Goal: Task Accomplishment & Management: Manage account settings

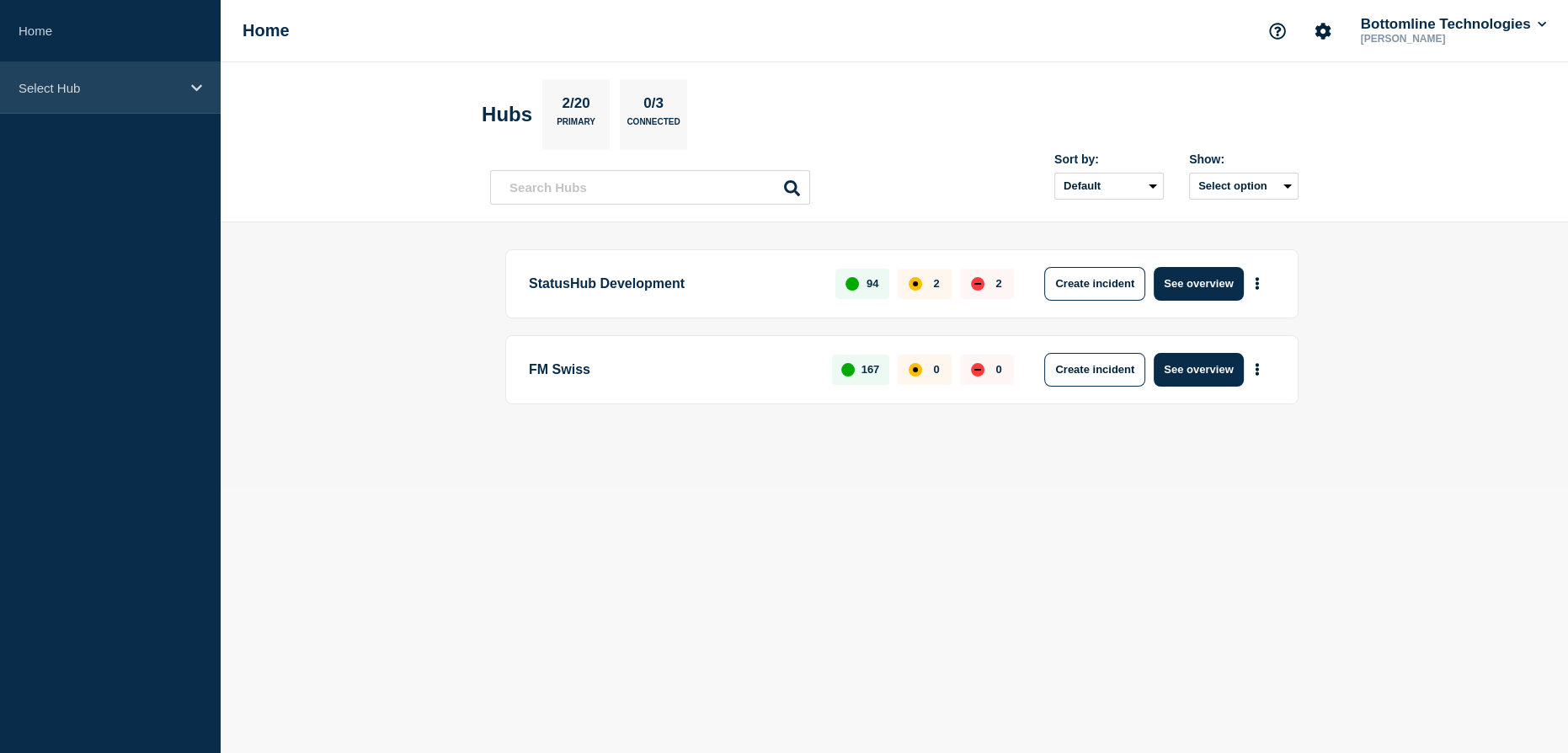
click at [60, 88] on p "Select Hub" at bounding box center [100, 88] width 161 height 15
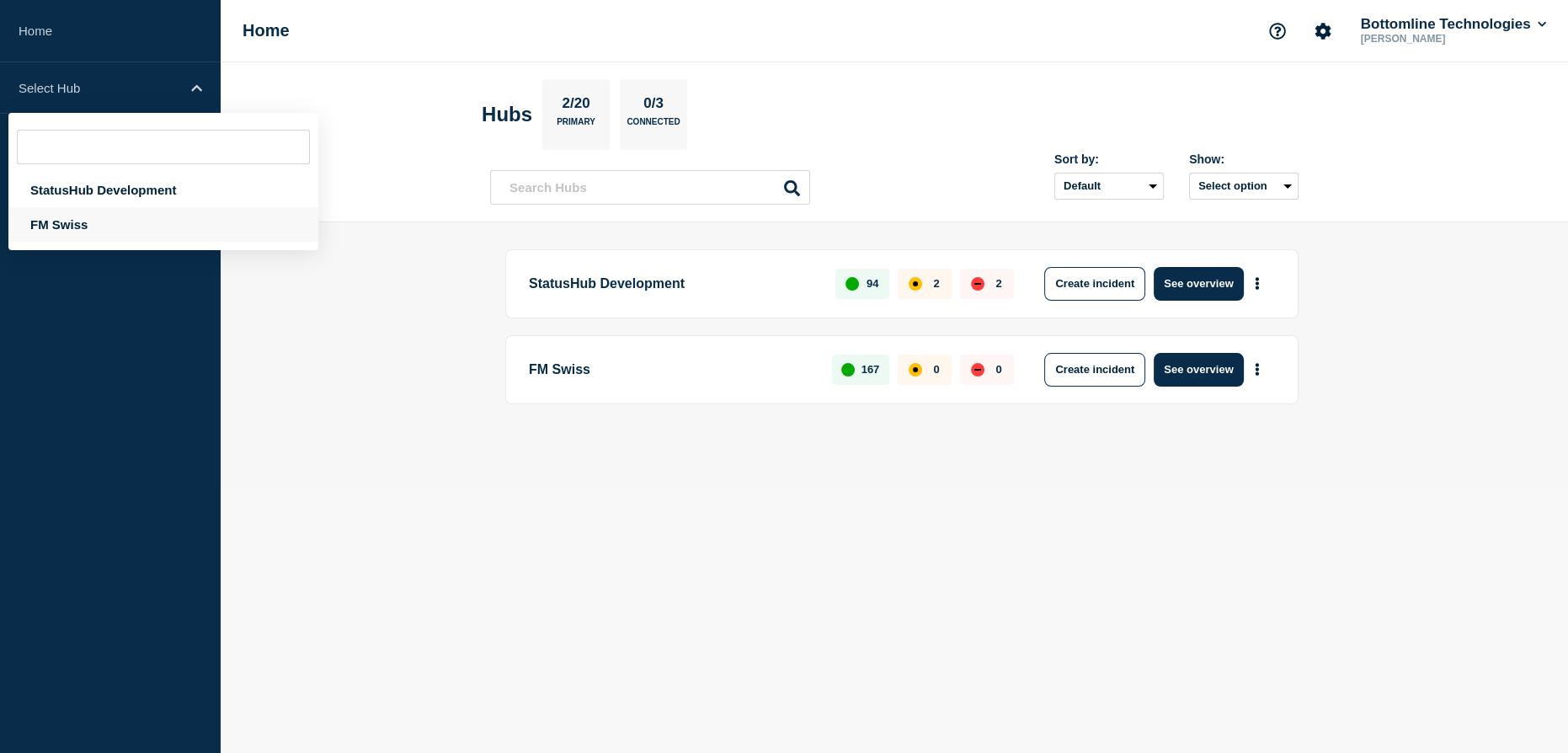
click at [63, 228] on div "FM Swiss" at bounding box center [163, 224] width 310 height 34
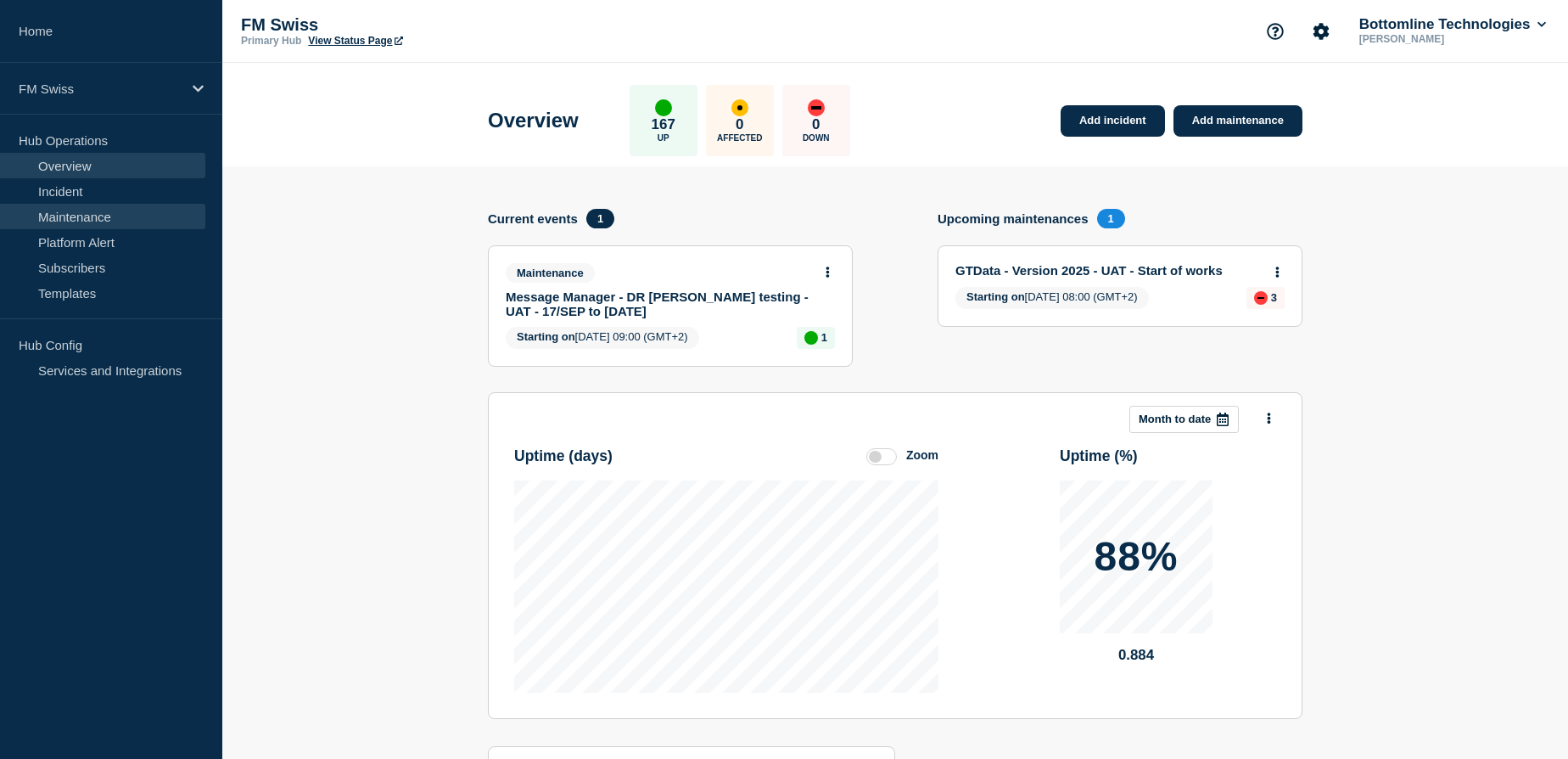
click at [83, 218] on link "Maintenance" at bounding box center [102, 215] width 205 height 25
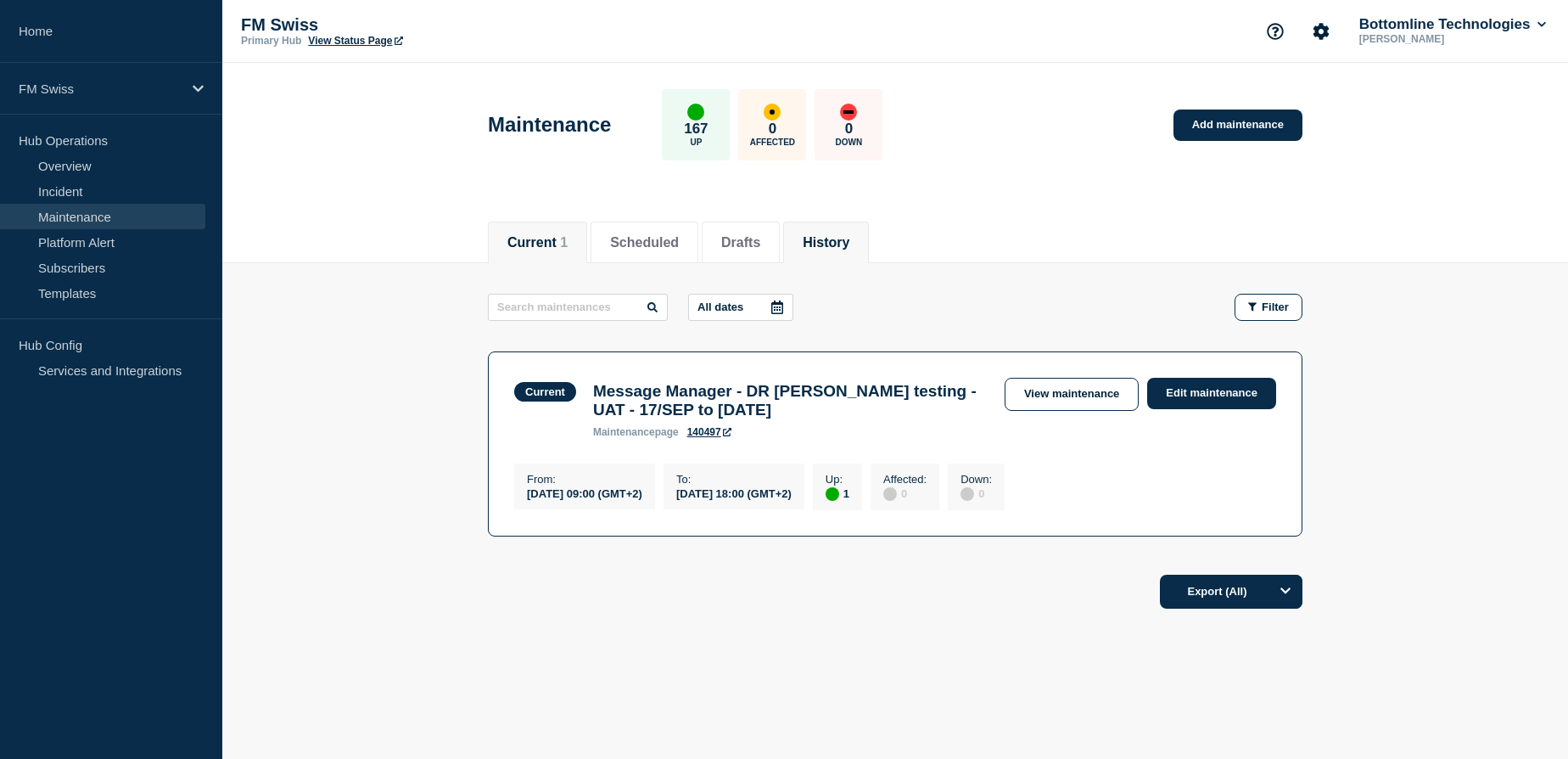
click at [850, 241] on button "History" at bounding box center [826, 243] width 47 height 16
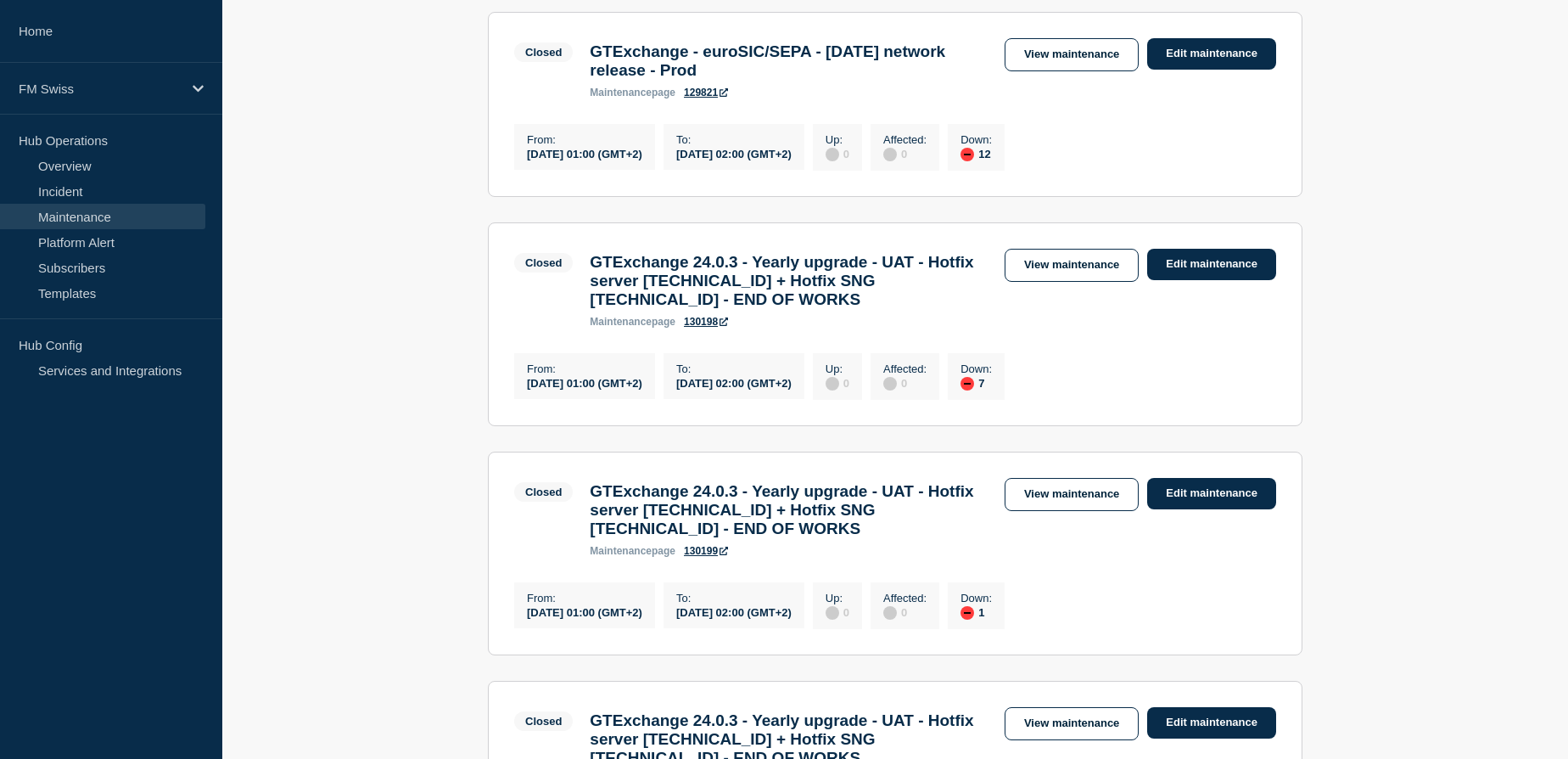
scroll to position [771, 0]
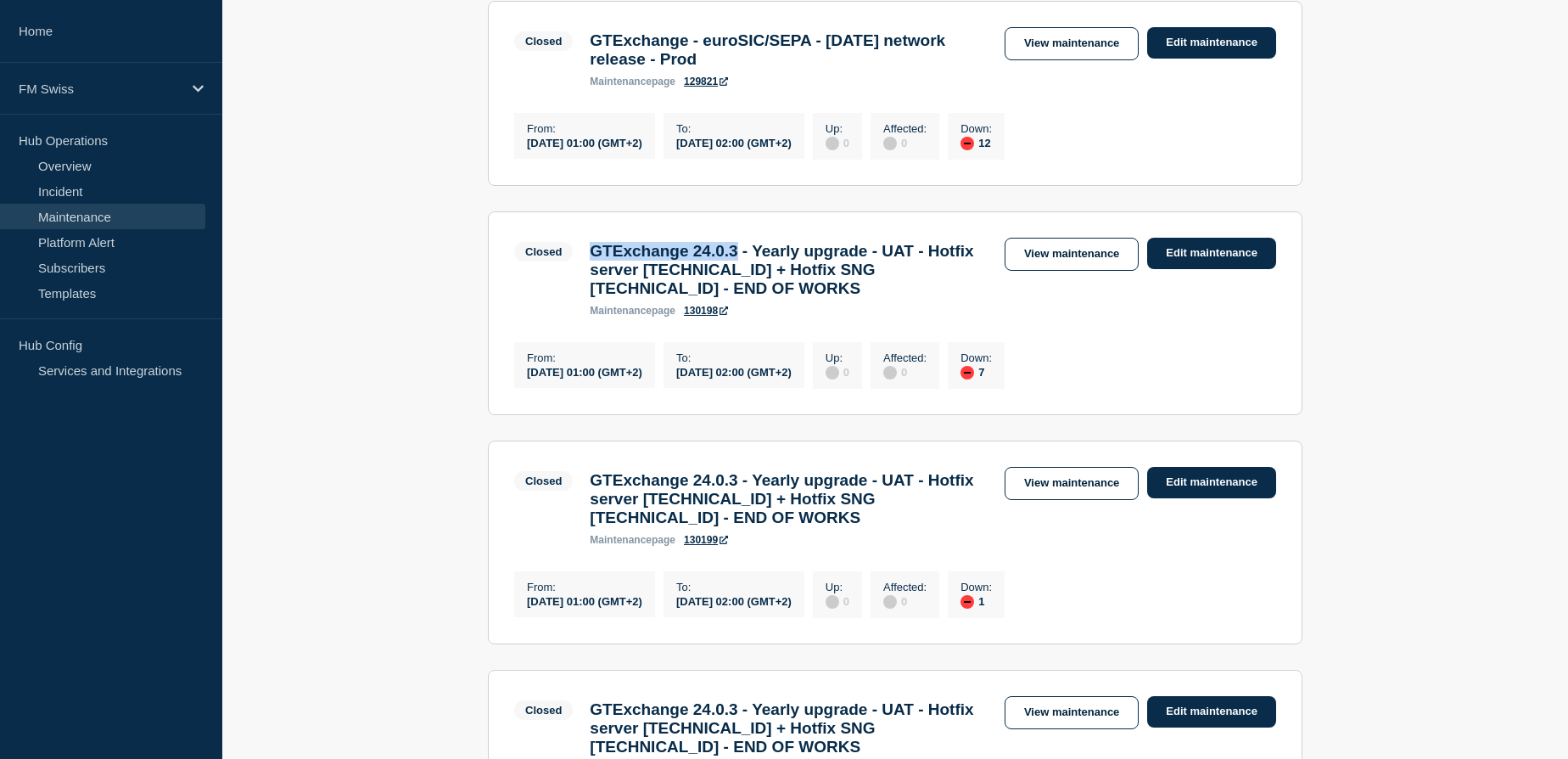
drag, startPoint x: 761, startPoint y: 285, endPoint x: 594, endPoint y: 282, distance: 167.0
click at [594, 282] on h3 "GTExchange 24.0.3 - Yearly upgrade - UAT - Hotfix server 24.0.3.2 + Hotfix SNG …" at bounding box center [789, 270] width 398 height 56
copy h3 "GTExchange 24.0.3"
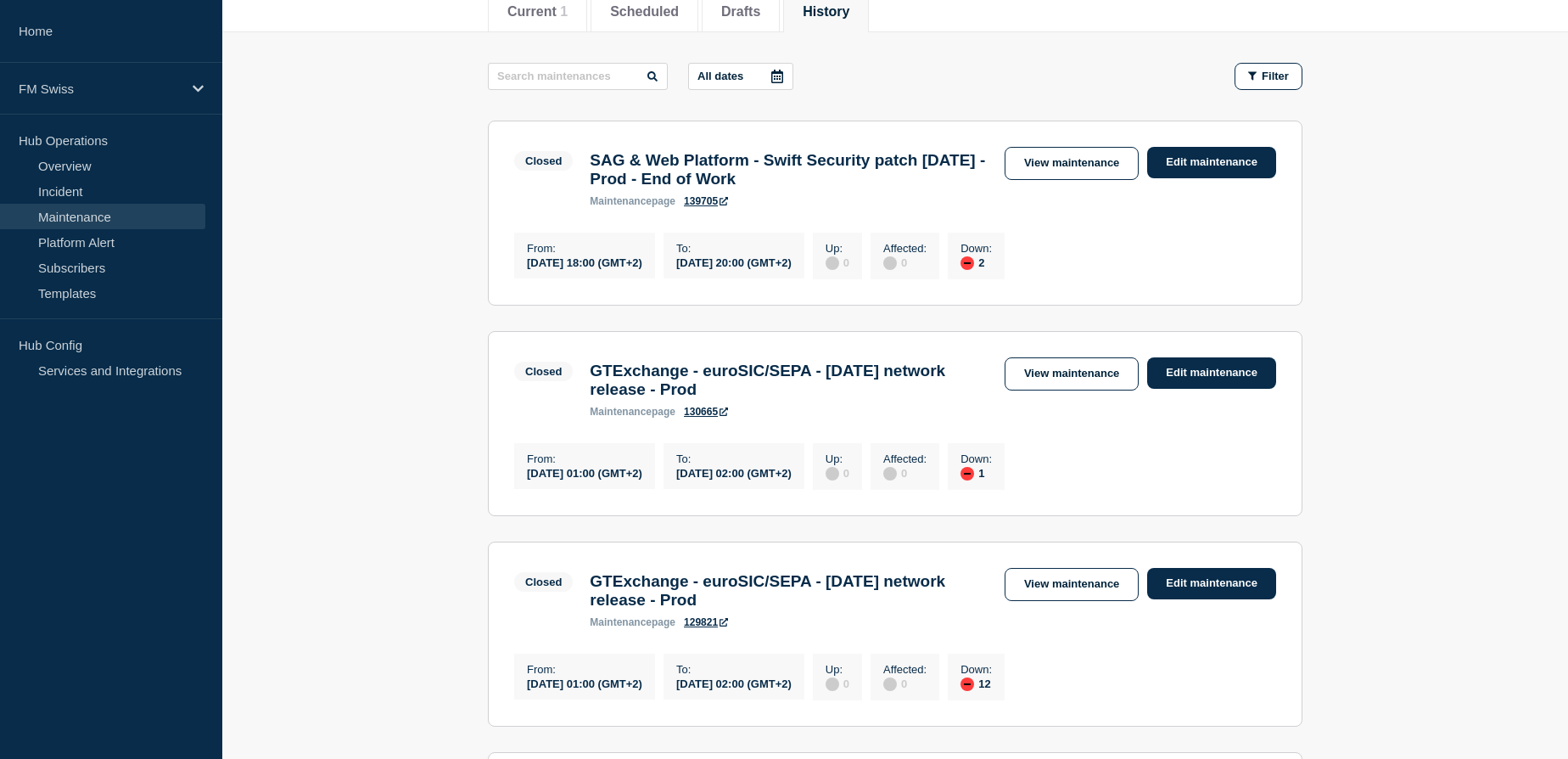
scroll to position [0, 0]
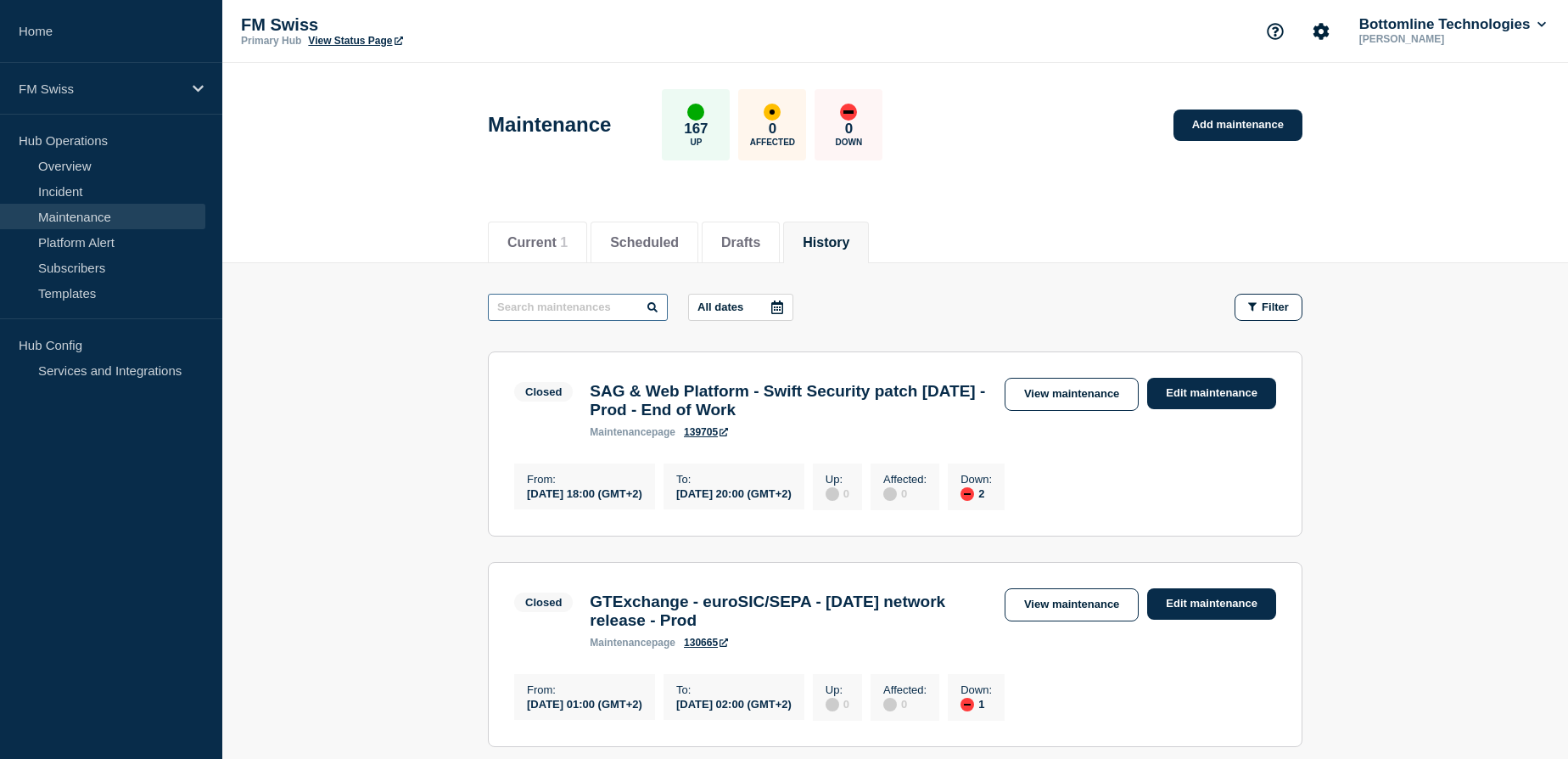
click at [546, 305] on input "text" at bounding box center [578, 306] width 180 height 27
paste input "GTExchange 24.0.3"
type input "GTExchange 24.0.3"
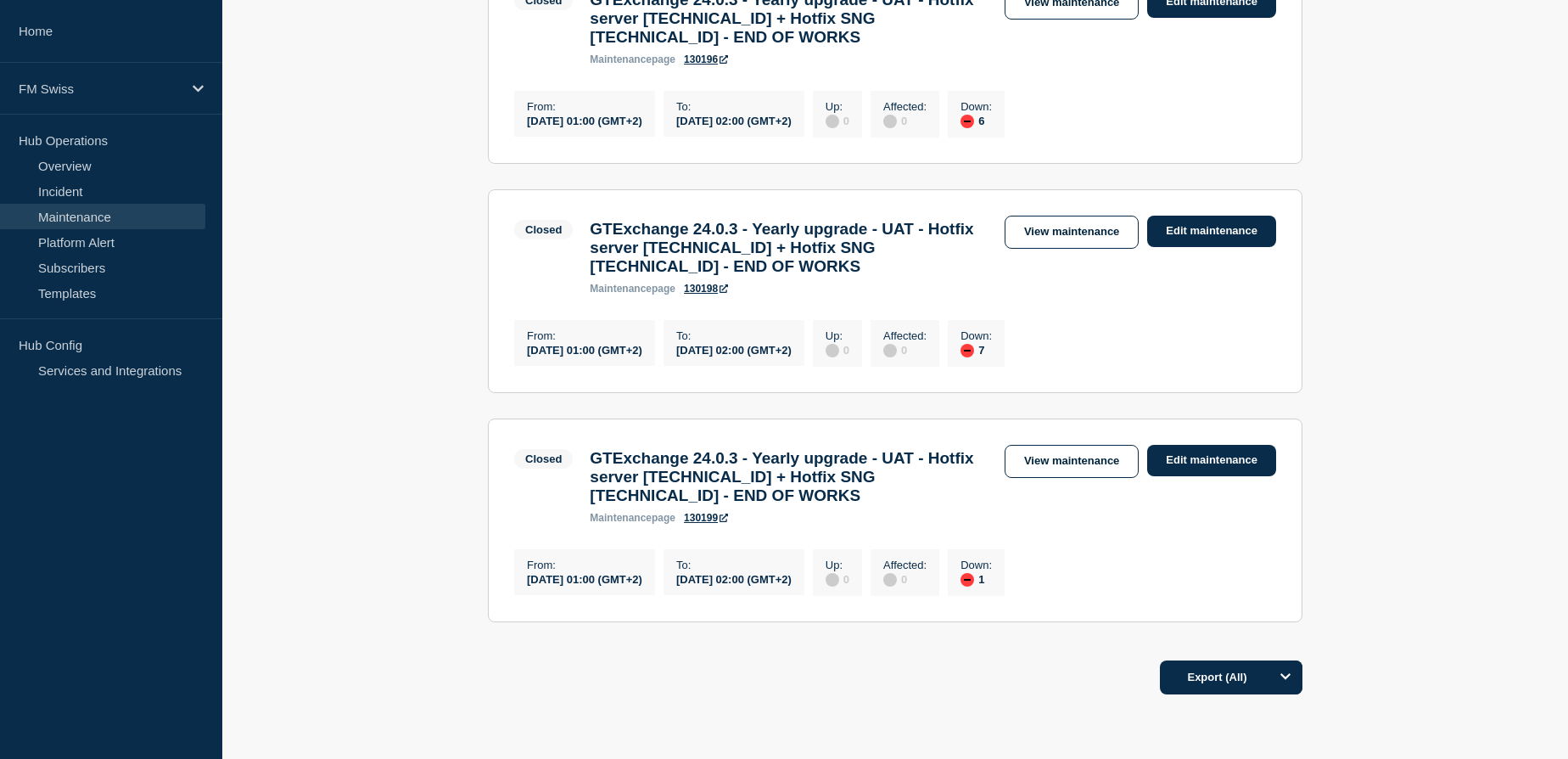
scroll to position [292, 0]
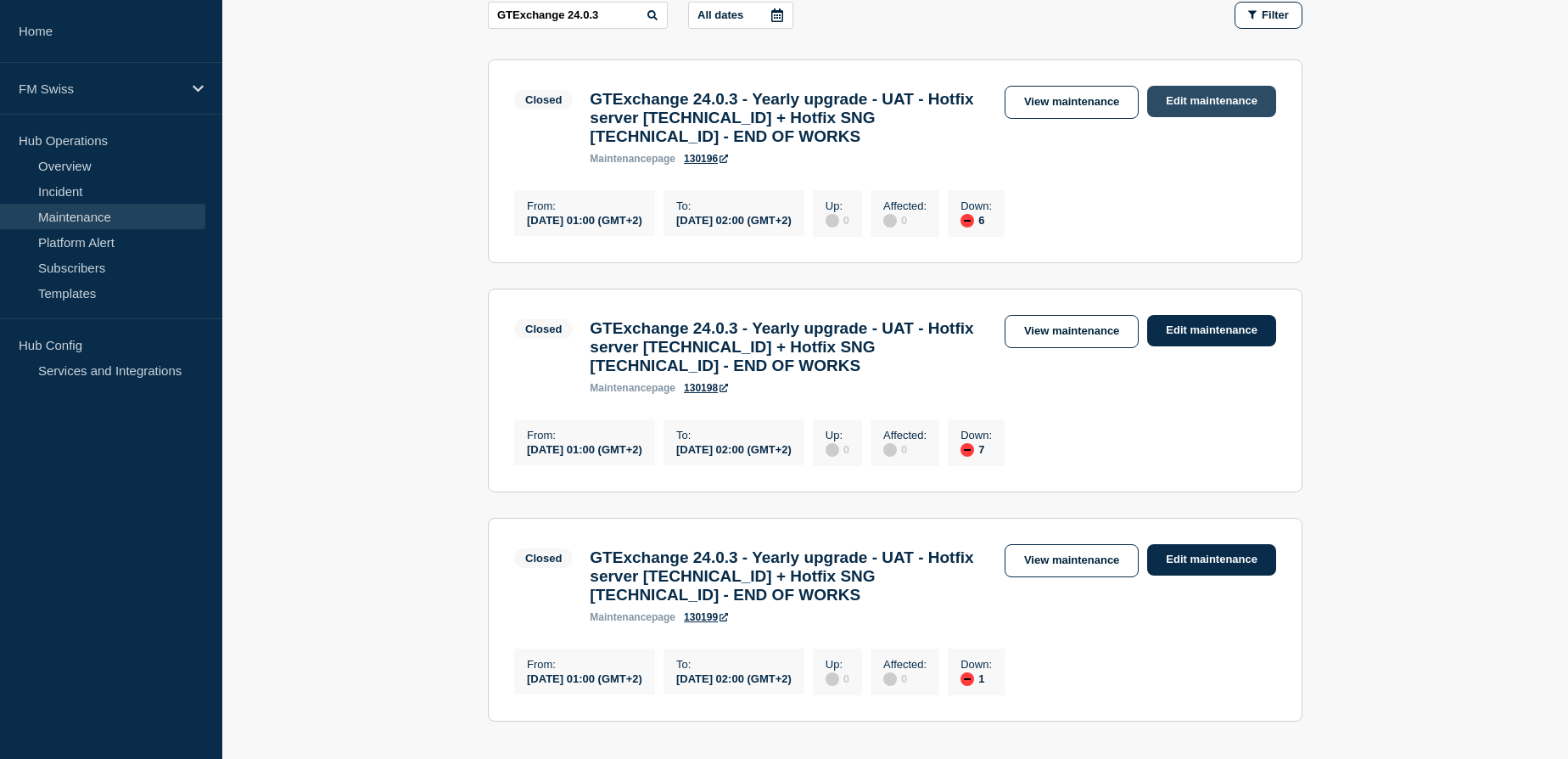
click at [1188, 96] on link "Edit maintenance" at bounding box center [1211, 101] width 129 height 31
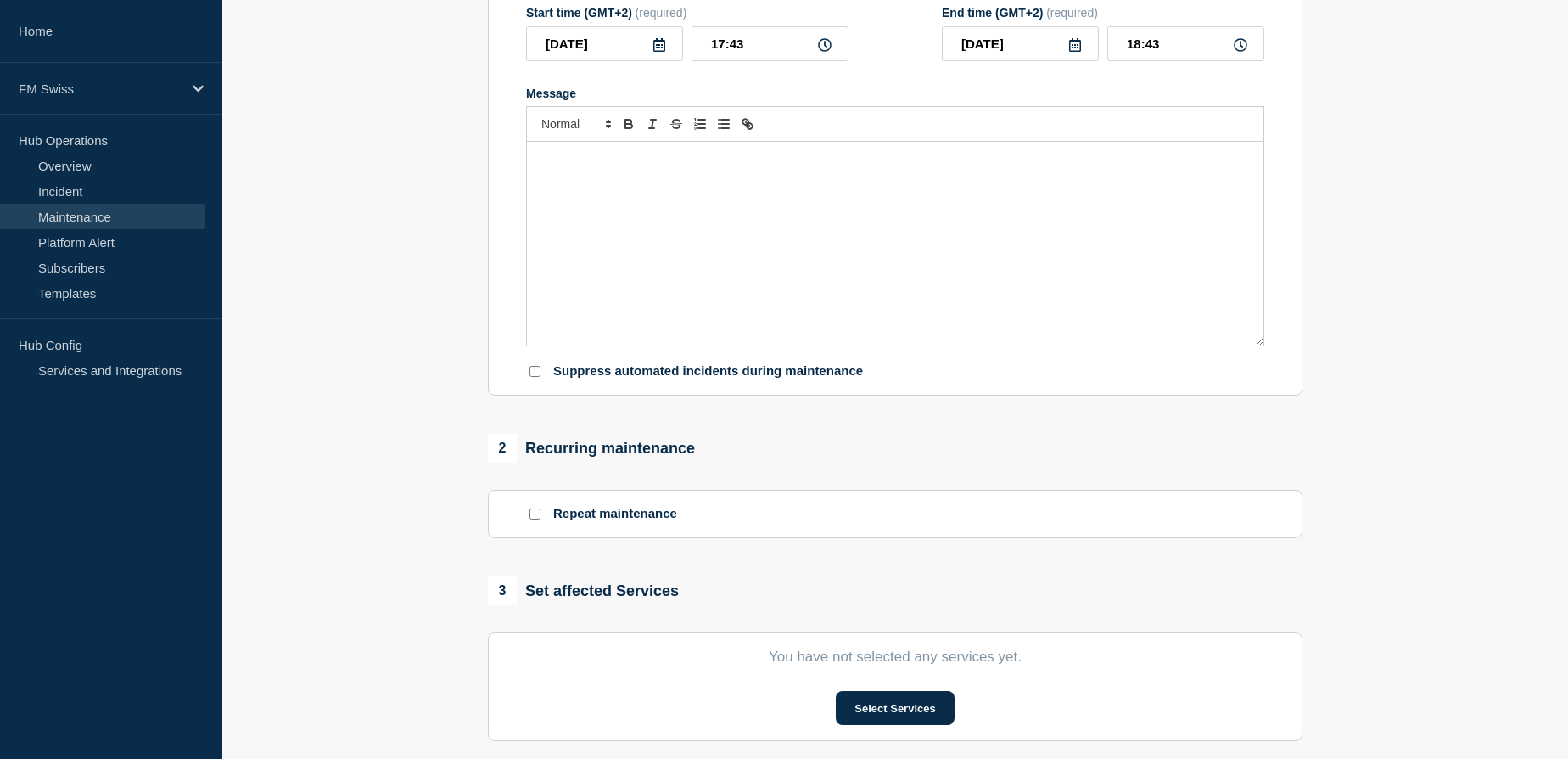
type input "GTExchange 24.0.3 - Yearly upgrade - UAT - Hotfix server 24.0.3.2 + Hotfix SNG …"
type input "2025-10-05"
type input "01:00"
type input "2025-10-05"
type input "02:00"
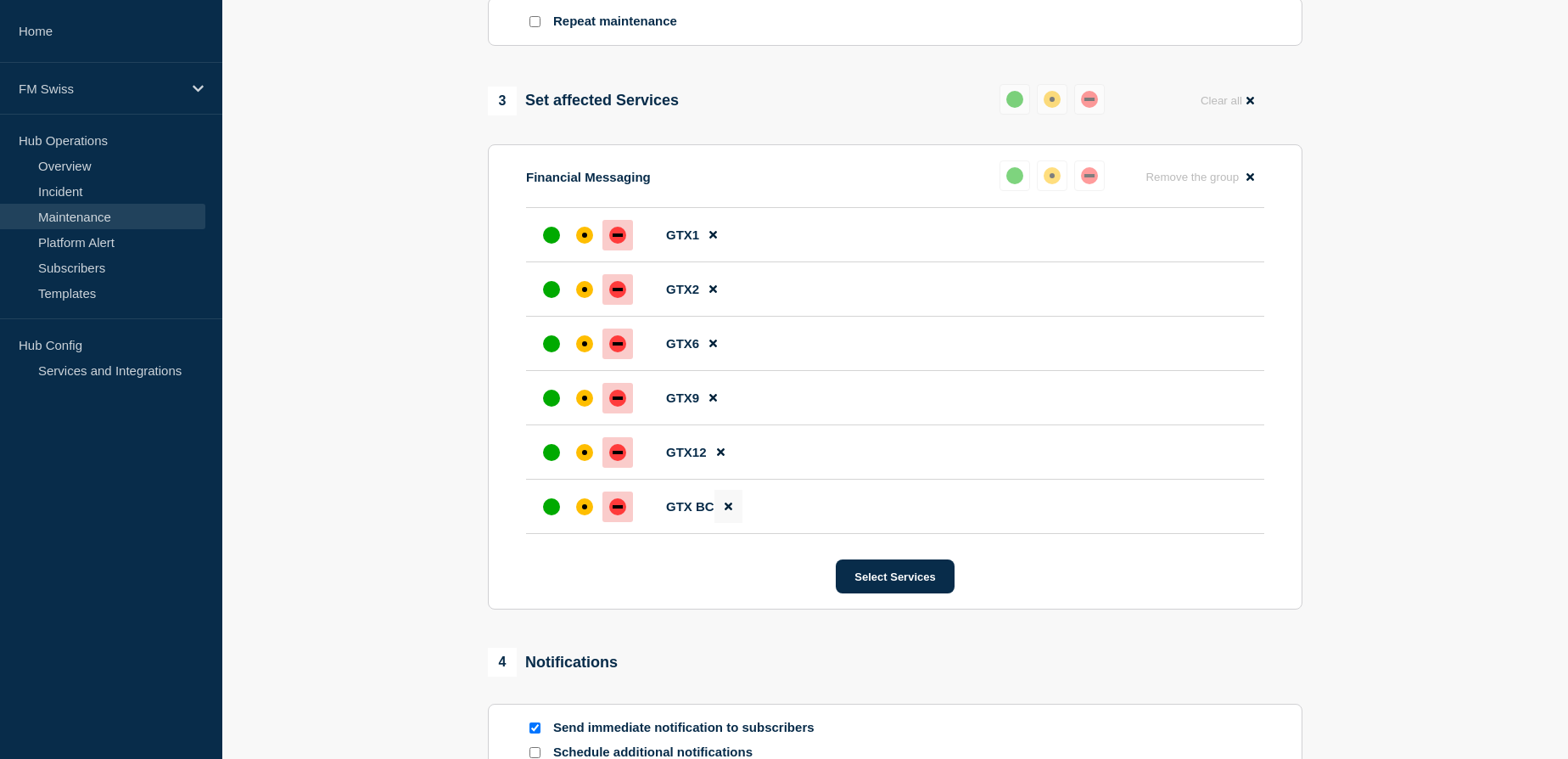
scroll to position [849, 0]
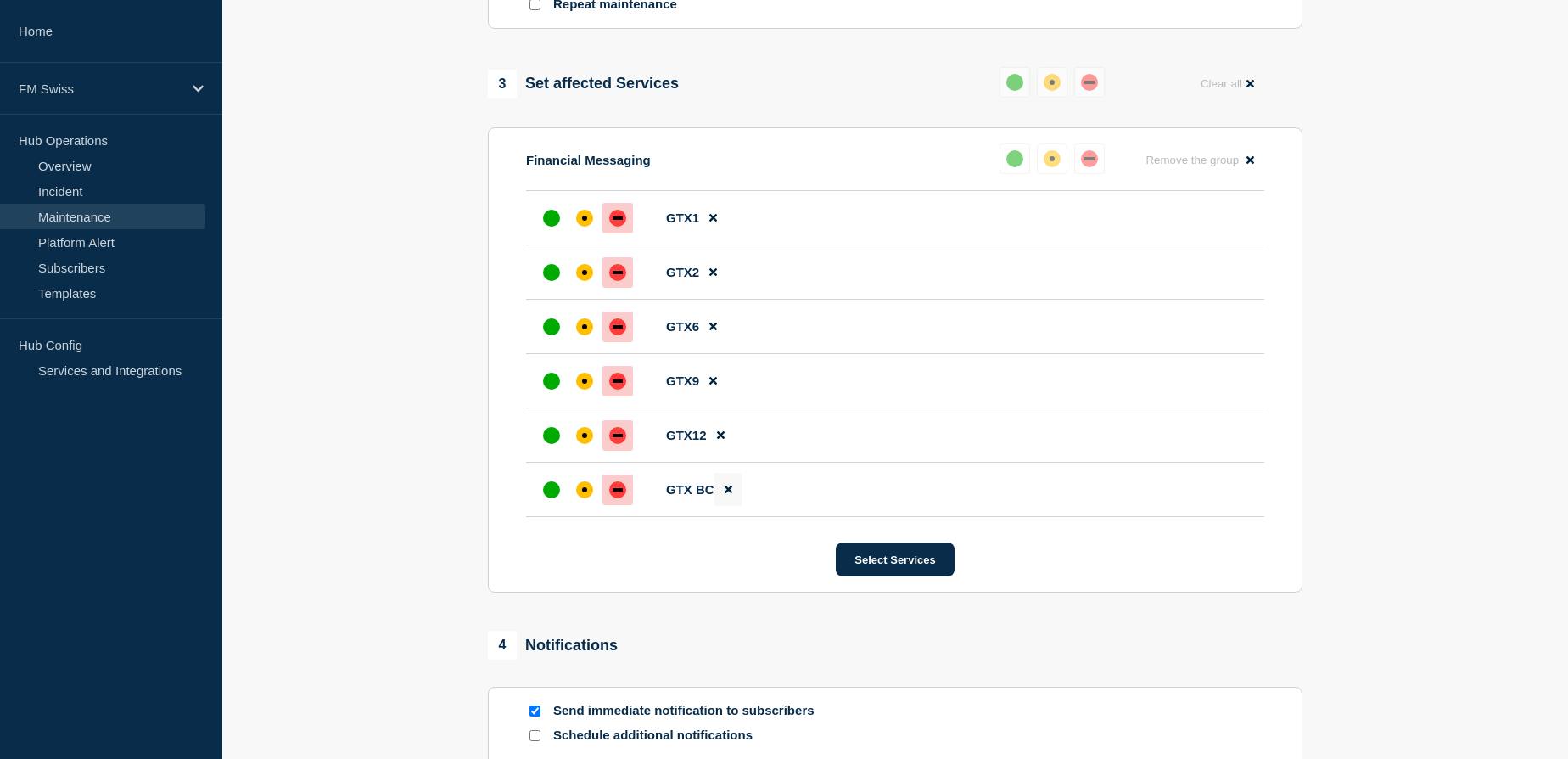
click at [728, 495] on icon at bounding box center [729, 489] width 8 height 11
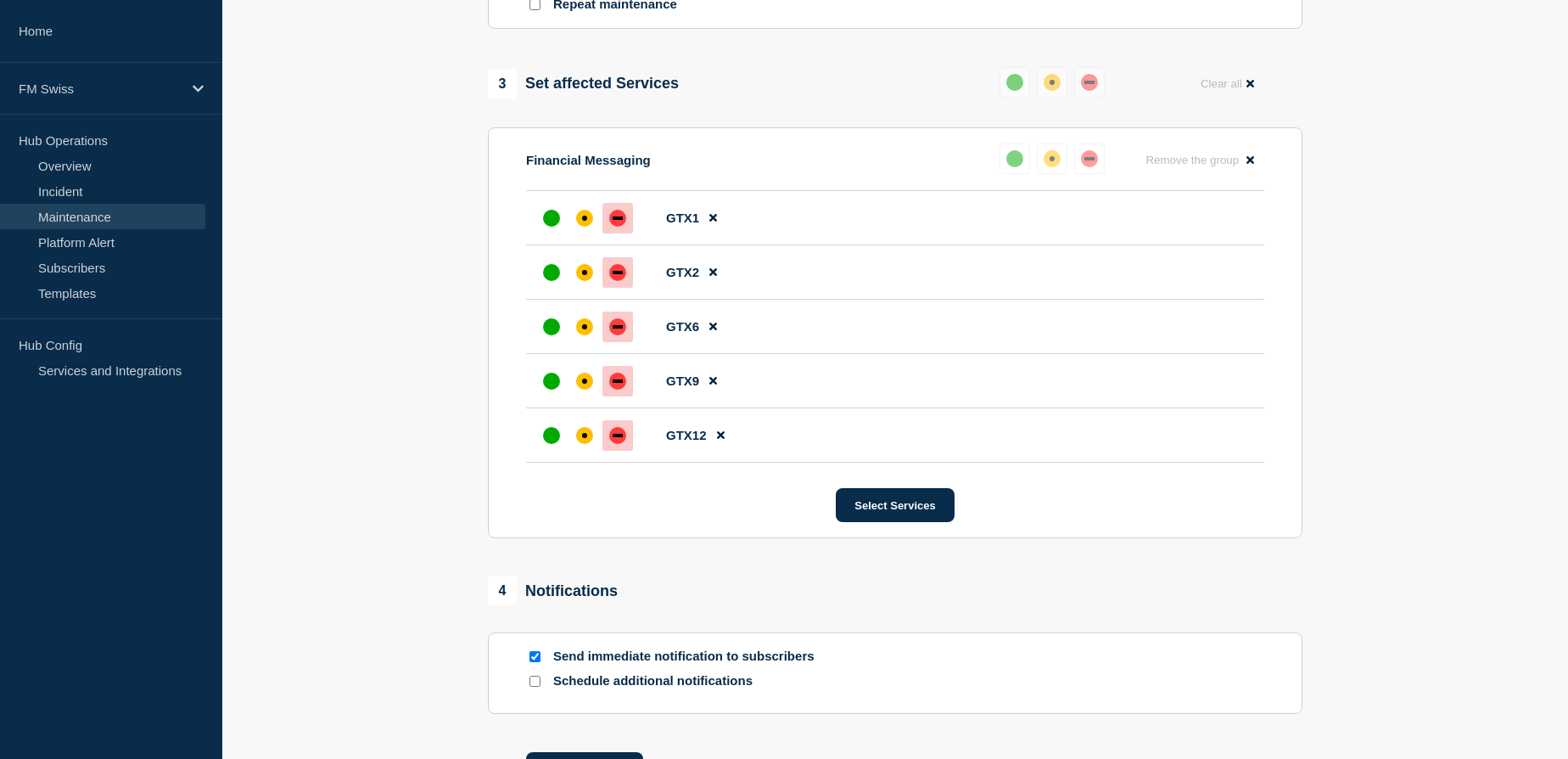
click at [531, 662] on input "Send immediate notification to subscribers" at bounding box center [535, 656] width 11 height 11
checkbox input "false"
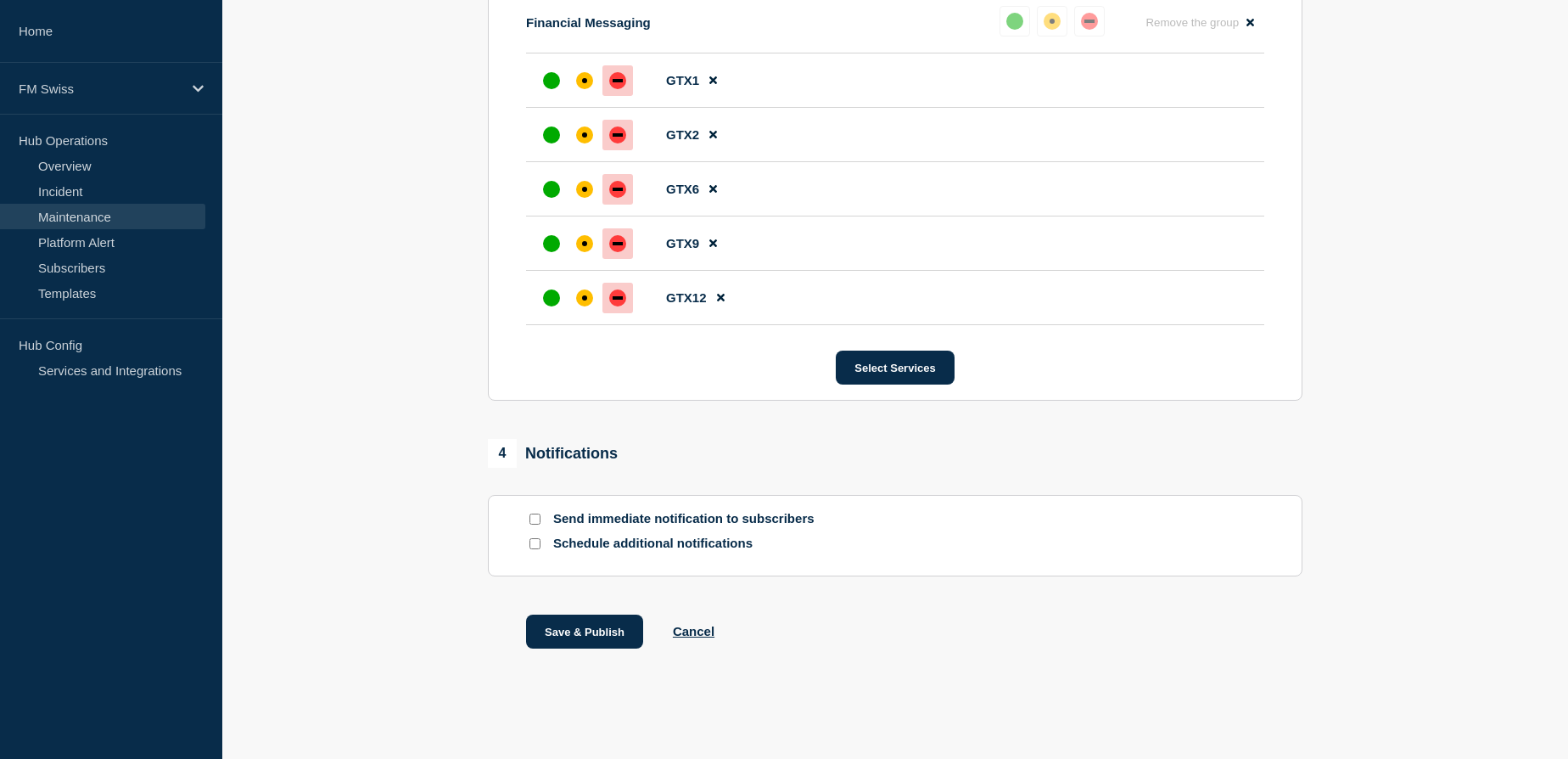
scroll to position [1002, 0]
click at [604, 631] on button "Save & Publish" at bounding box center [584, 631] width 117 height 34
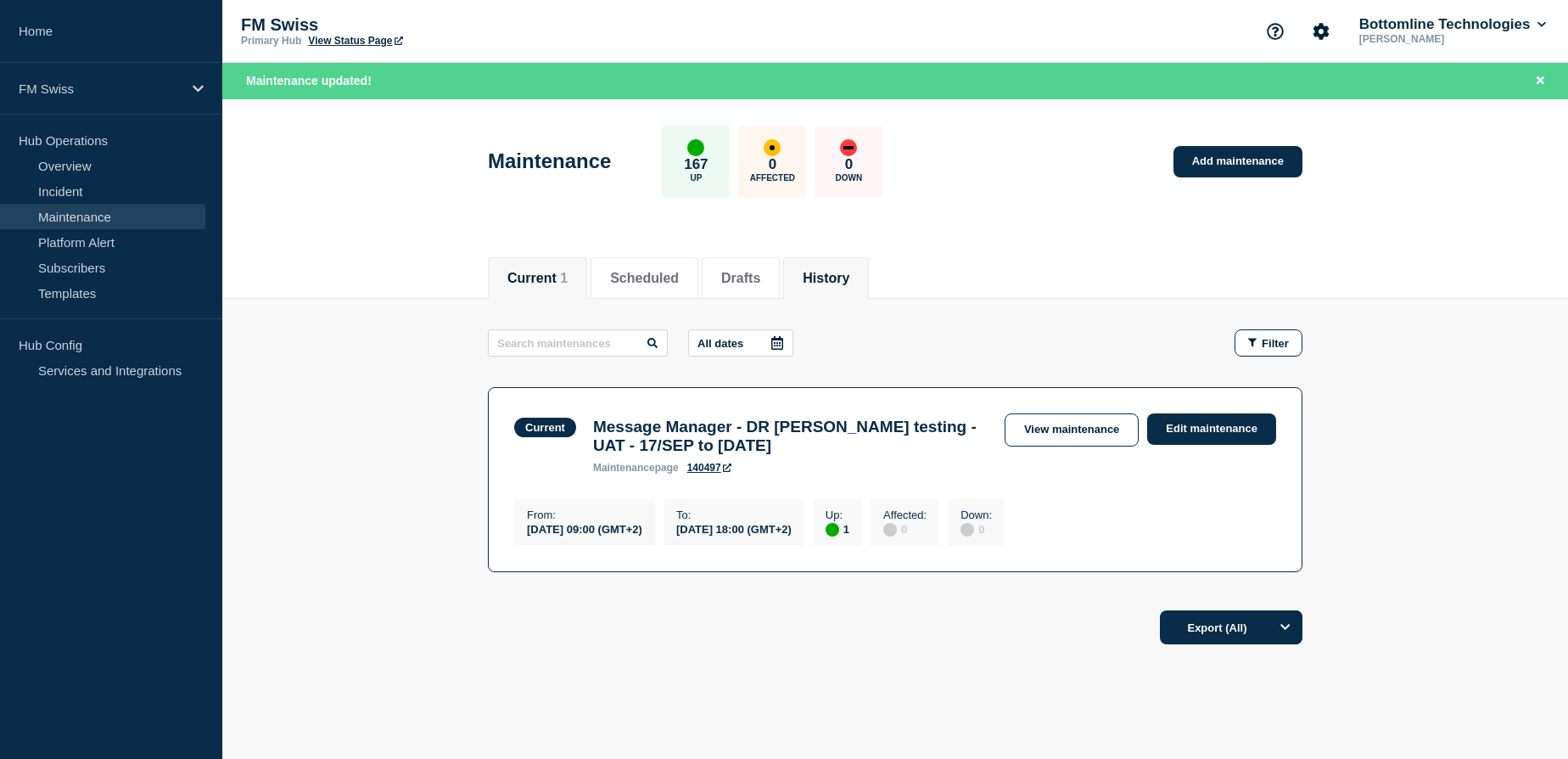
click at [846, 278] on button "History" at bounding box center [826, 279] width 47 height 16
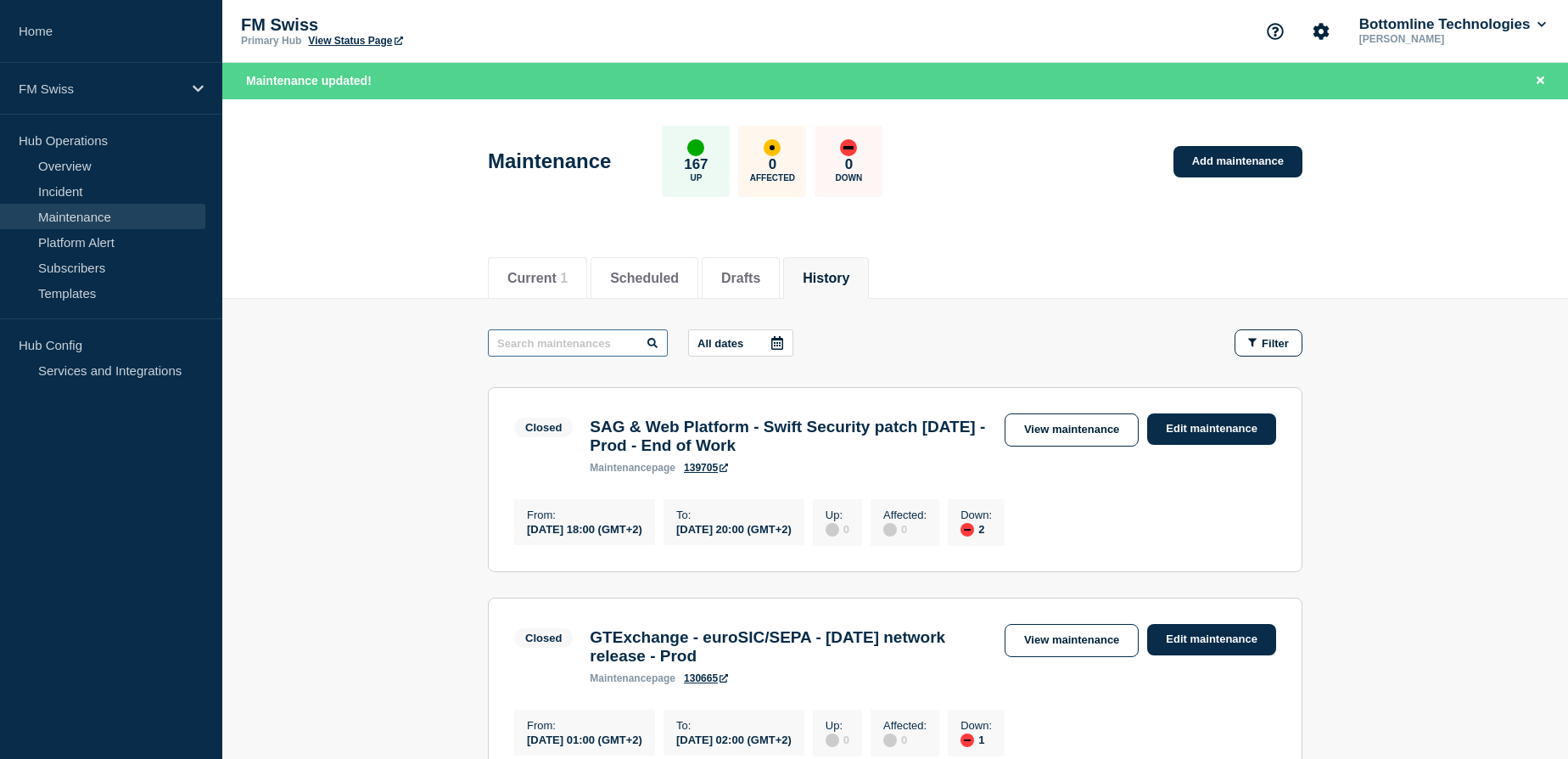
click at [570, 344] on input "text" at bounding box center [578, 343] width 180 height 27
paste input "GTExchange 24.0.3"
type input "GTExchange 24.0.3"
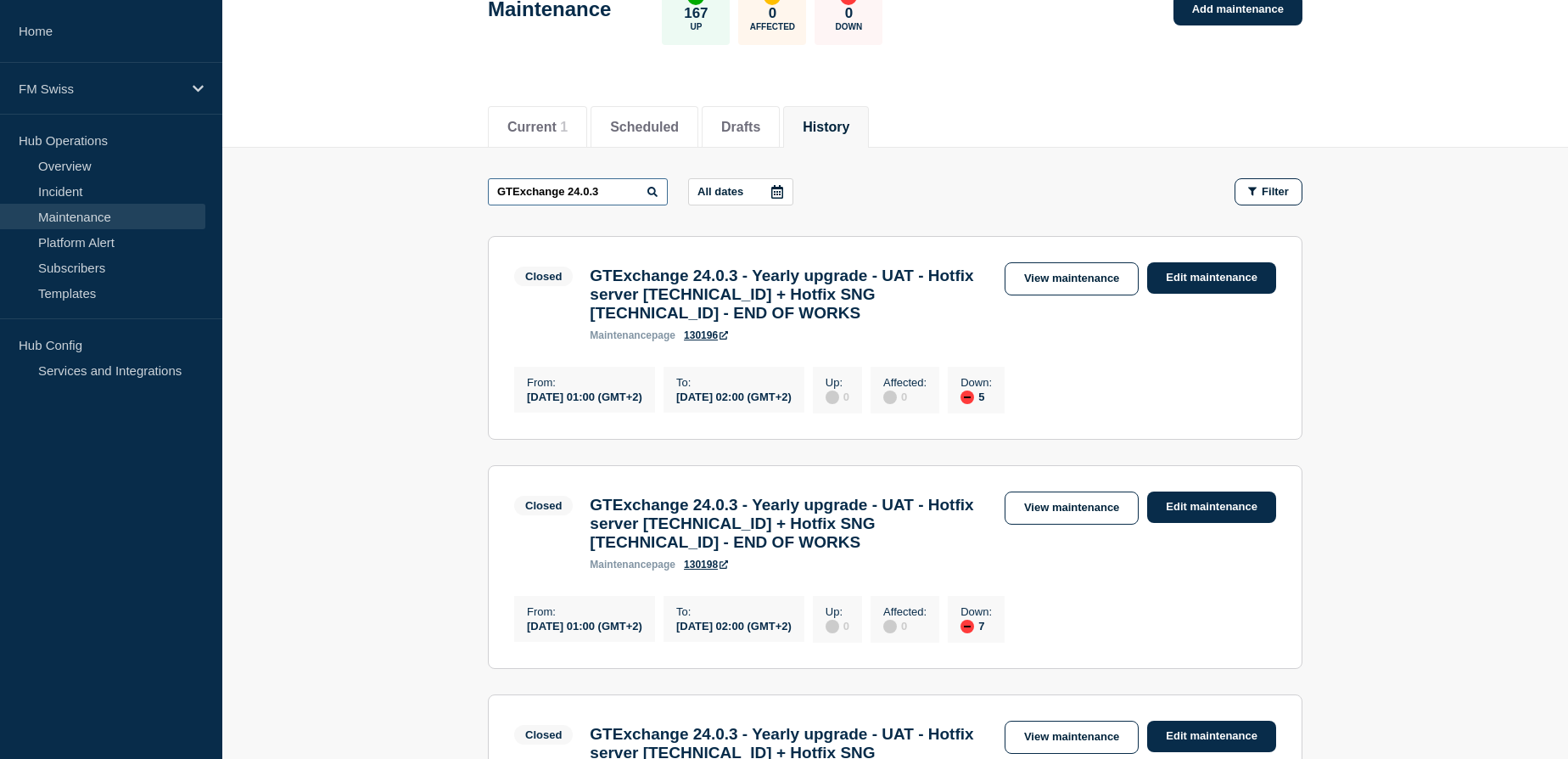
scroll to position [76, 0]
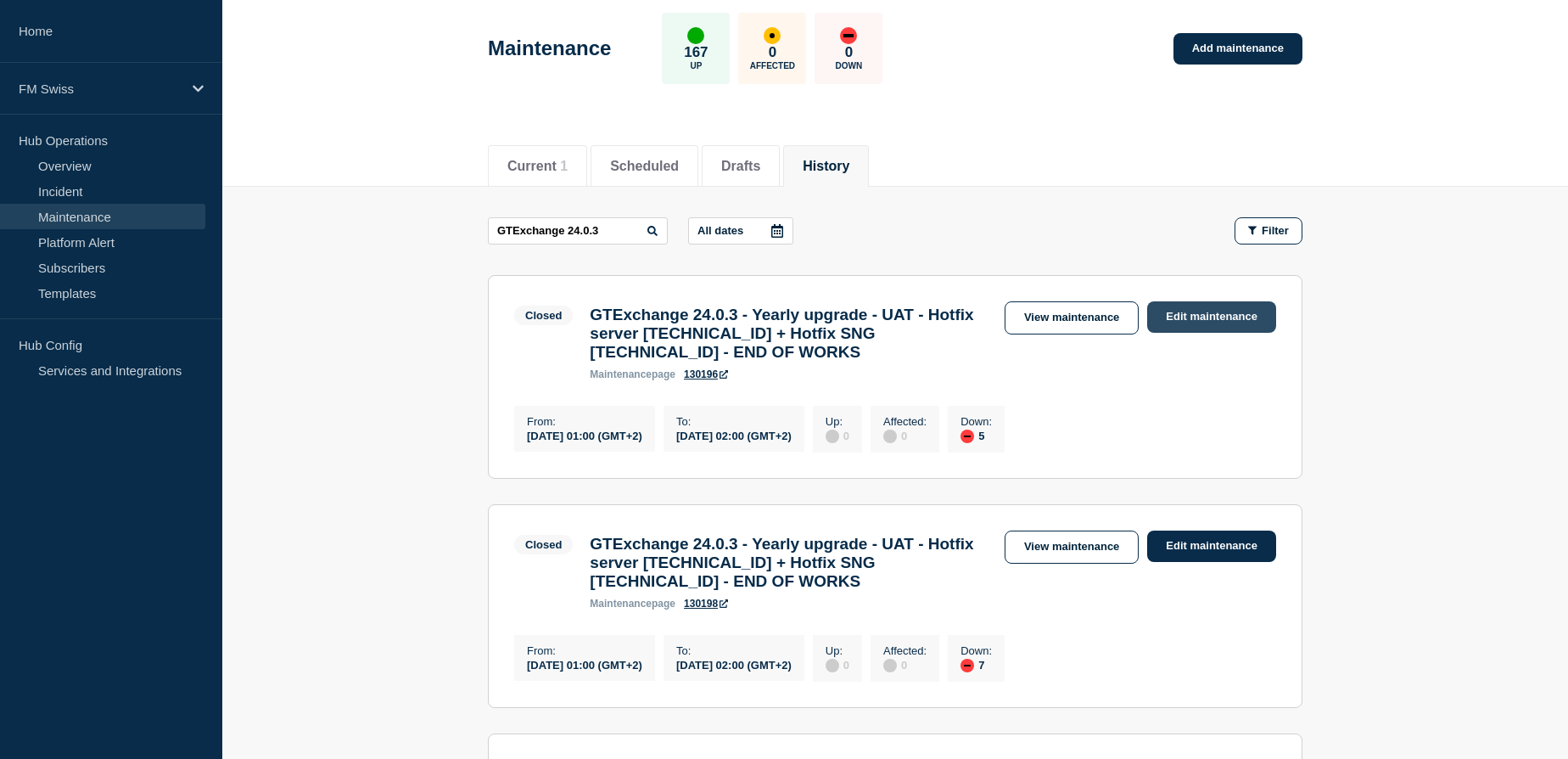
click at [1200, 312] on link "Edit maintenance" at bounding box center [1211, 317] width 129 height 31
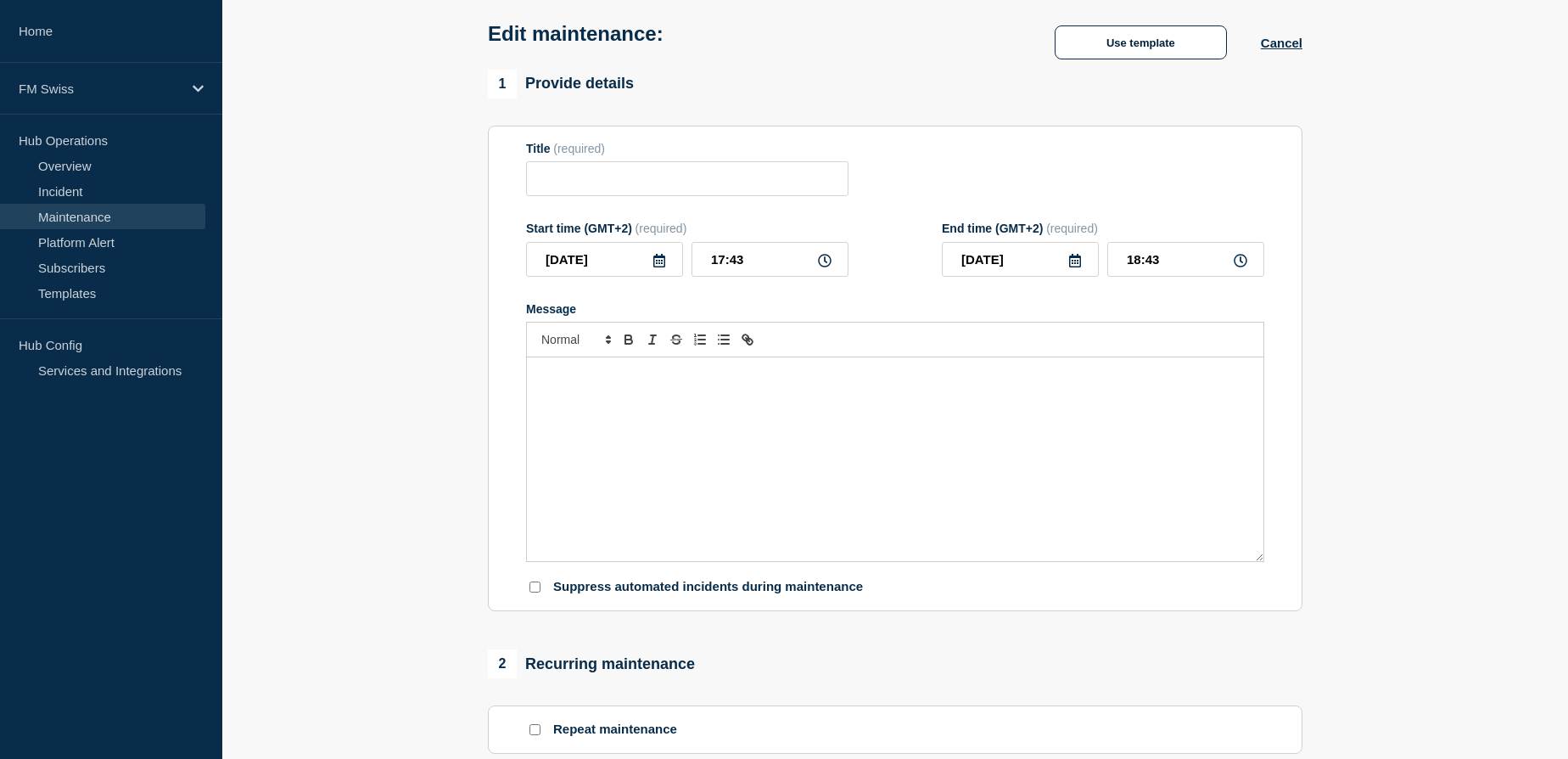
type input "GTExchange 24.0.3 - Yearly upgrade - UAT - Hotfix server 24.0.3.2 + Hotfix SNG …"
type input "2025-10-05"
type input "01:00"
type input "2025-10-05"
type input "02:00"
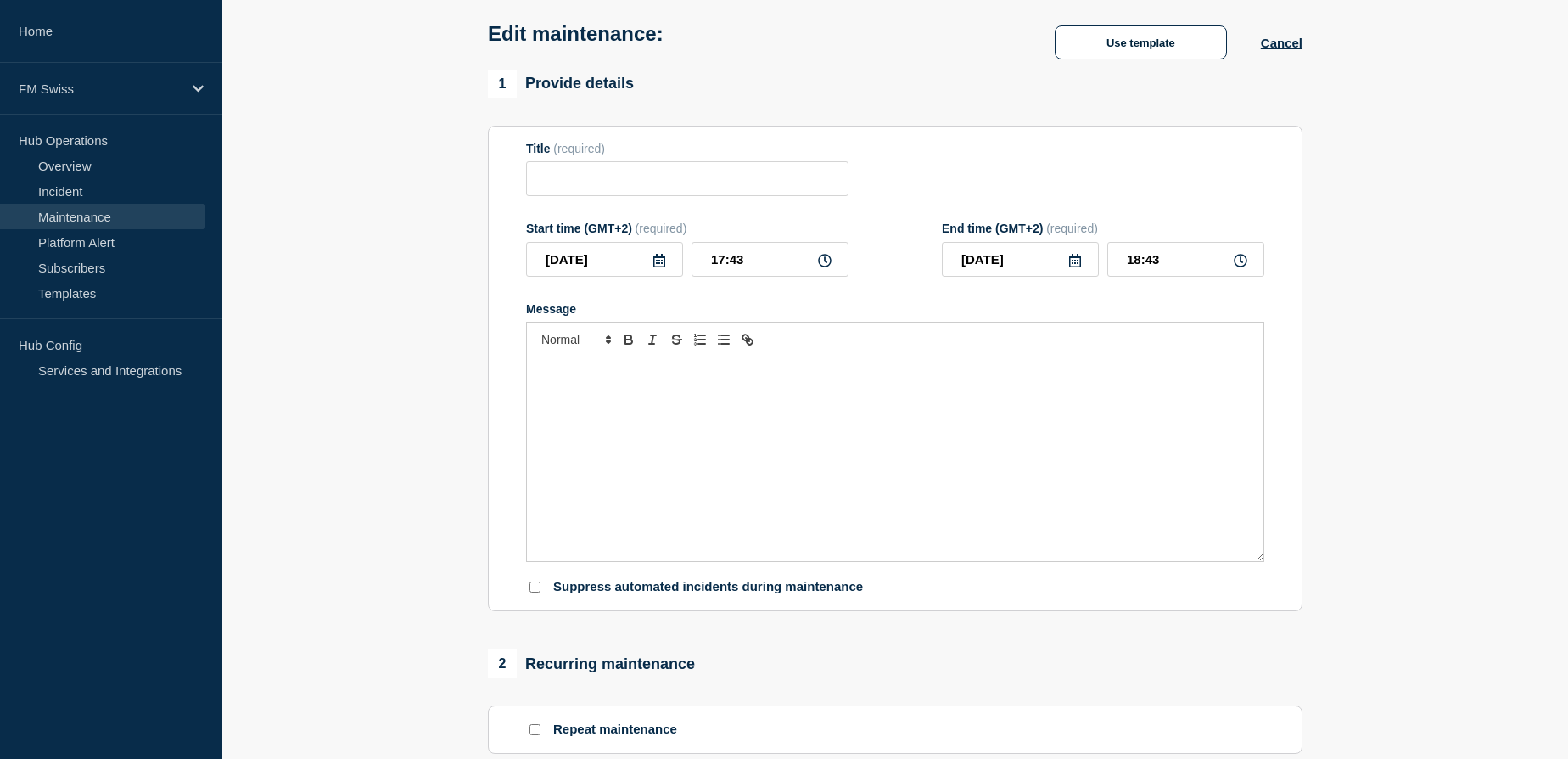
checkbox input "false"
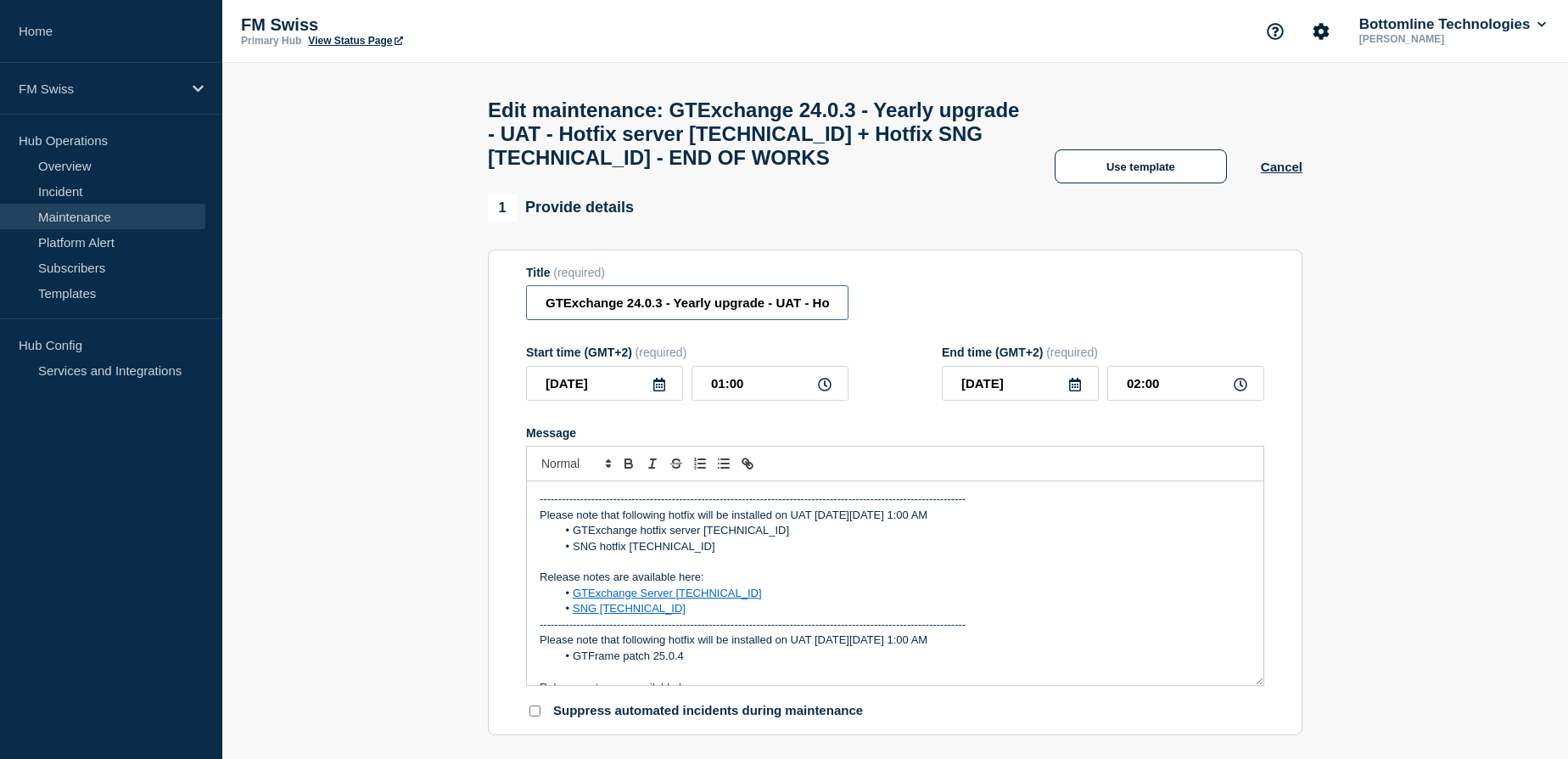
click at [686, 312] on input "GTExchange 24.0.3 - Yearly upgrade - UAT - Hotfix server 24.0.3.2 + Hotfix SNG …" at bounding box center [687, 303] width 323 height 35
click at [685, 312] on input "GTExchange 24.0.3 - Yearly upgrade - UAT - Hotfix server 24.0.3.2 + Hotfix SNG …" at bounding box center [687, 303] width 323 height 35
click at [799, 538] on li "GTExchange hotfix server 24.0.3.2" at bounding box center [903, 531] width 695 height 16
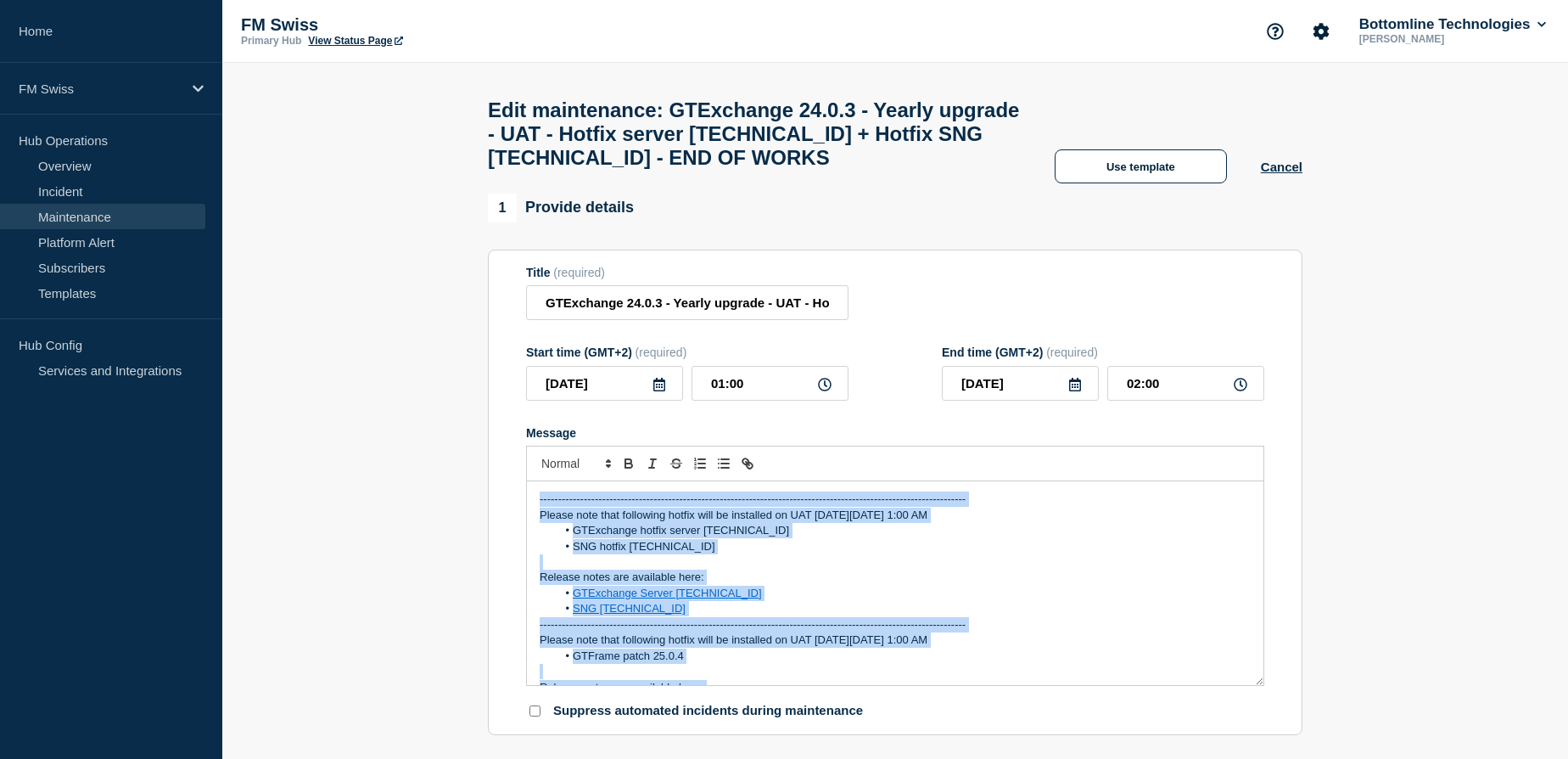
copy div "-------------------------------------------------------------------------------…"
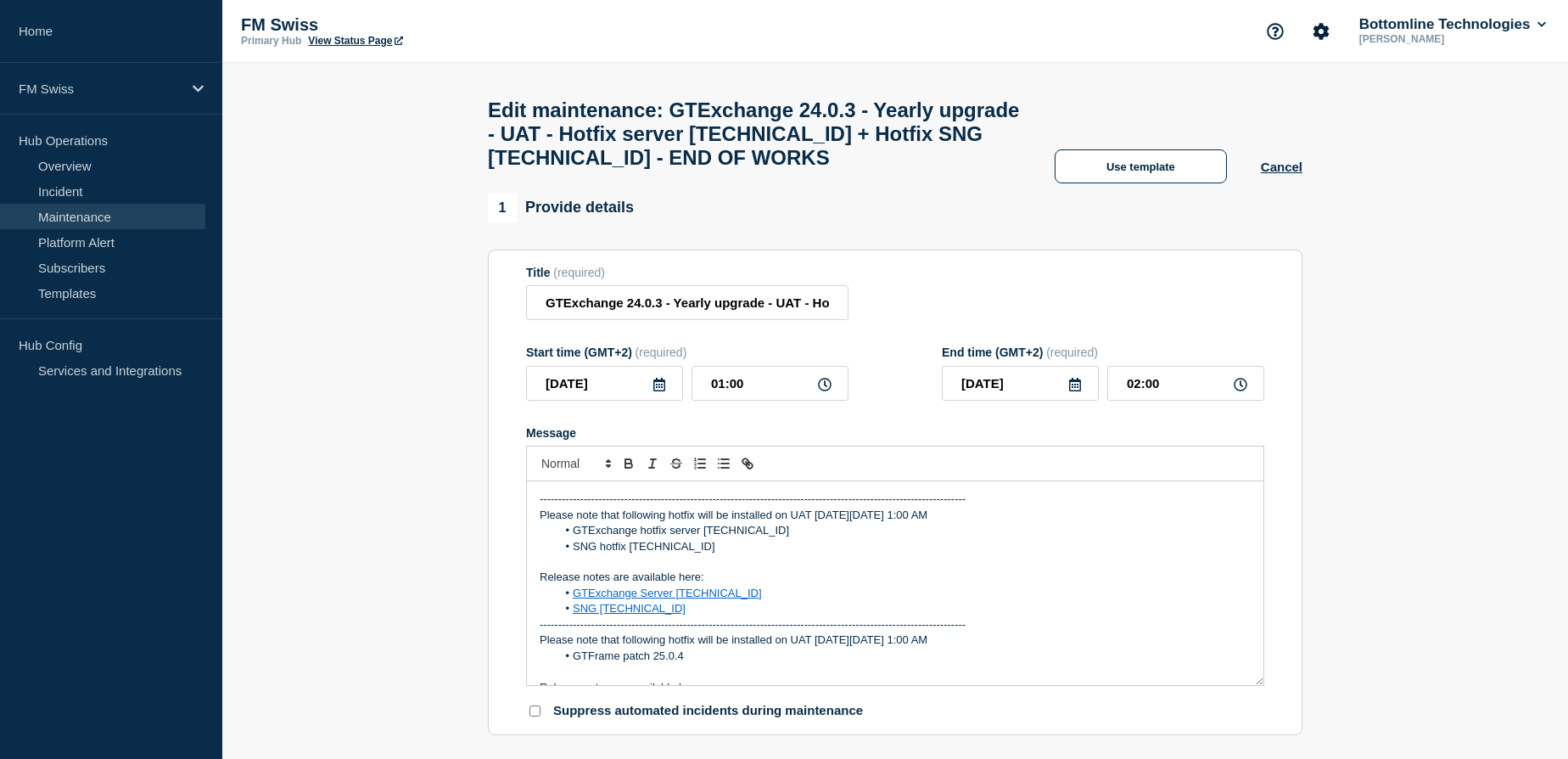
click at [917, 220] on div "1 Provide details" at bounding box center [895, 208] width 814 height 29
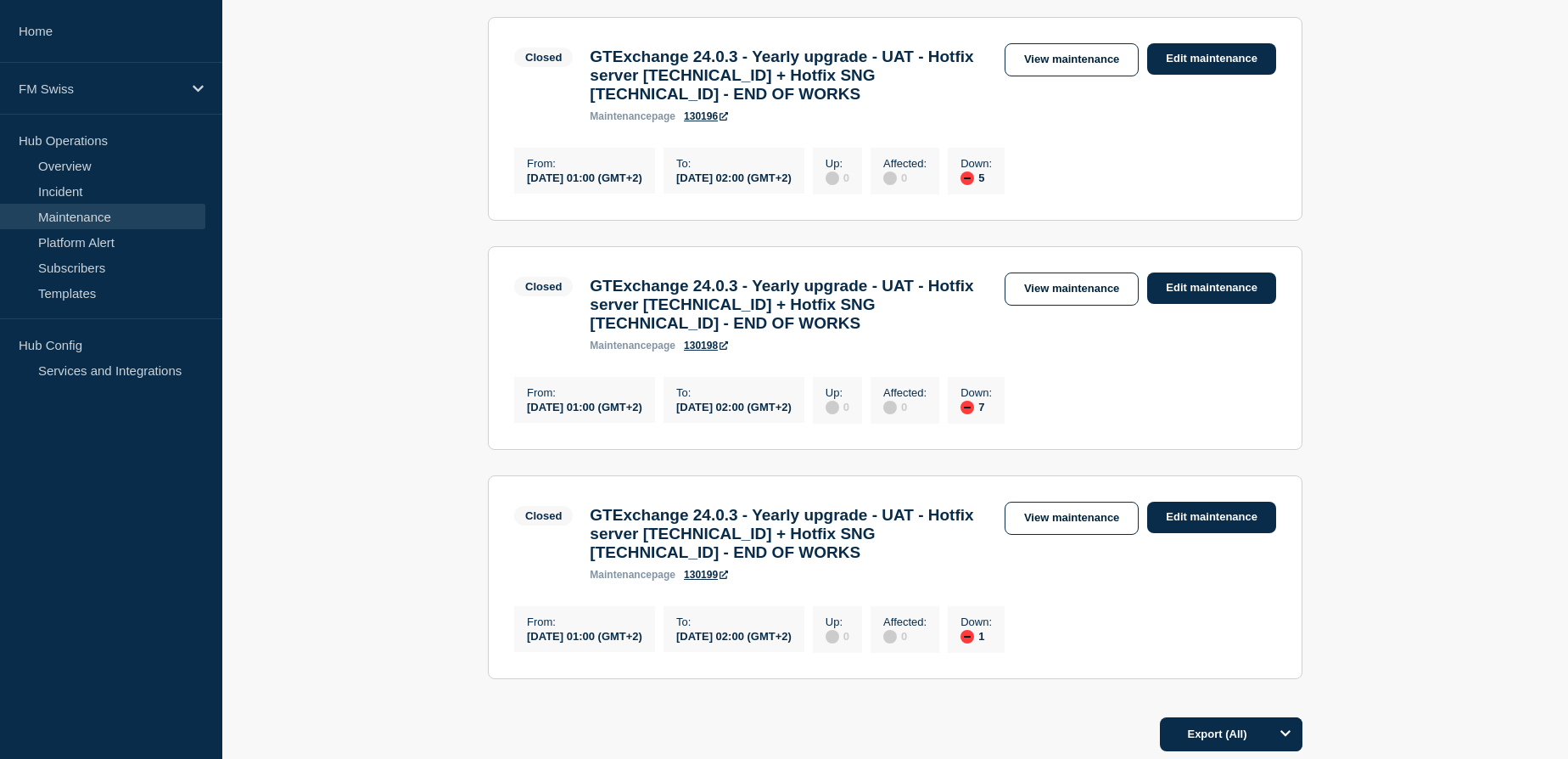
scroll to position [385, 0]
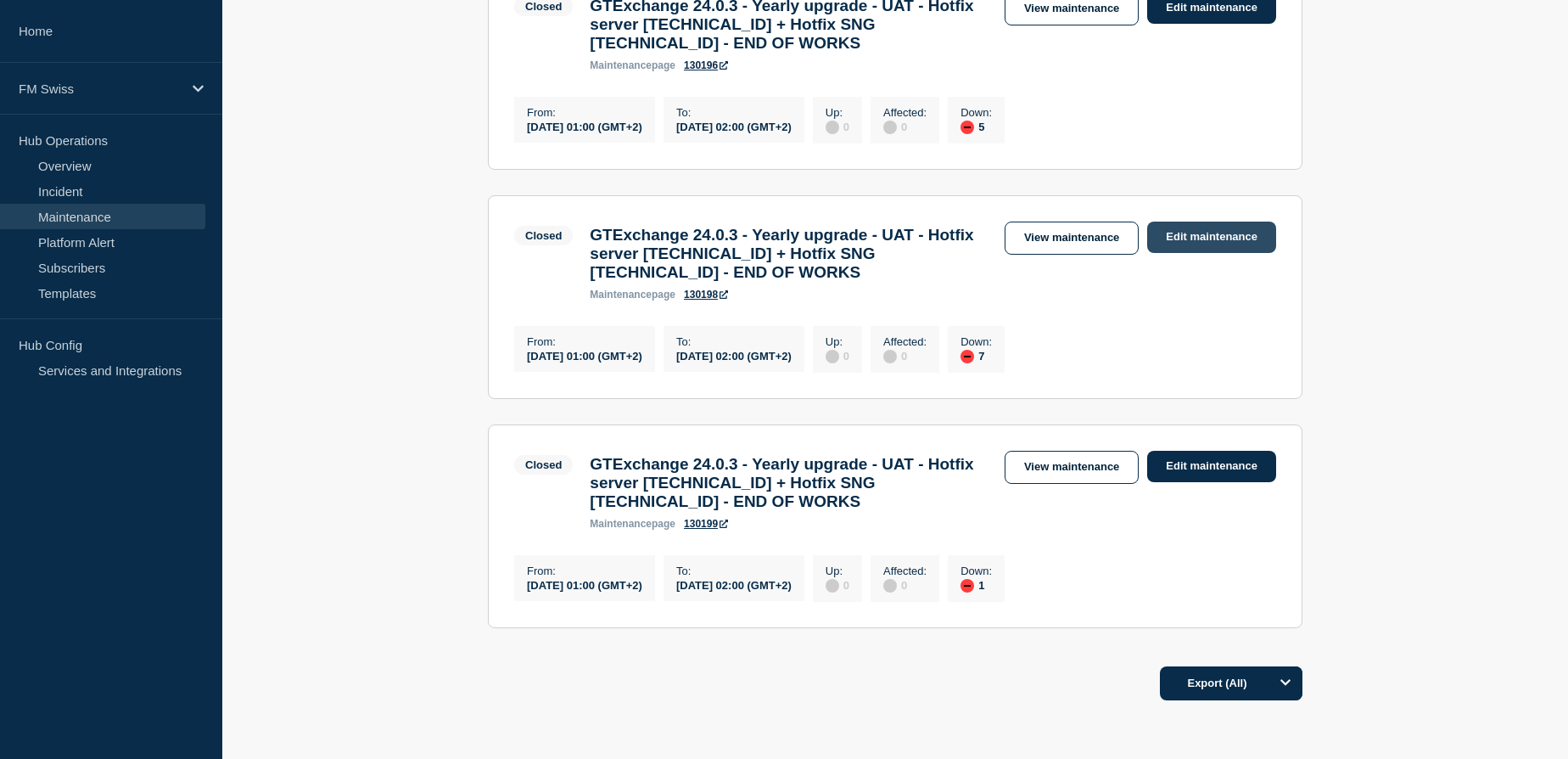
click at [1229, 246] on link "Edit maintenance" at bounding box center [1211, 237] width 129 height 31
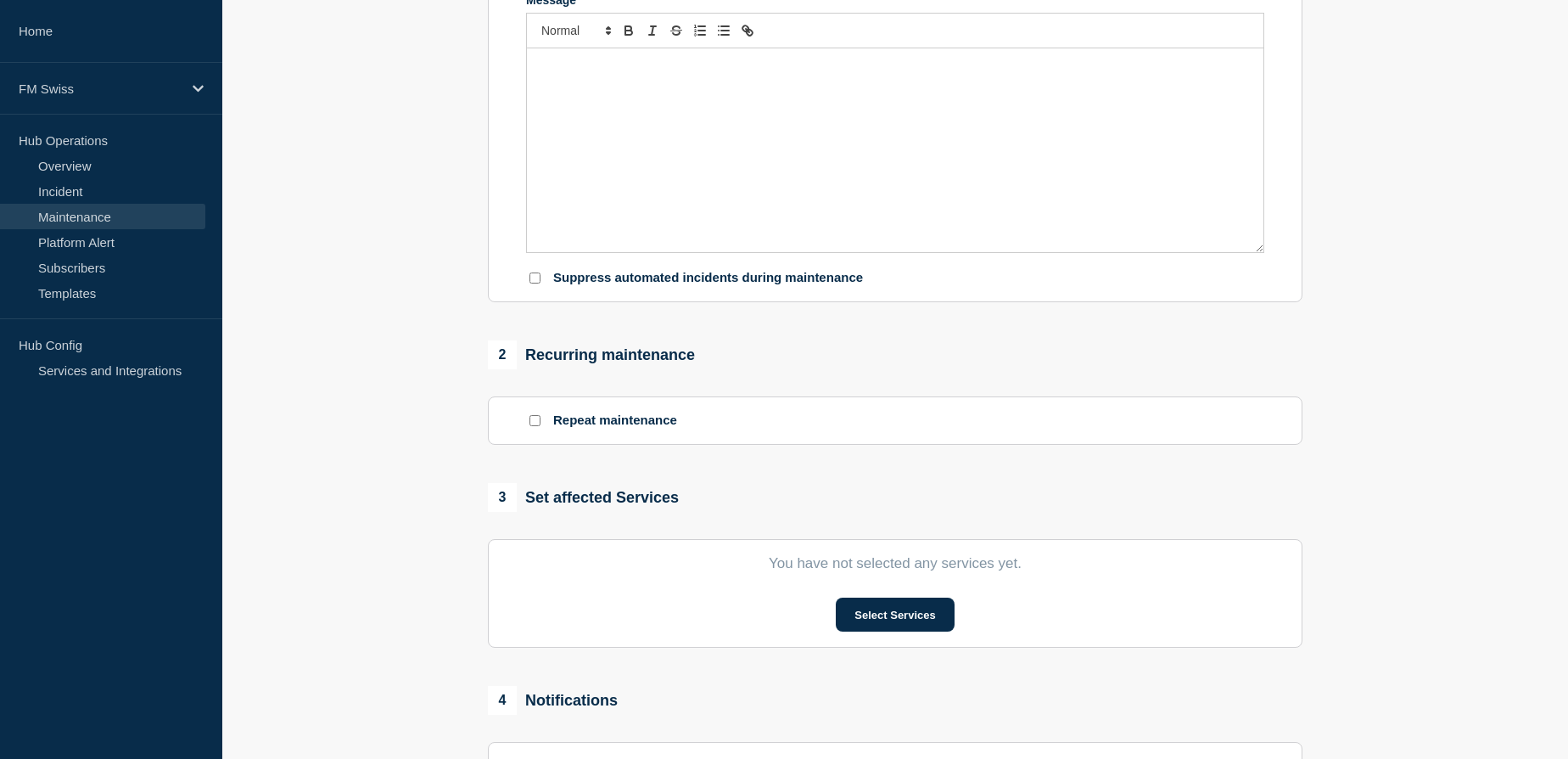
type input "GTExchange 24.0.3 - Yearly upgrade - UAT - Hotfix server 24.0.3.2 + Hotfix SNG …"
type input "2025-10-05"
type input "01:00"
type input "2025-10-05"
type input "02:00"
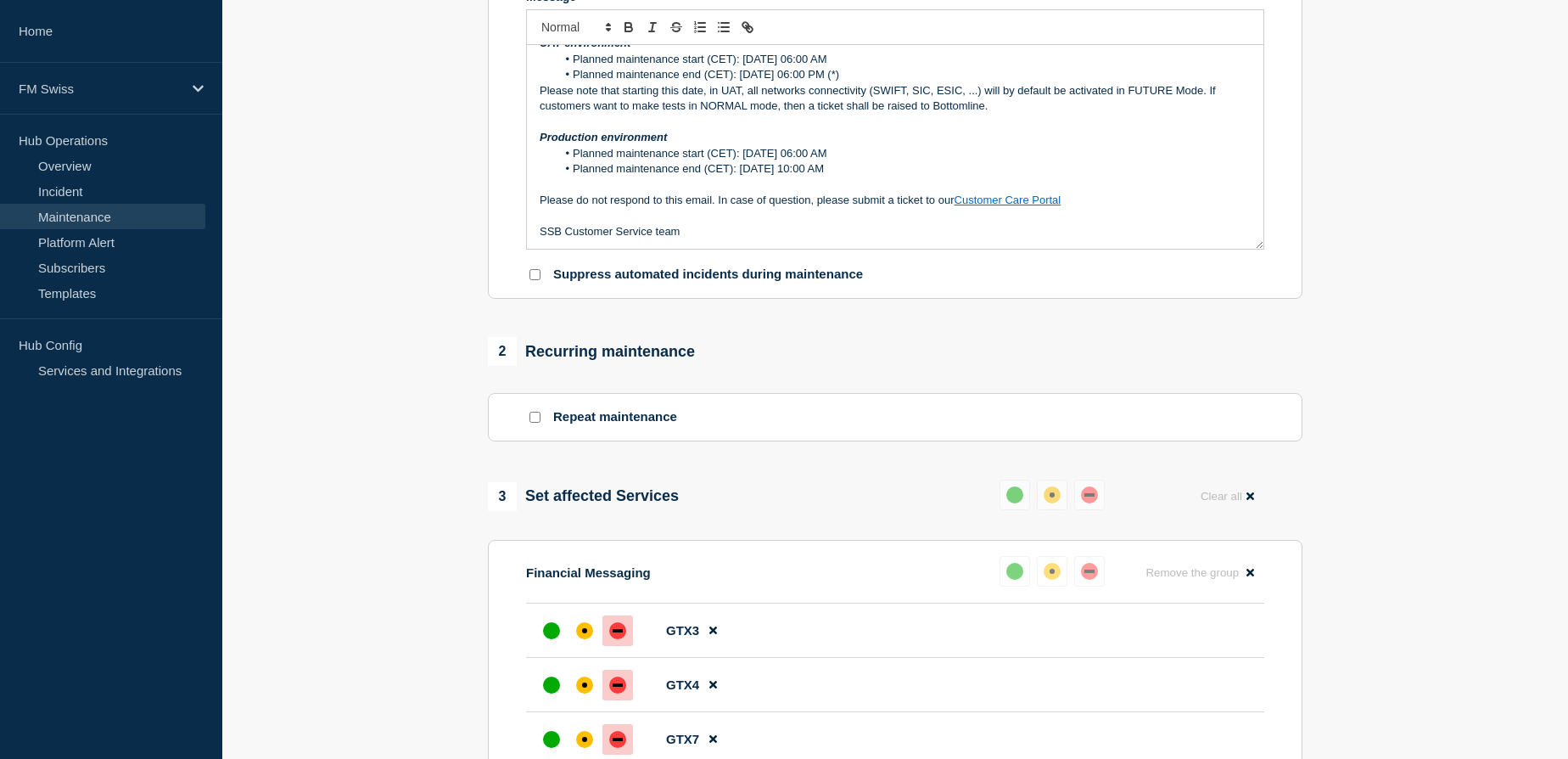
scroll to position [462, 0]
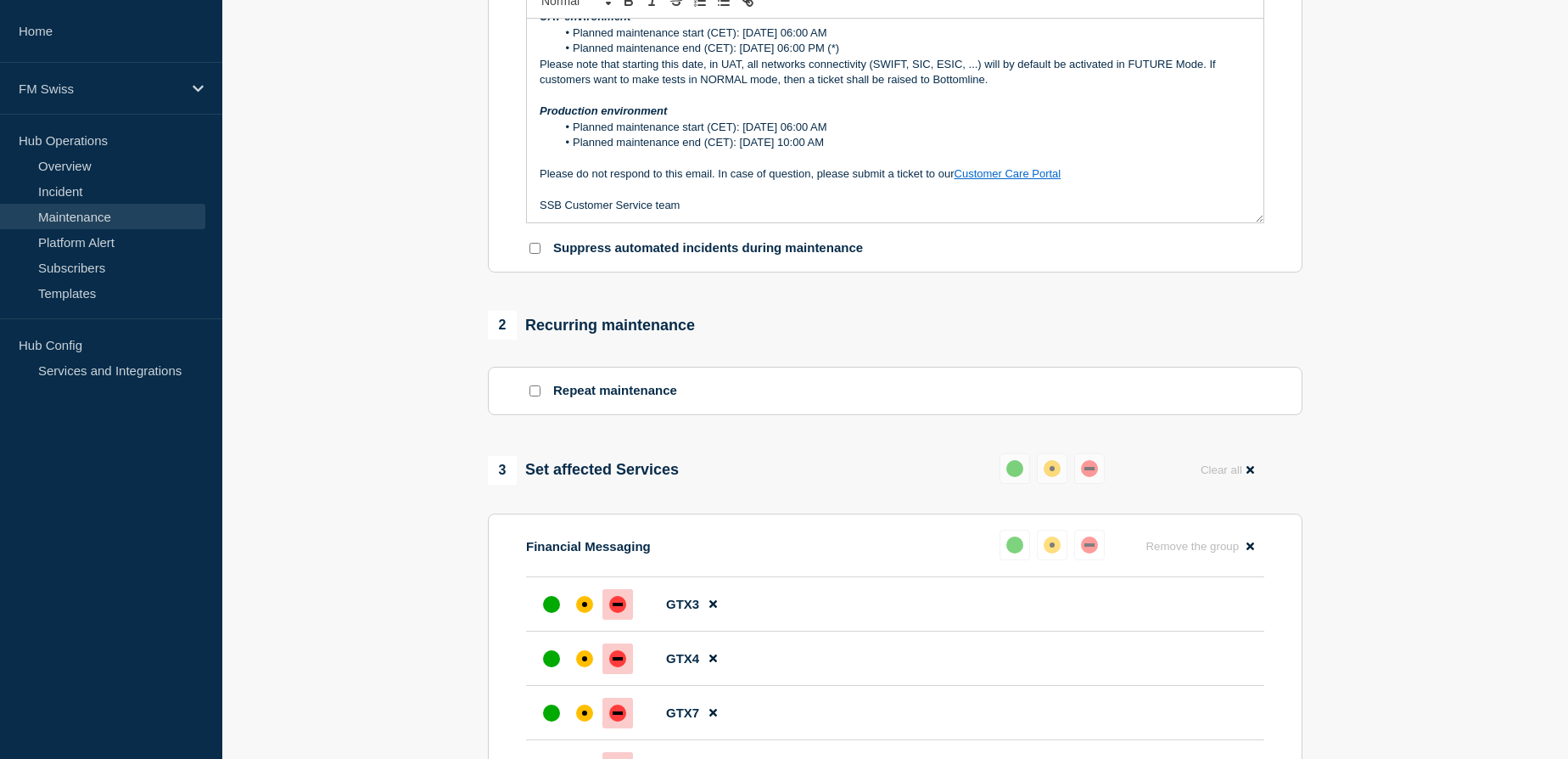
drag, startPoint x: 948, startPoint y: 137, endPoint x: 741, endPoint y: 143, distance: 207.1
click at [741, 135] on li "Planned maintenance start (CET): Saturday 22th November 2025 - 06:00 AM" at bounding box center [903, 127] width 695 height 16
copy li "Saturday 22th November 2025 - 06:00 AM"
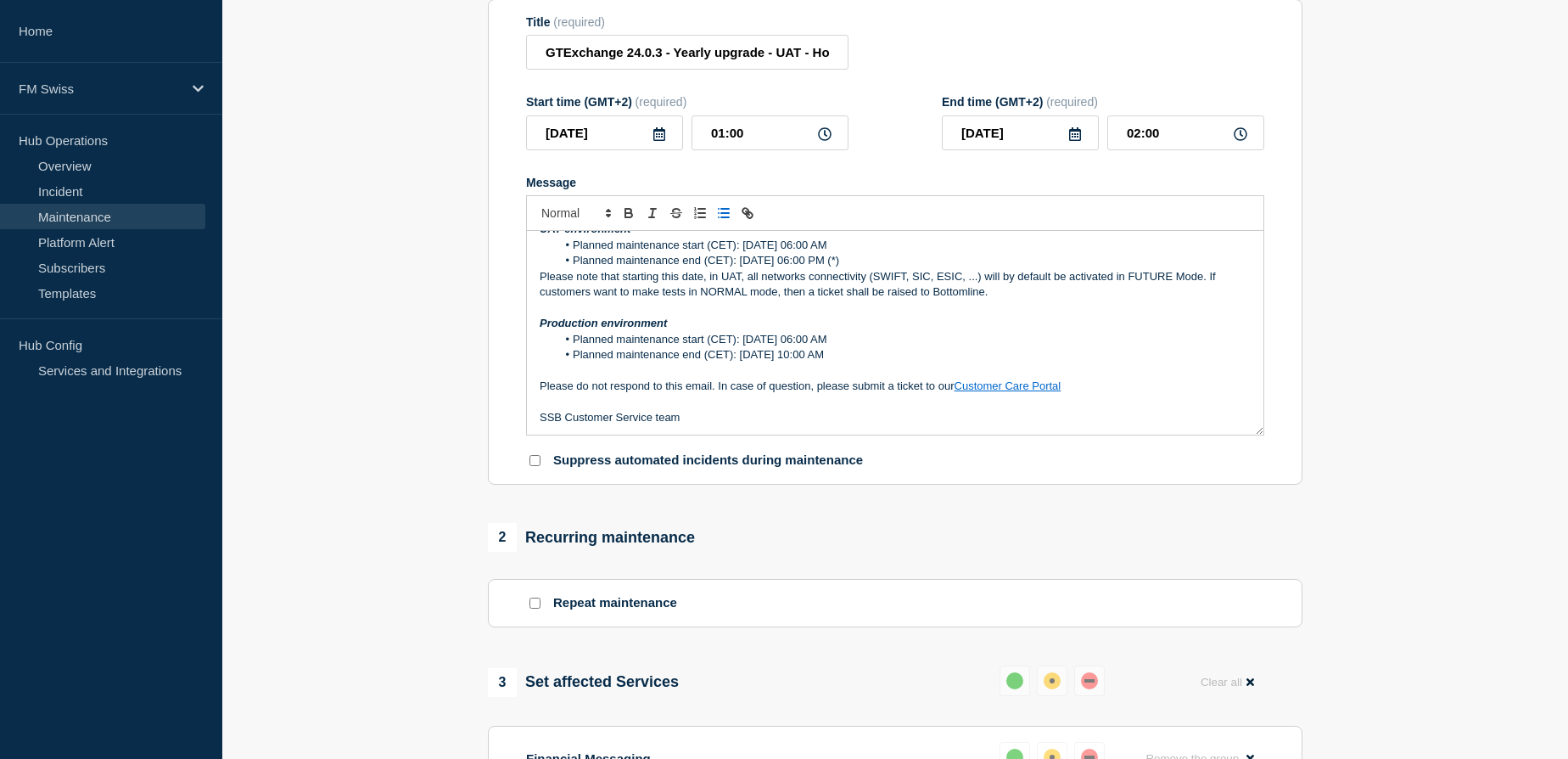
scroll to position [0, 0]
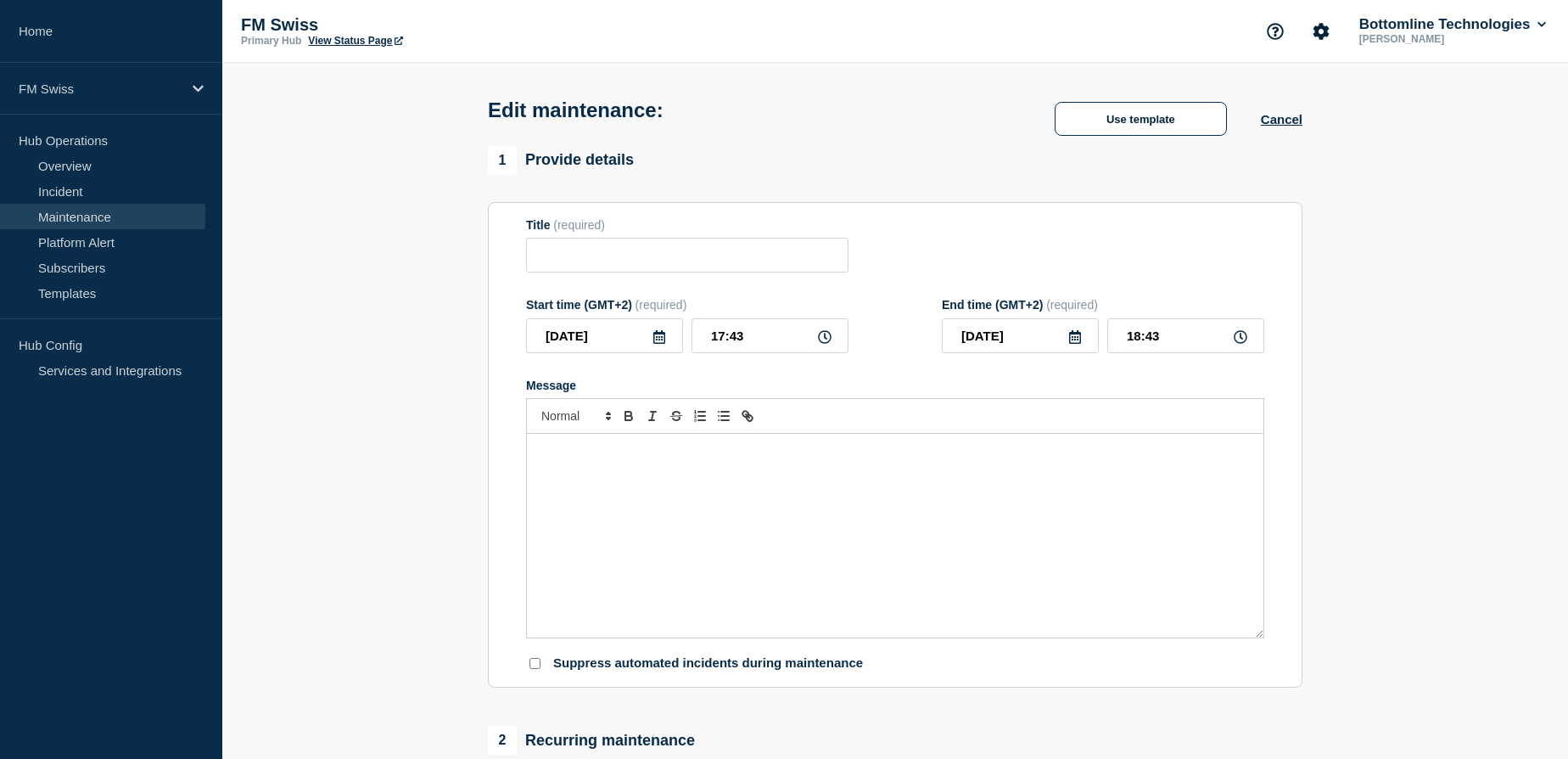
type input "GTExchange 24.0.3 - Yearly upgrade - UAT - Hotfix server [TECHNICAL_ID] + Hotfi…"
type input "[DATE]"
type input "01:00"
type input "[DATE]"
type input "02:00"
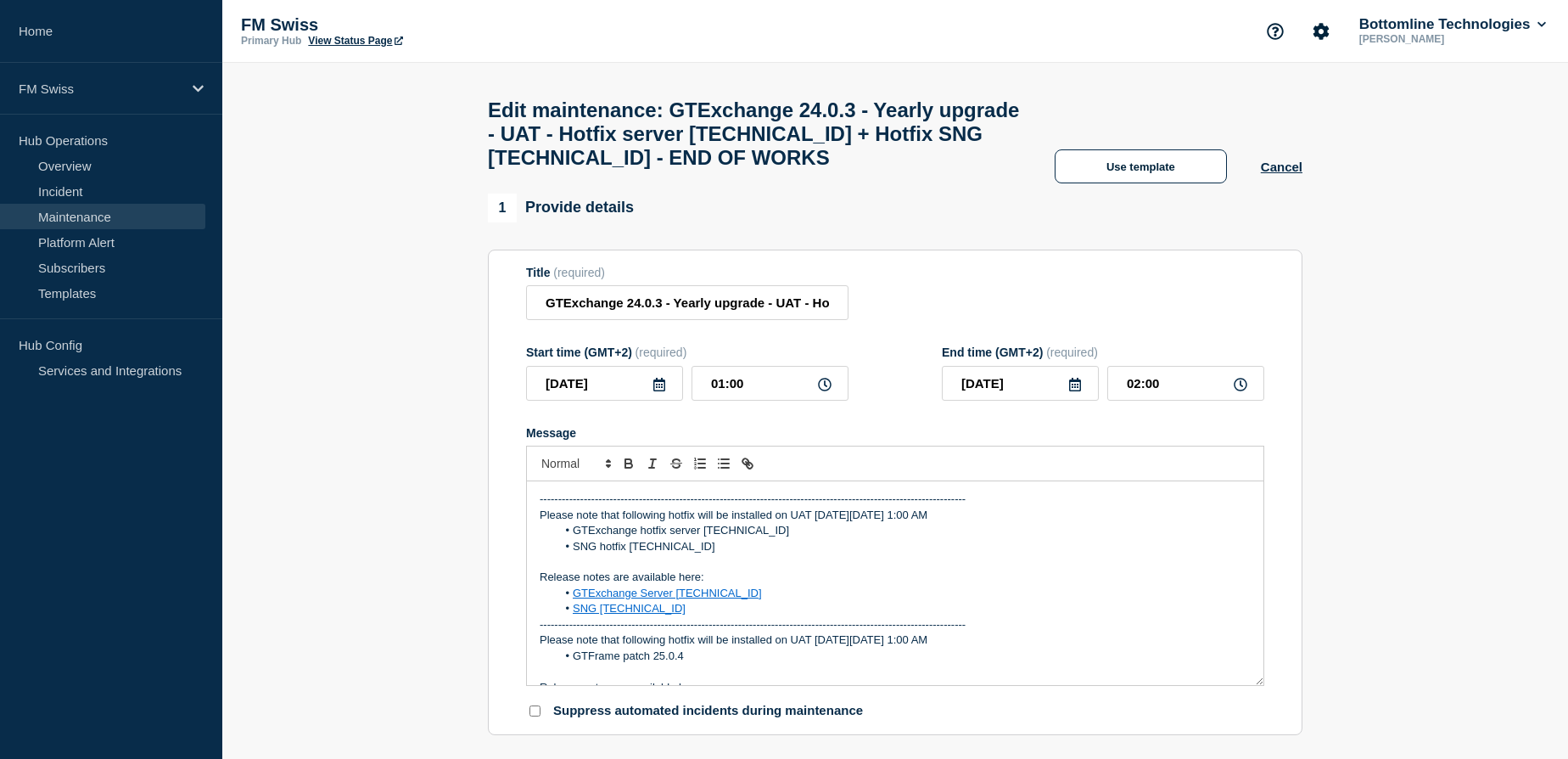
click at [111, 215] on link "Maintenance" at bounding box center [102, 215] width 205 height 25
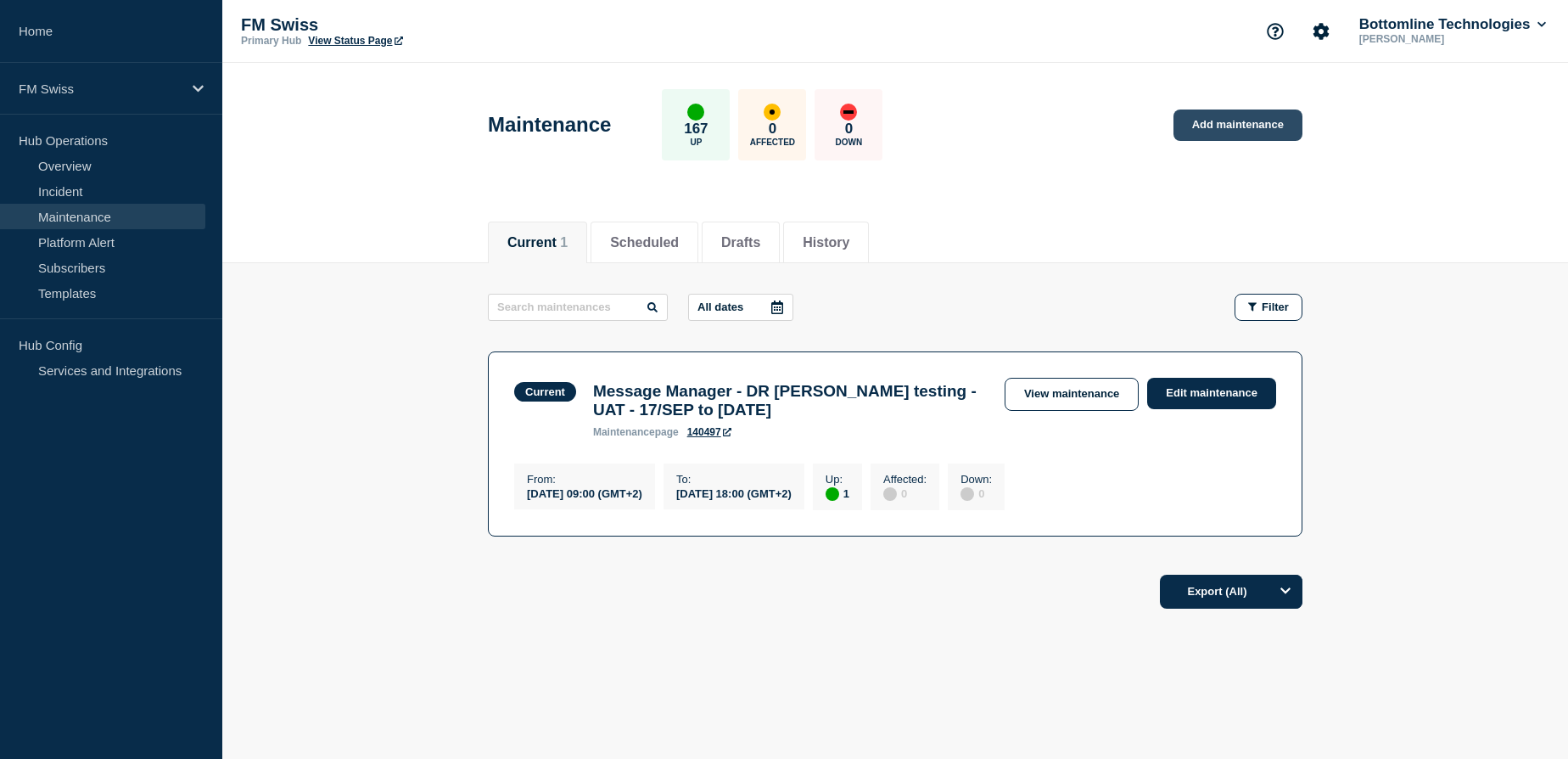
click at [1257, 131] on link "Add maintenance" at bounding box center [1237, 125] width 129 height 31
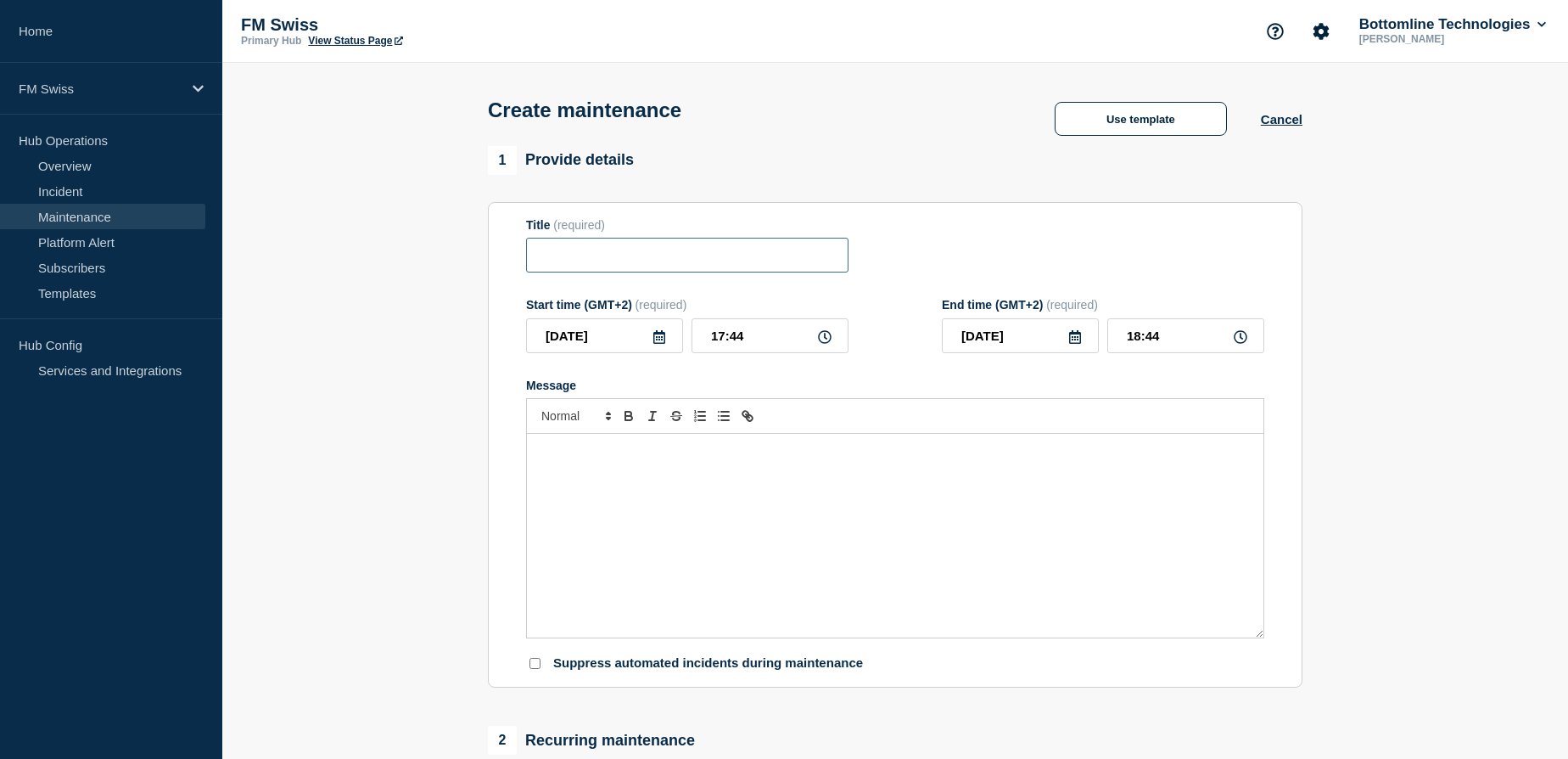
click at [623, 259] on input "Title" at bounding box center [687, 255] width 323 height 35
paste input "GTExchange 24.0.3 - Yearly upgrade - UAT - Hotfix server 24.0.3.2 + Hotfix SNG …"
click at [707, 258] on input "GTExchange 24.0.3 - Yearly upgrade - UAT - Hotfix server 24.0.3.2 + Hotfix SNG …" at bounding box center [687, 255] width 323 height 35
drag, startPoint x: 774, startPoint y: 256, endPoint x: 948, endPoint y: 257, distance: 174.0
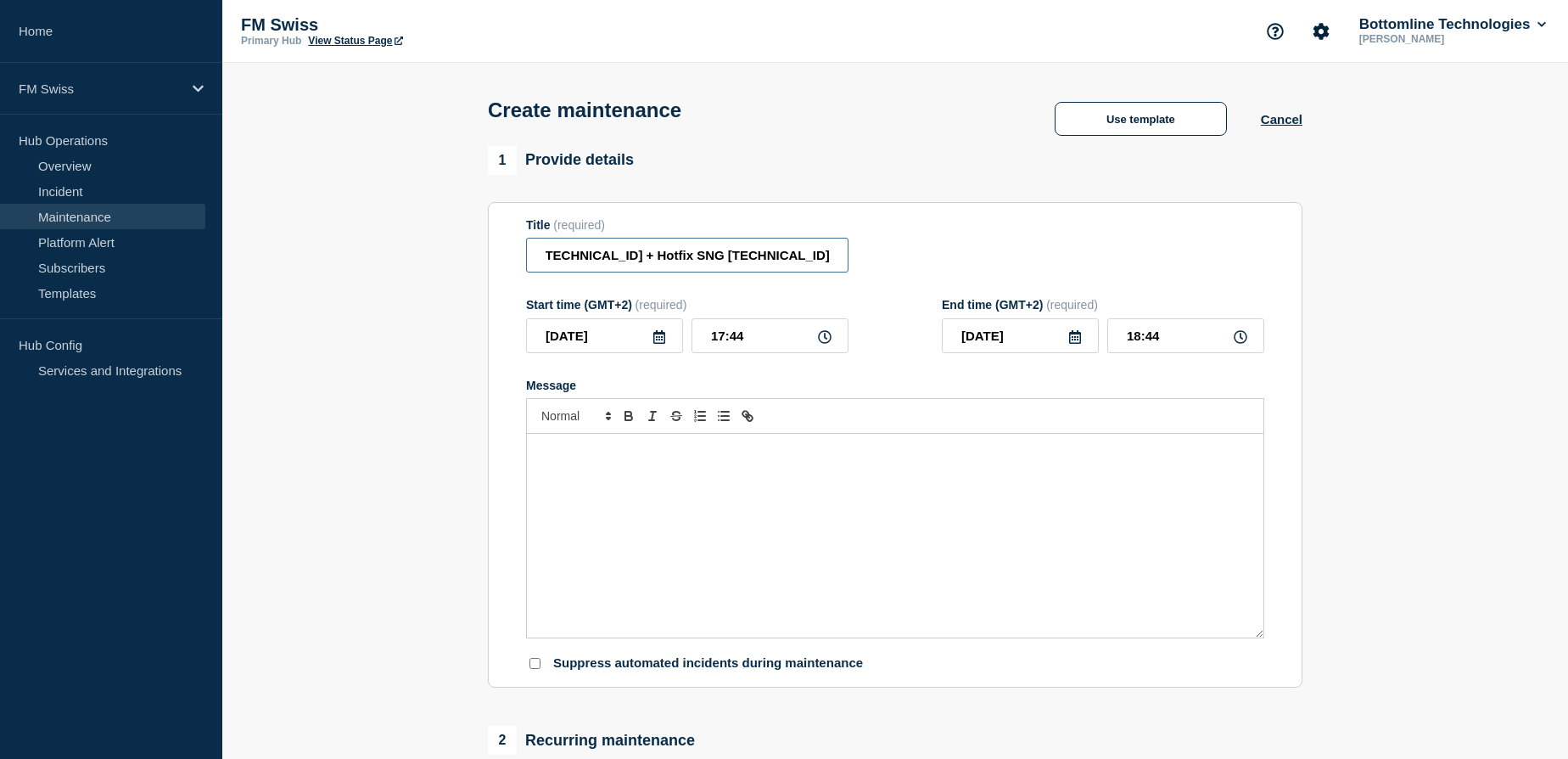
click at [948, 257] on div "Title (required) GTExchange 24.0.3 - Yearly upgrade - UAT - Hotfix server 24.0.…" at bounding box center [895, 246] width 738 height 55
click at [783, 260] on input "GTExchange 24.0.3 - Yearly upgrade - Prod - New palnning" at bounding box center [687, 255] width 323 height 35
type input "GTExchange 24.0.3 - Yearly upgrade - Prod - New planning"
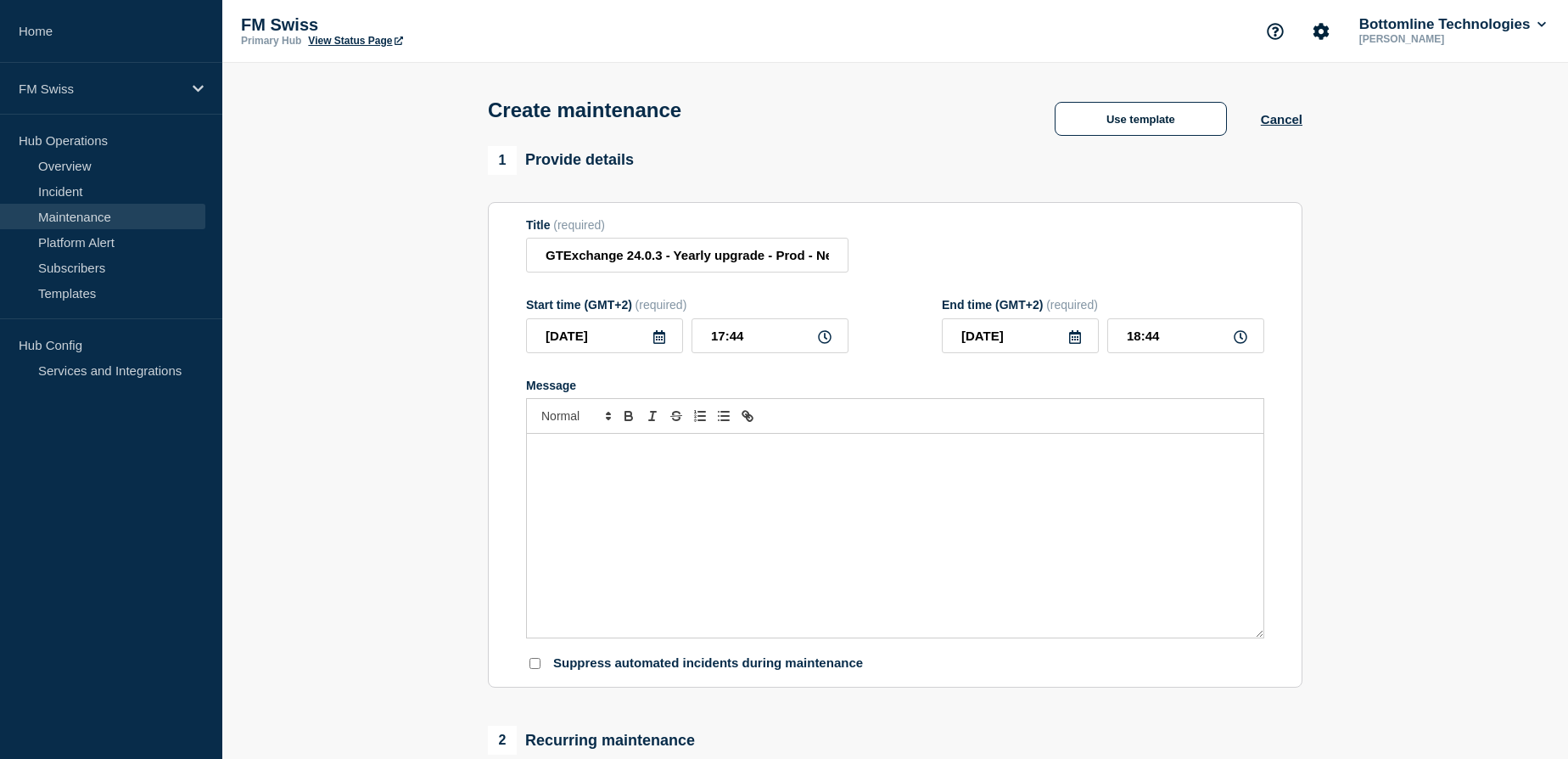
click at [659, 338] on icon at bounding box center [659, 337] width 14 height 14
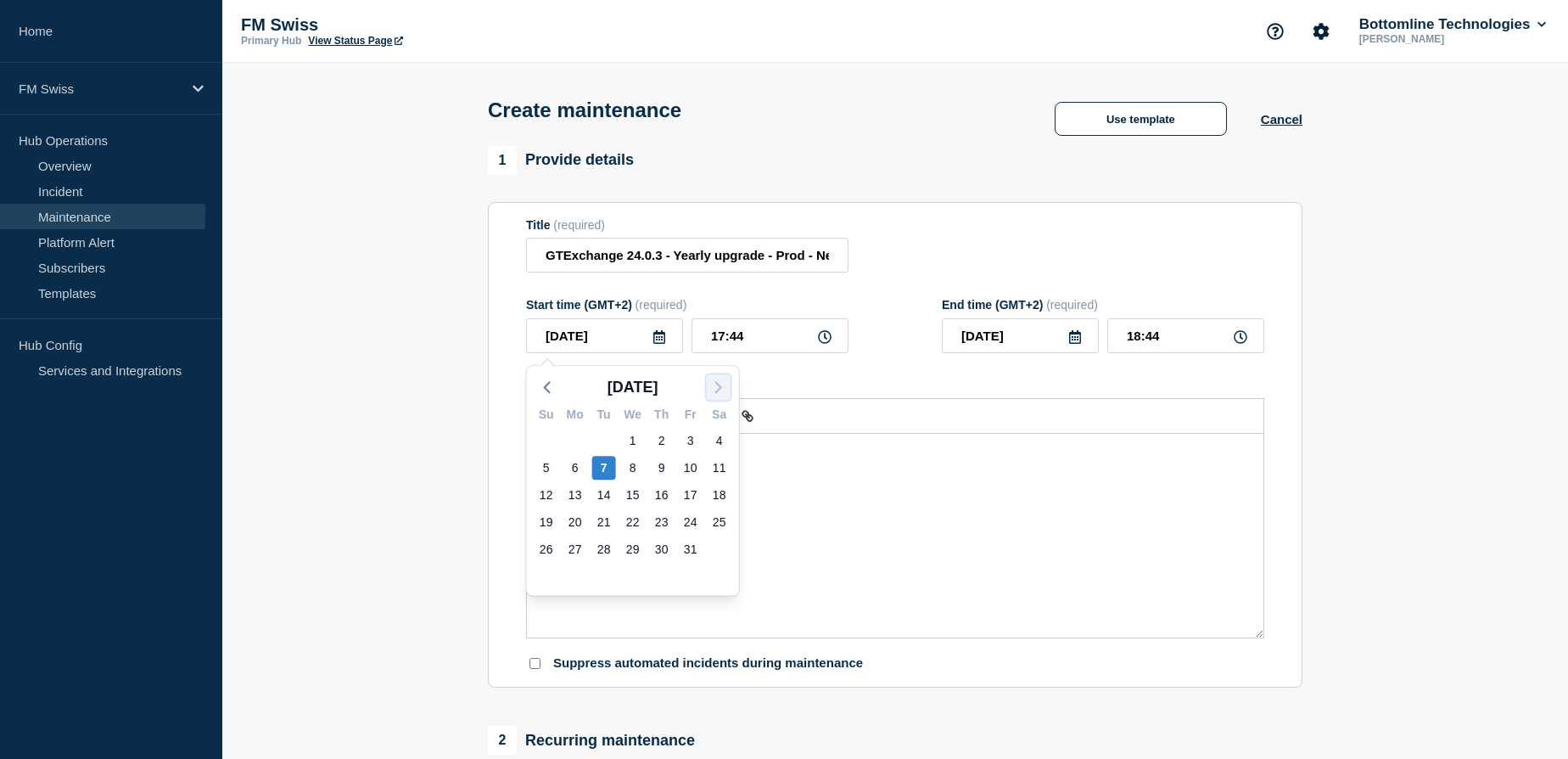
click at [710, 383] on icon "button" at bounding box center [719, 387] width 21 height 21
click at [690, 467] on div "7" at bounding box center [691, 467] width 23 height 23
type input "2025-11-07"
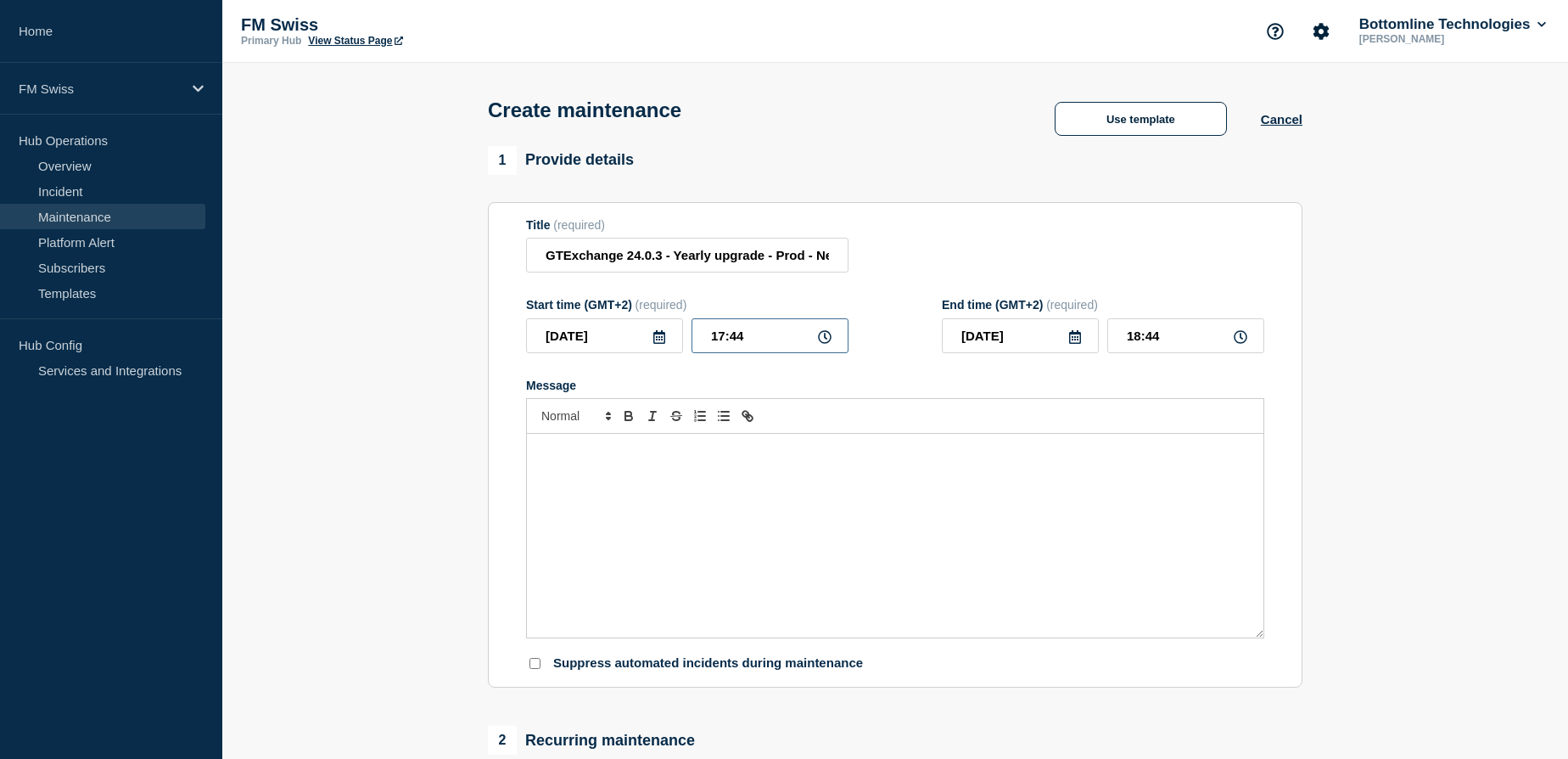
click at [717, 338] on input "17:44" at bounding box center [769, 336] width 157 height 35
type input "18:44"
type input "19:44"
type input "18:34"
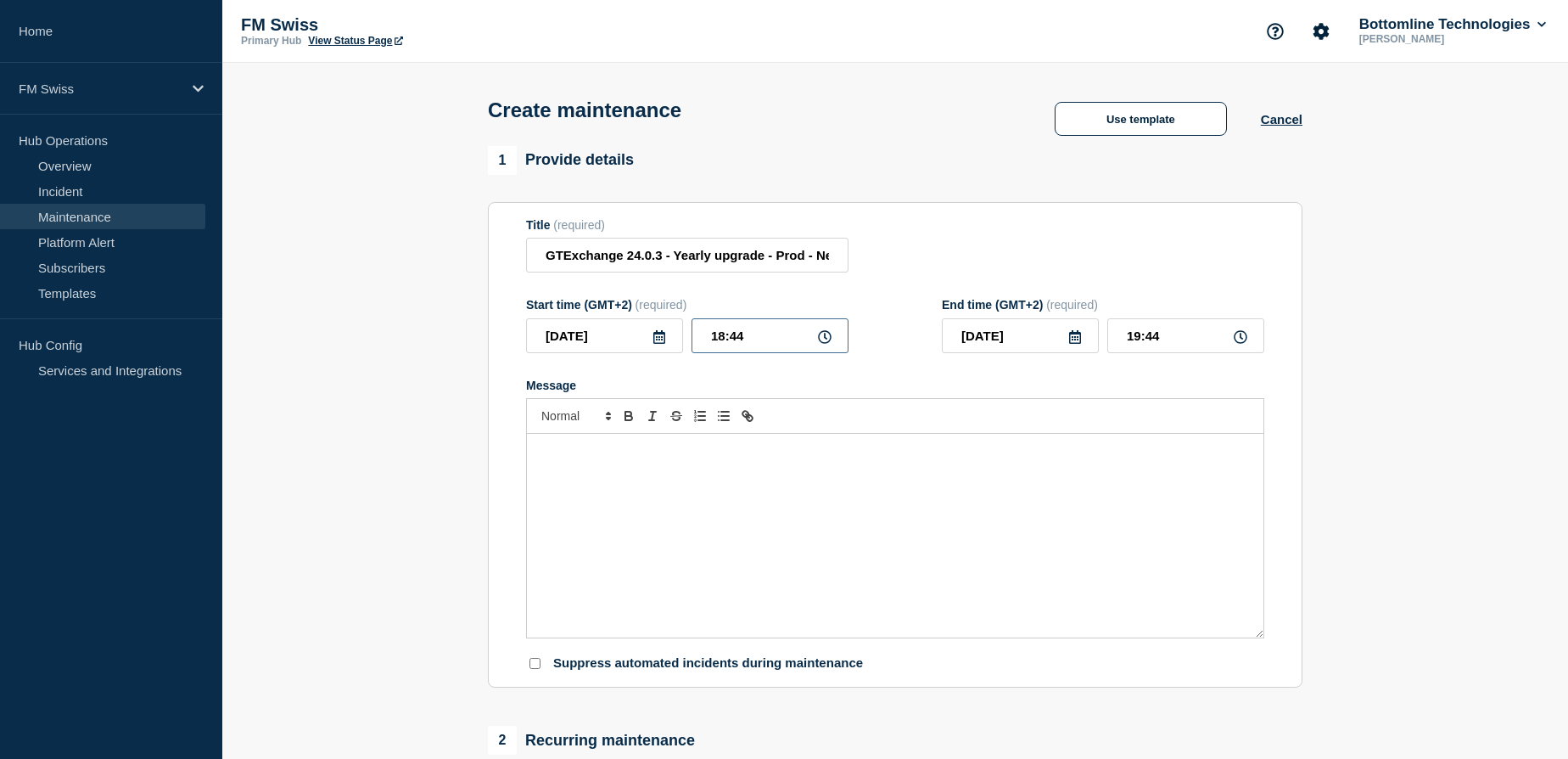
type input "19:34"
type input "18:30"
click at [1136, 334] on input "19:30" at bounding box center [1186, 336] width 157 height 35
type input "23:30"
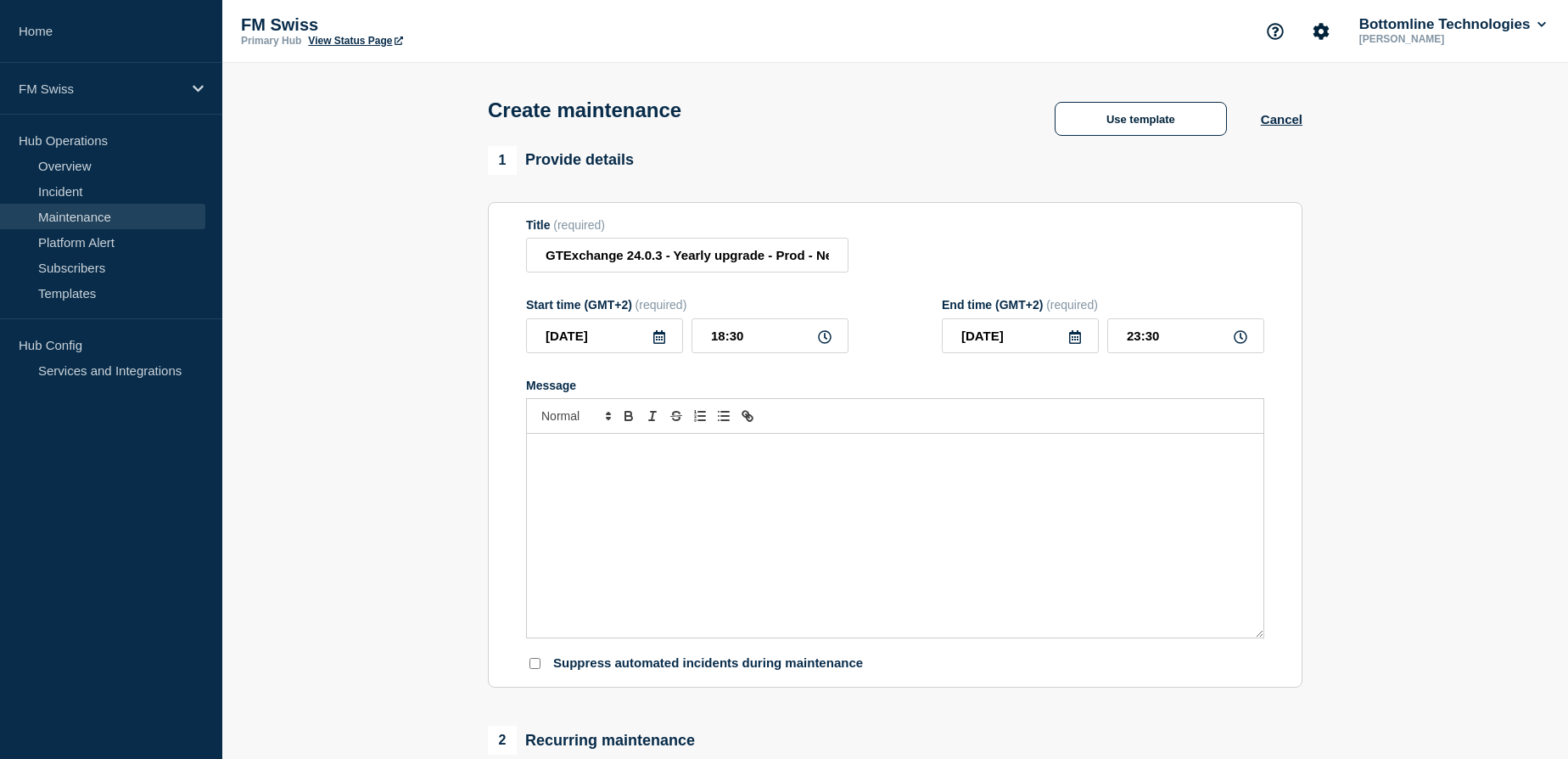
click at [681, 466] on div "Message" at bounding box center [895, 535] width 736 height 203
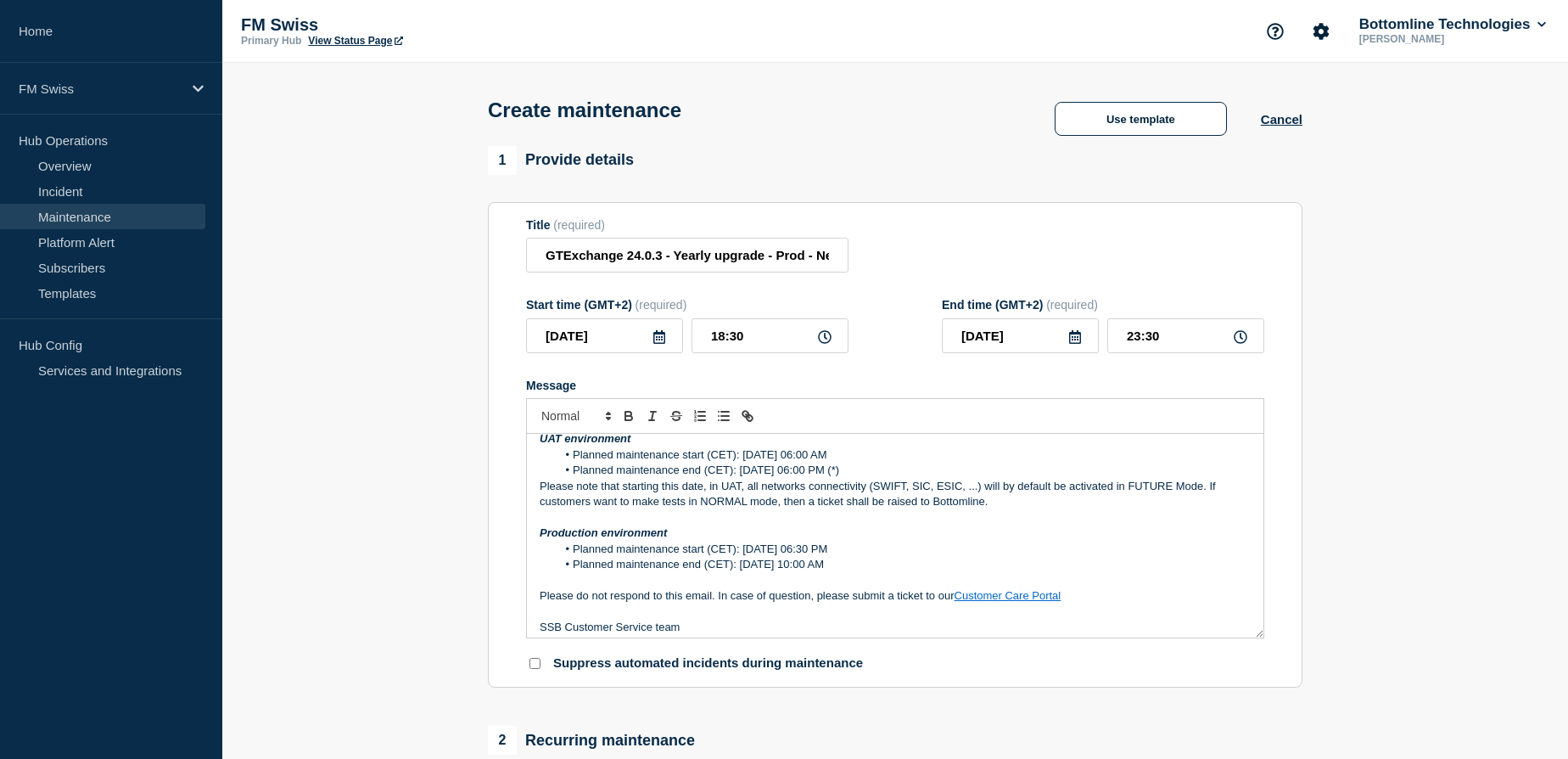
scroll to position [928, 0]
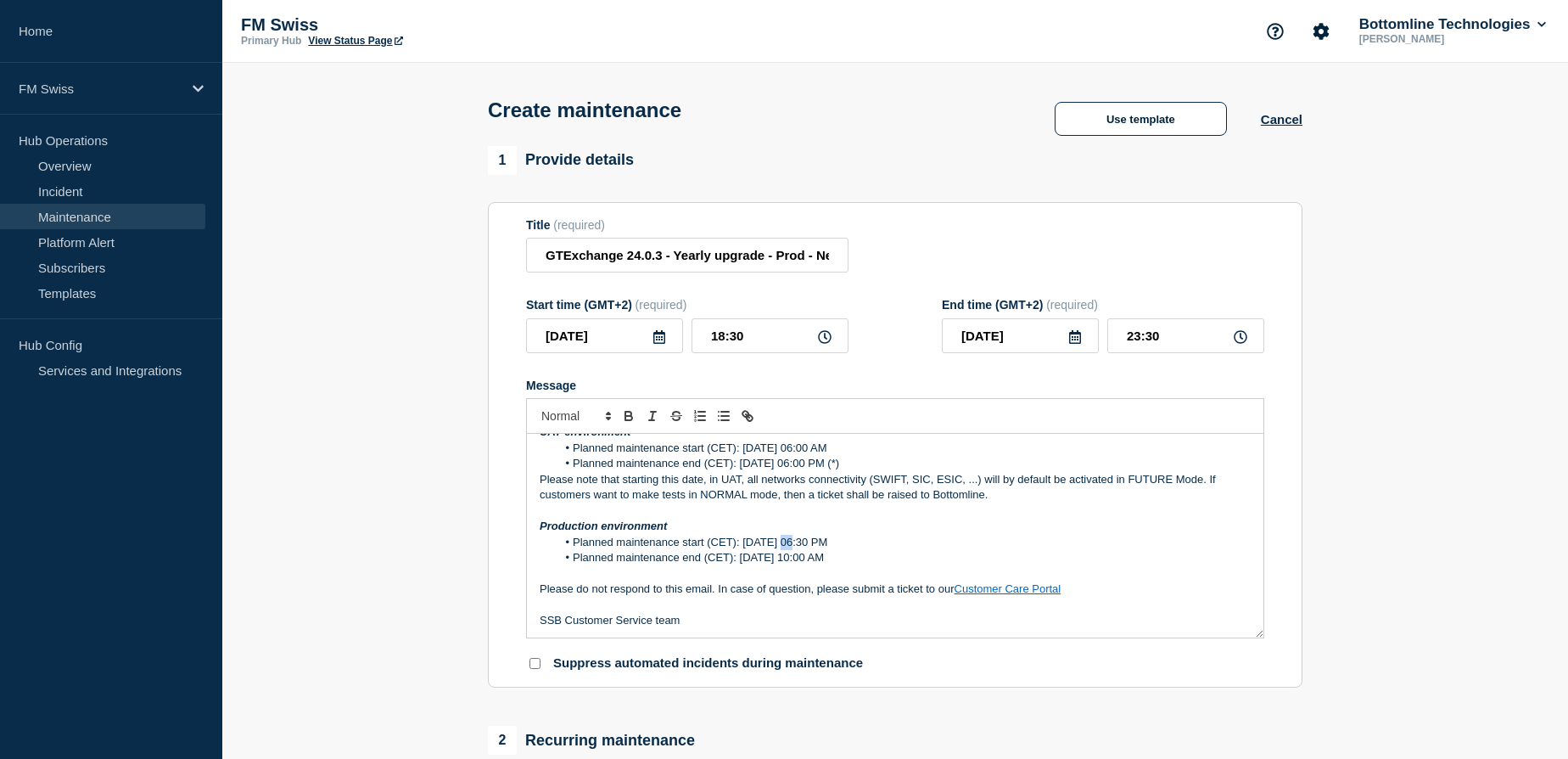
drag, startPoint x: 776, startPoint y: 543, endPoint x: 789, endPoint y: 542, distance: 13.0
click at [789, 542] on li "Planned maintenance start (CET): Friday 21st November 2025 - 06:30 PM" at bounding box center [903, 543] width 695 height 16
click at [685, 528] on p "Production environment" at bounding box center [896, 526] width 711 height 16
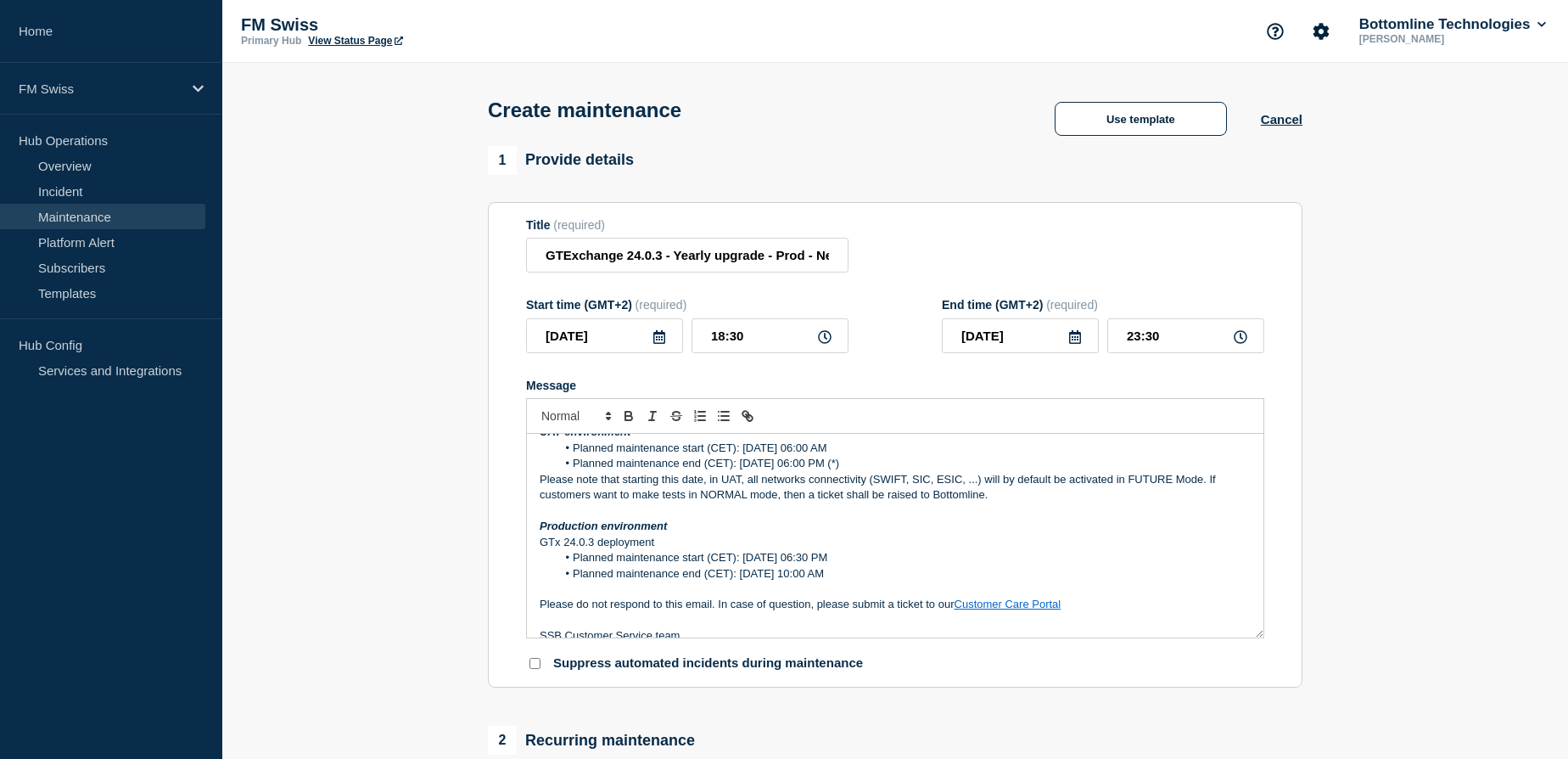
click at [554, 540] on p "GTx 24.0.3 deployment" at bounding box center [896, 543] width 711 height 16
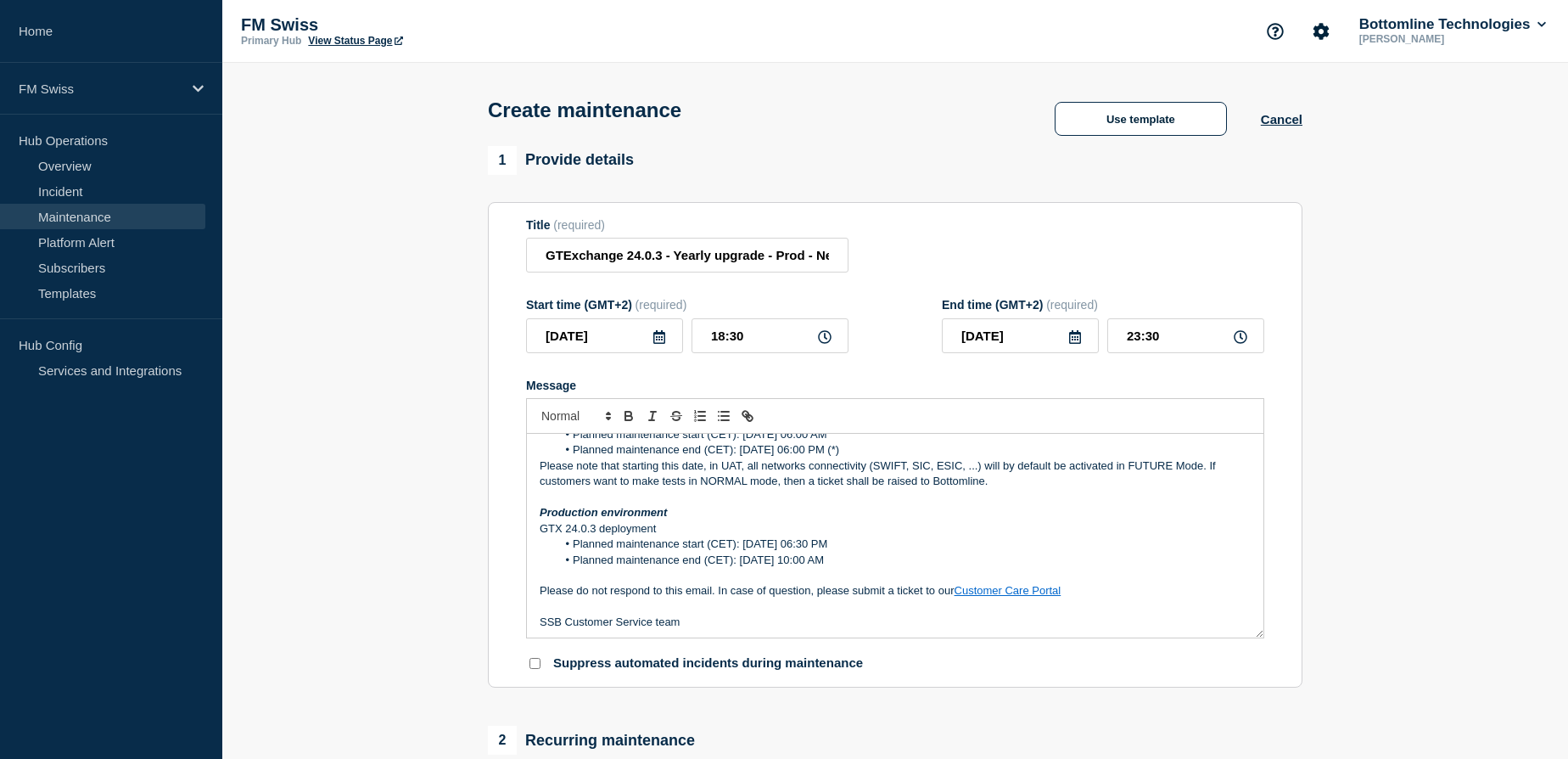
scroll to position [944, 0]
click at [670, 526] on p "GTX 24.0.3 deployment" at bounding box center [896, 526] width 711 height 16
click at [960, 558] on li "Planned maintenance end (CET): Sunday 23rd November 2025 - 10:00 AM" at bounding box center [903, 557] width 695 height 16
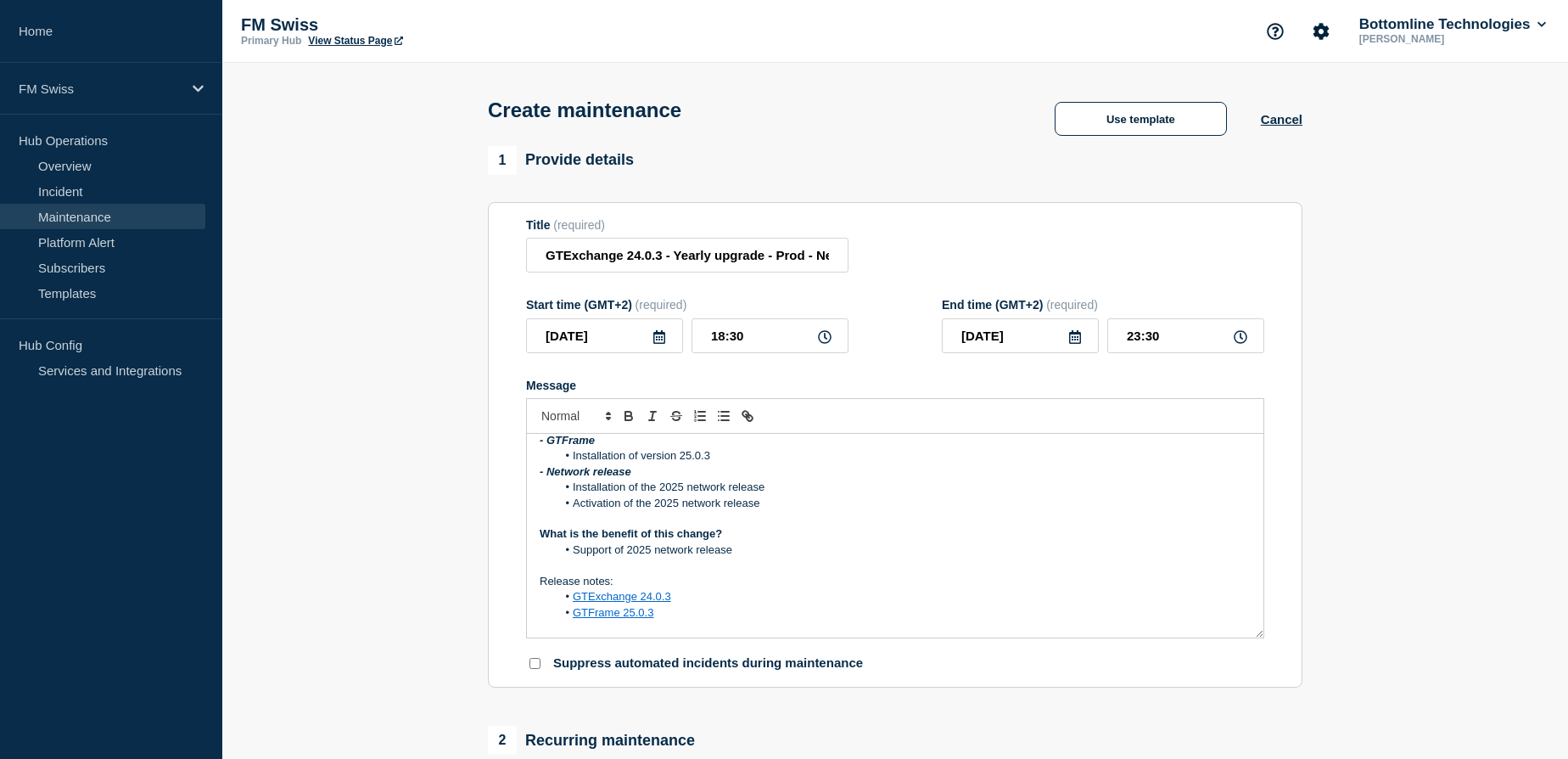
scroll to position [404, 0]
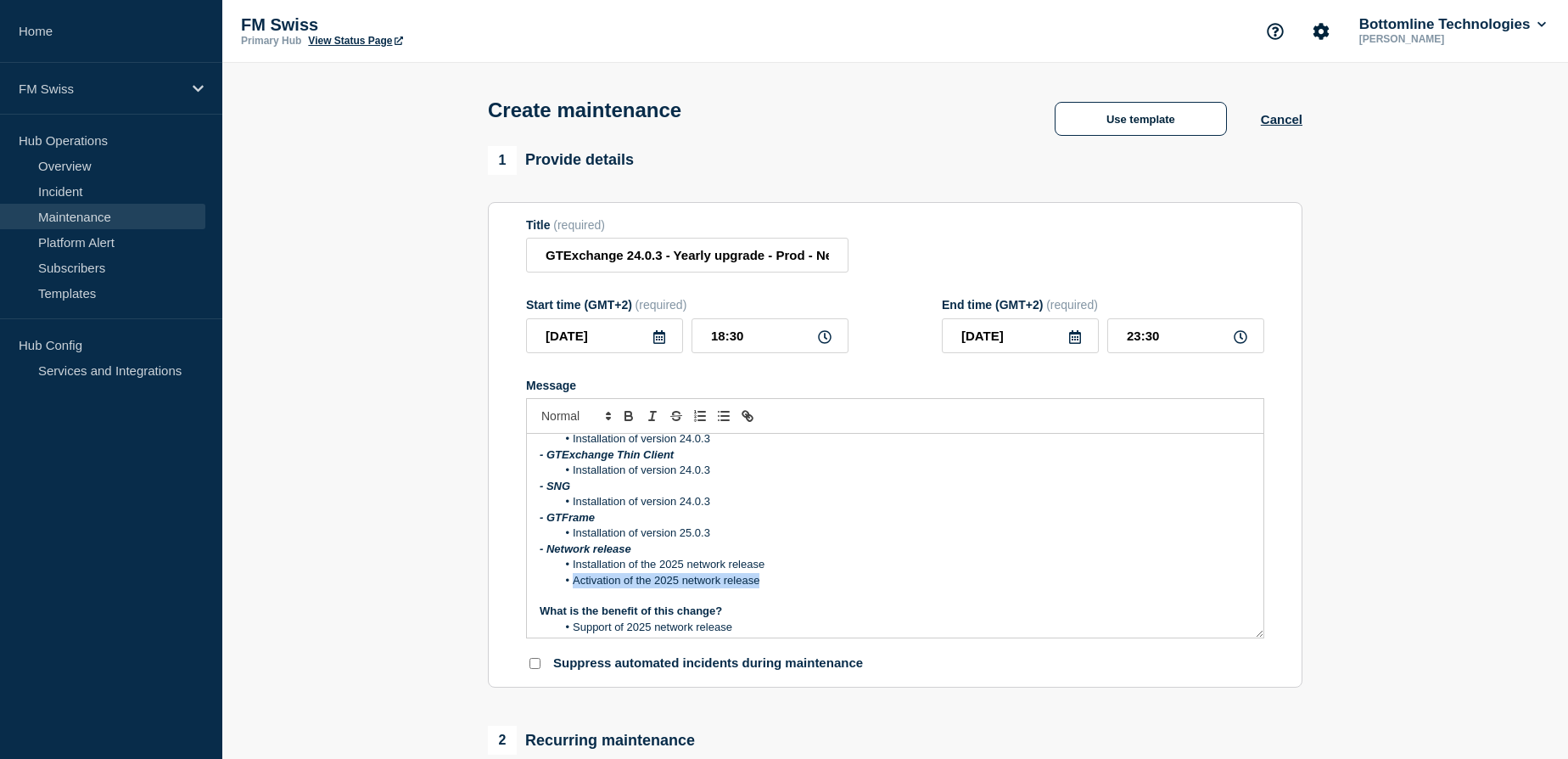
drag, startPoint x: 575, startPoint y: 581, endPoint x: 758, endPoint y: 579, distance: 183.0
click at [758, 579] on li "Activation of the 2025 network release" at bounding box center [903, 581] width 695 height 16
copy li "Activation of the 2025 network release"
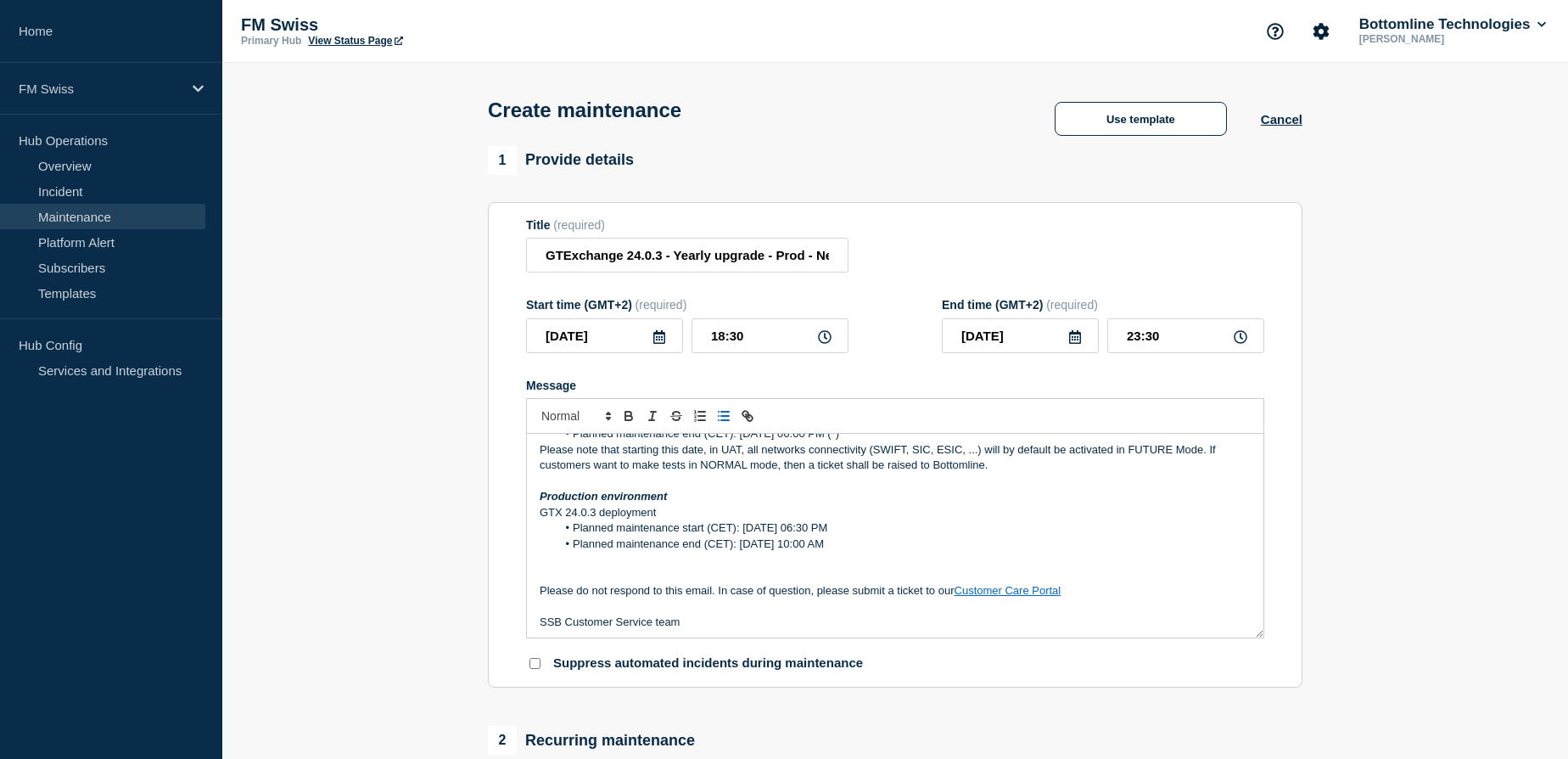
scroll to position [959, 0]
click at [559, 560] on p "Message" at bounding box center [896, 557] width 711 height 16
drag, startPoint x: 955, startPoint y: 545, endPoint x: 568, endPoint y: 527, distance: 387.4
click at [568, 527] on ol "Planned maintenance start (CET): Friday 21st November 2025 - 06:30 PM Planned m…" at bounding box center [896, 534] width 711 height 31
copy ol "Planned maintenance start (CET): Friday 21st November 2025 - 06:30 PM Planned m…"
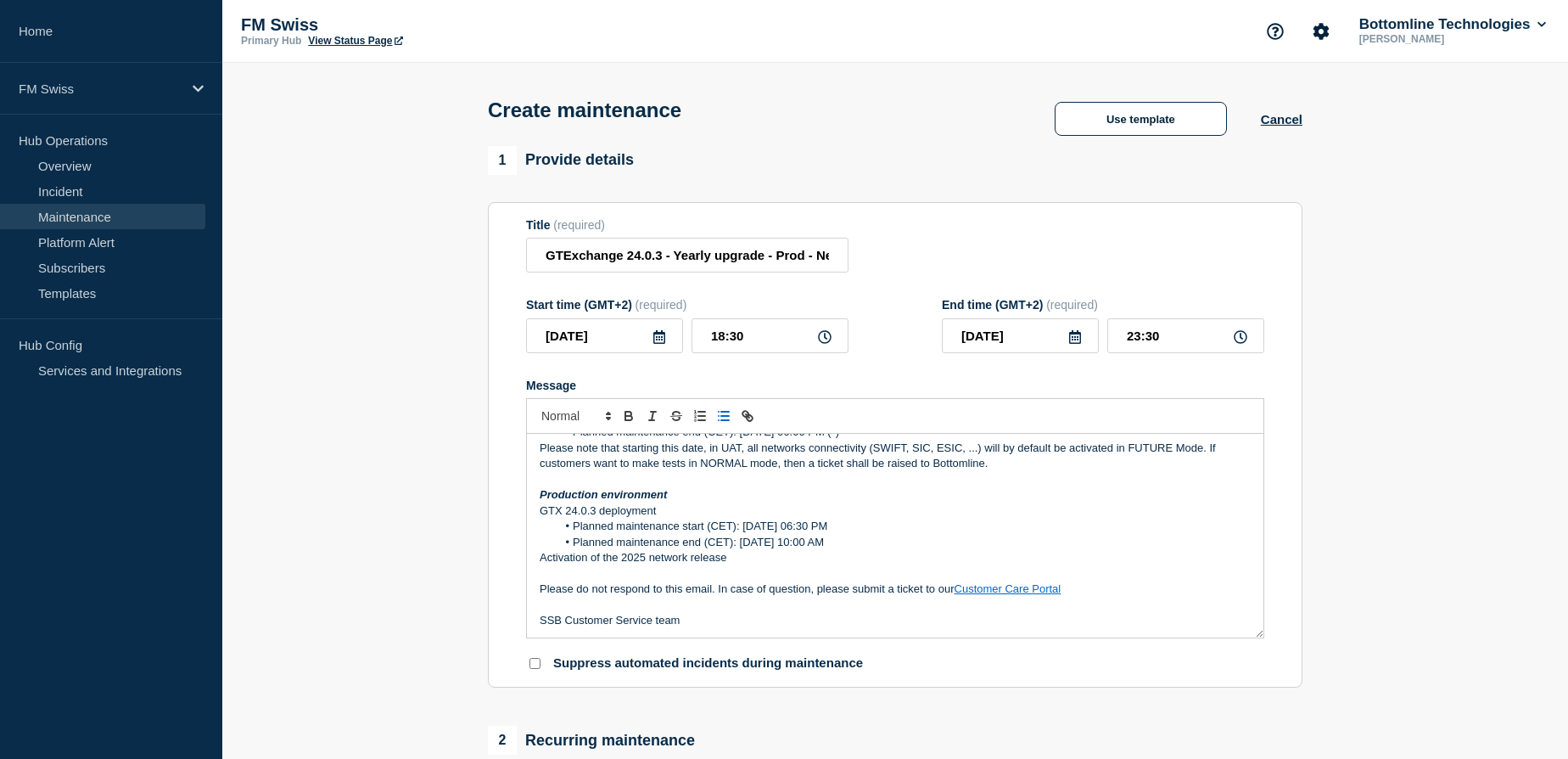
click at [607, 565] on p "Activation of the 2025 network release" at bounding box center [896, 557] width 711 height 16
click at [744, 565] on p "Activation of the 2025 network release" at bounding box center [896, 557] width 711 height 16
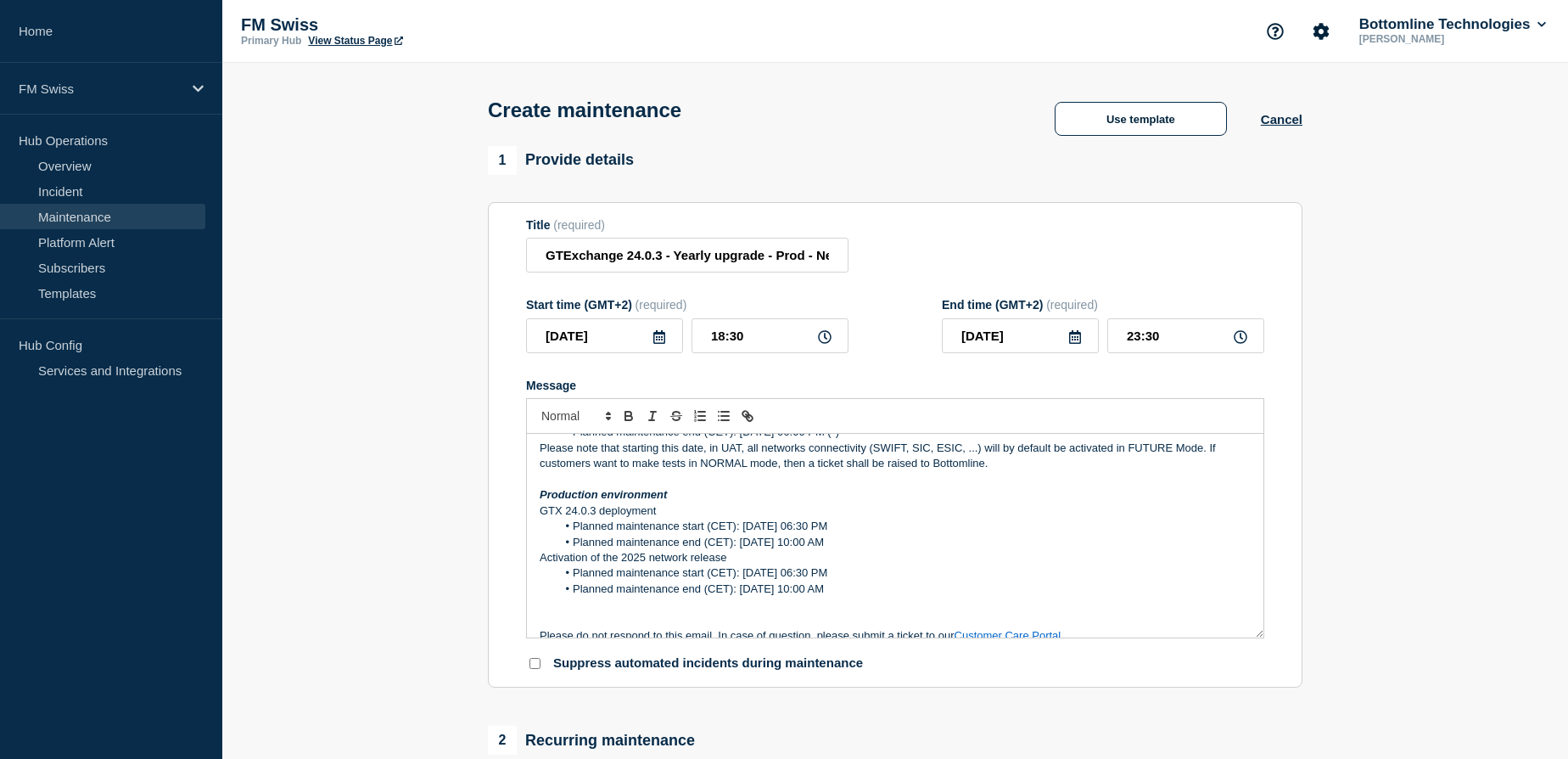
click at [754, 528] on li "Planned maintenance start (CET): Friday 21st November 2025 - 06:30 PM" at bounding box center [903, 526] width 695 height 16
click at [781, 526] on li "Planned maintenance start (CET): Friday 21st November 2025 - 06:30 PM" at bounding box center [903, 526] width 695 height 16
drag, startPoint x: 742, startPoint y: 527, endPoint x: 883, endPoint y: 525, distance: 141.0
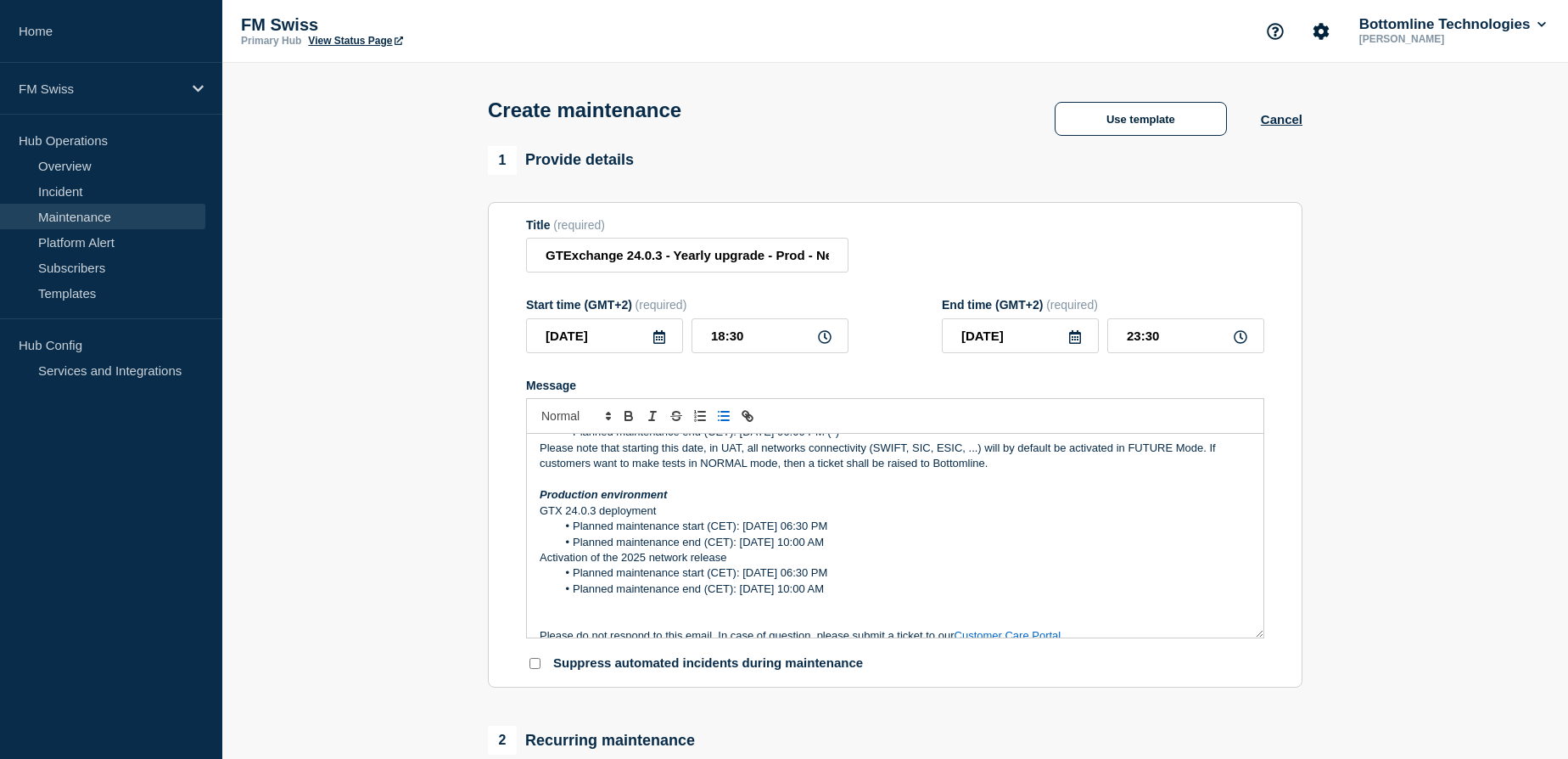
click at [883, 525] on li "Planned maintenance start (CET): Friday 7th November 2025 - 06:30 PM" at bounding box center [903, 526] width 695 height 16
copy li "Friday 7th November 2025 -"
drag, startPoint x: 740, startPoint y: 544, endPoint x: 883, endPoint y: 541, distance: 143.0
click at [883, 541] on li "Planned maintenance end (CET): Sunday 23rd November 2025 - 10:00 AM" at bounding box center [903, 543] width 695 height 16
click at [918, 543] on li "Planned maintenance end (CET): Friday 7th November 2025 - 23:30 AM" at bounding box center [903, 543] width 695 height 16
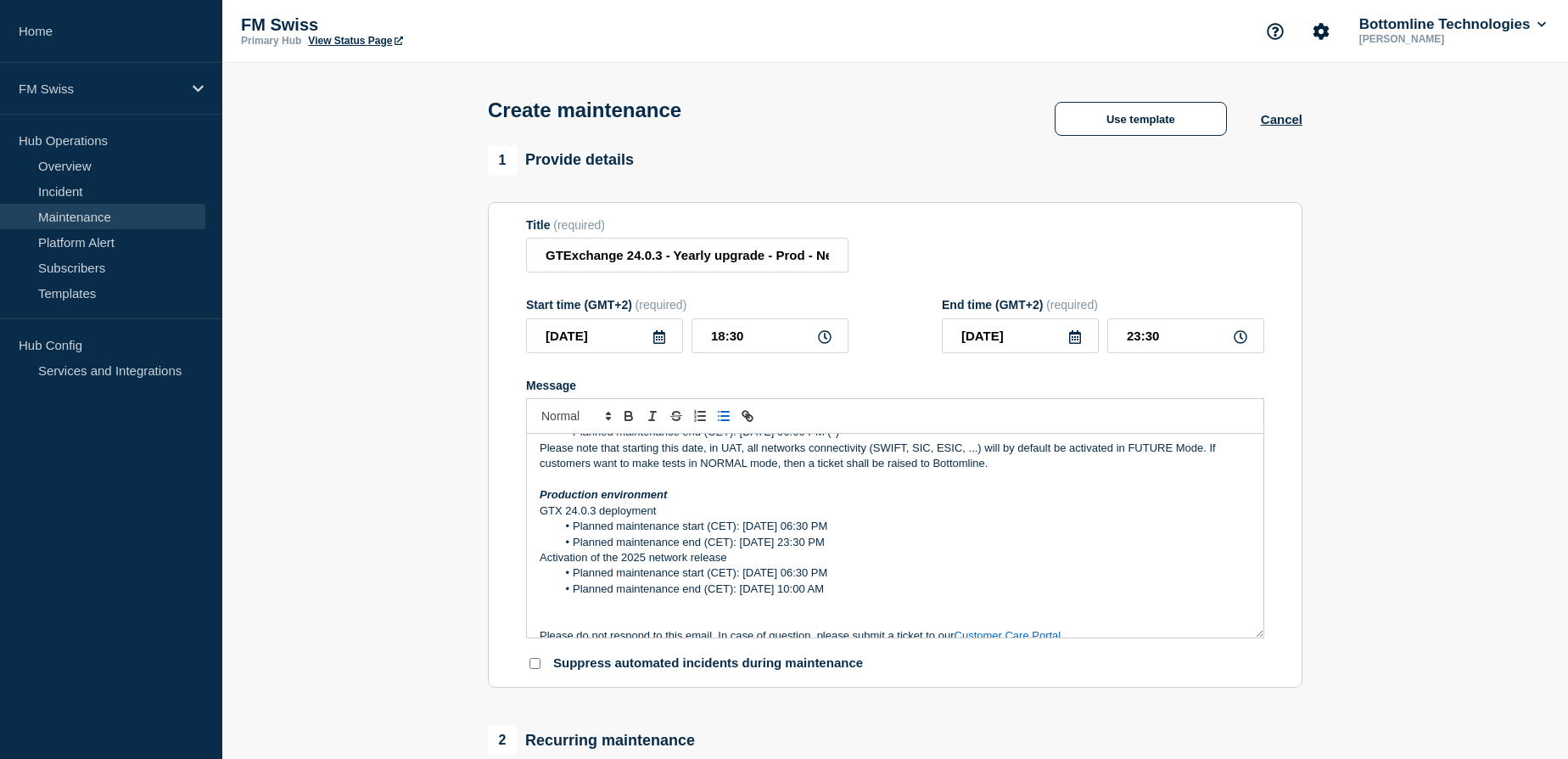
click at [1008, 540] on li "Planned maintenance end (CET): Friday 7th November 2025 - 23:30 PM" at bounding box center [903, 543] width 695 height 16
click at [752, 575] on li "Planned maintenance start (CET): Friday 21st November 2025 - 06:30 PM" at bounding box center [903, 573] width 695 height 16
click at [968, 574] on li "Planned maintenance start (CET): Saturday 22nd November 2025 - 06:30 PM" at bounding box center [903, 573] width 695 height 16
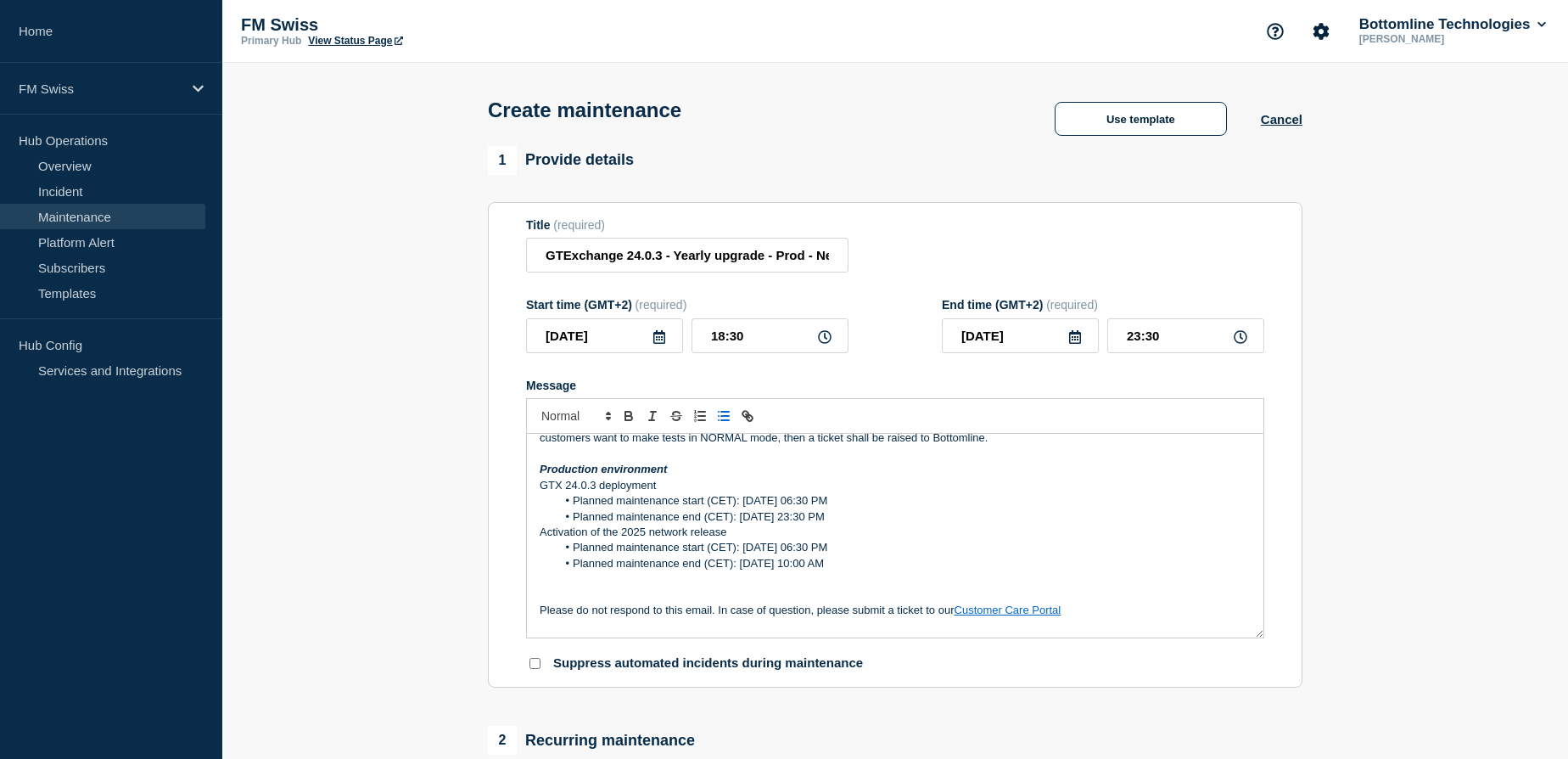
scroll to position [1007, 0]
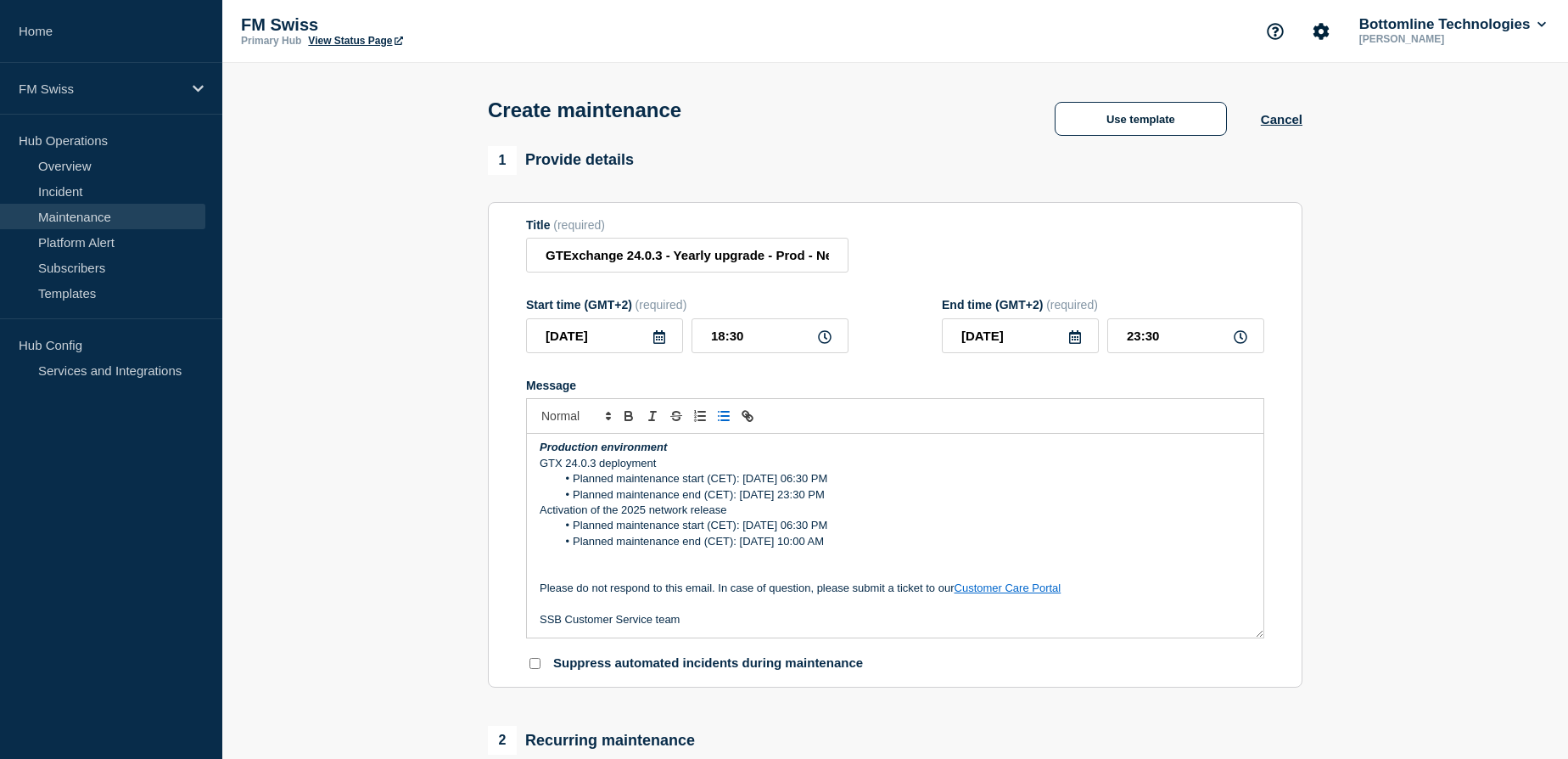
drag, startPoint x: 954, startPoint y: 527, endPoint x: 742, endPoint y: 530, distance: 212.0
click at [742, 530] on li "Planned maintenance start (CET): Saturday 22nd November 2025 - 06:30 PM" at bounding box center [903, 525] width 695 height 16
click at [1004, 529] on li "Planned maintenance start (CET): Saturday 22th November 2025 - 06:00 AM" at bounding box center [903, 525] width 695 height 16
click at [688, 560] on p "Message" at bounding box center [896, 557] width 711 height 16
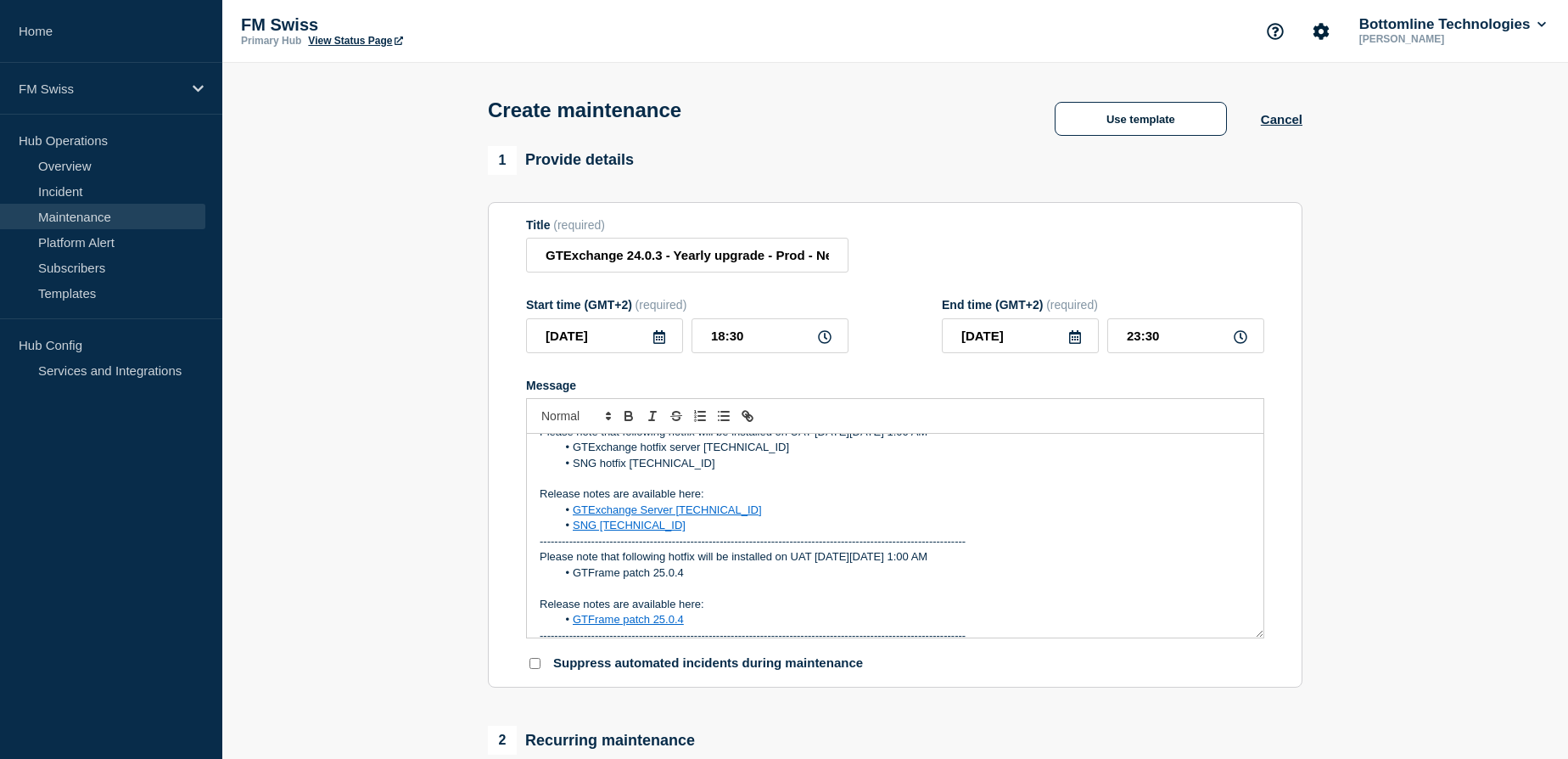
scroll to position [0, 0]
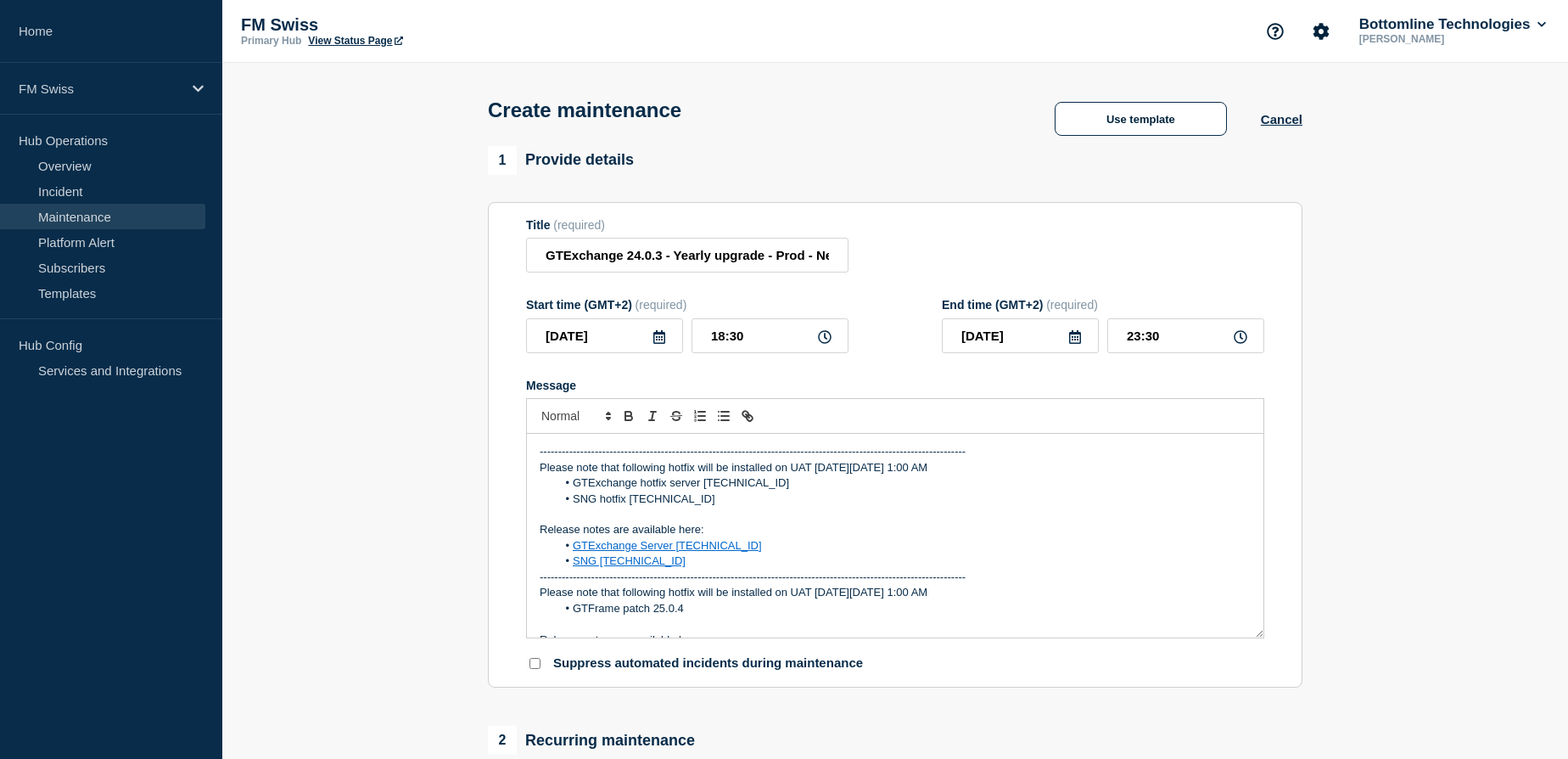
click at [537, 451] on div "-------------------------------------------------------------------------------…" at bounding box center [895, 535] width 736 height 203
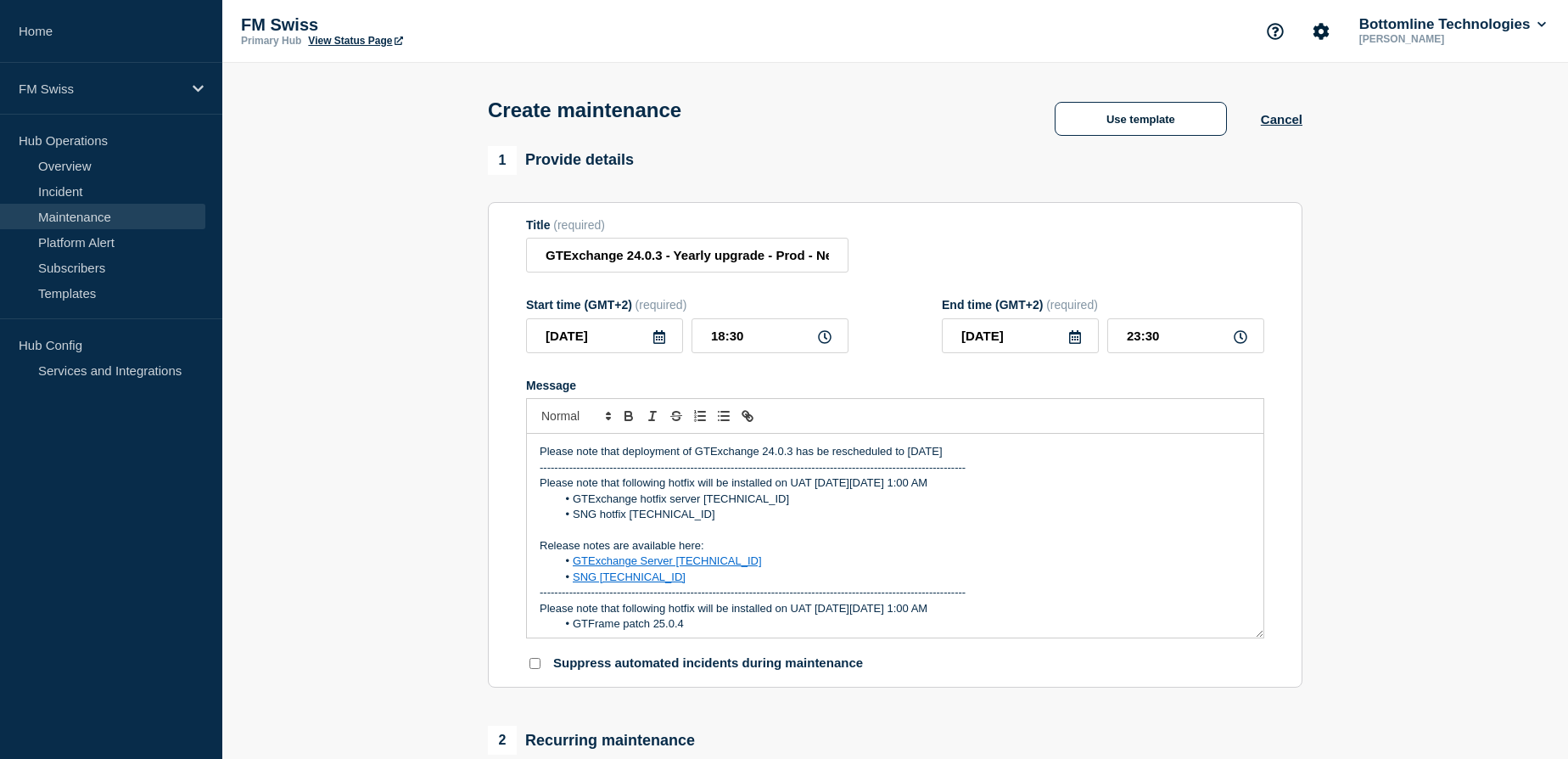
drag, startPoint x: 909, startPoint y: 452, endPoint x: 1033, endPoint y: 449, distance: 124.0
click at [1033, 449] on p "Please note that deployment of GTExchange 24.0.3 has be rescheduled to Friday 7…" at bounding box center [896, 452] width 711 height 16
click at [1059, 456] on p "Please note that deployment of GTExchange 24.0.3 has be rescheduled to Friday 7…" at bounding box center [896, 452] width 711 height 16
click at [1034, 454] on p "Please note that deployment of GTExchange 24.0.3 has be rescheduled to Friday 7…" at bounding box center [896, 452] width 711 height 16
click at [579, 460] on p "Please note that deployment of GTExchange 24.0.3 has be rescheduled to Friday 7…" at bounding box center [896, 452] width 711 height 16
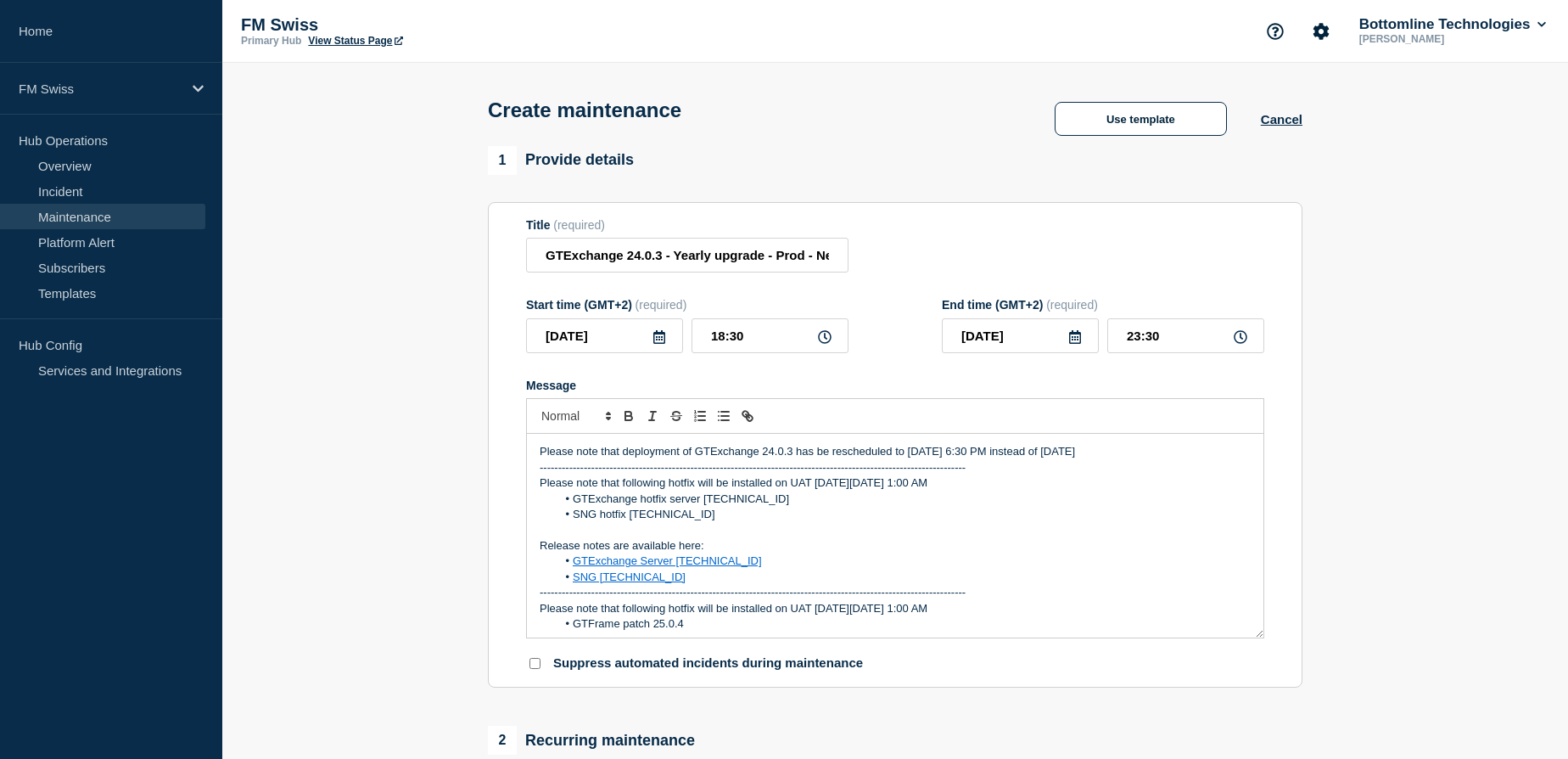
click at [671, 460] on p "Please note that deployment of GTExchange 24.0.3 has be rescheduled to Friday 7…" at bounding box center [896, 452] width 711 height 16
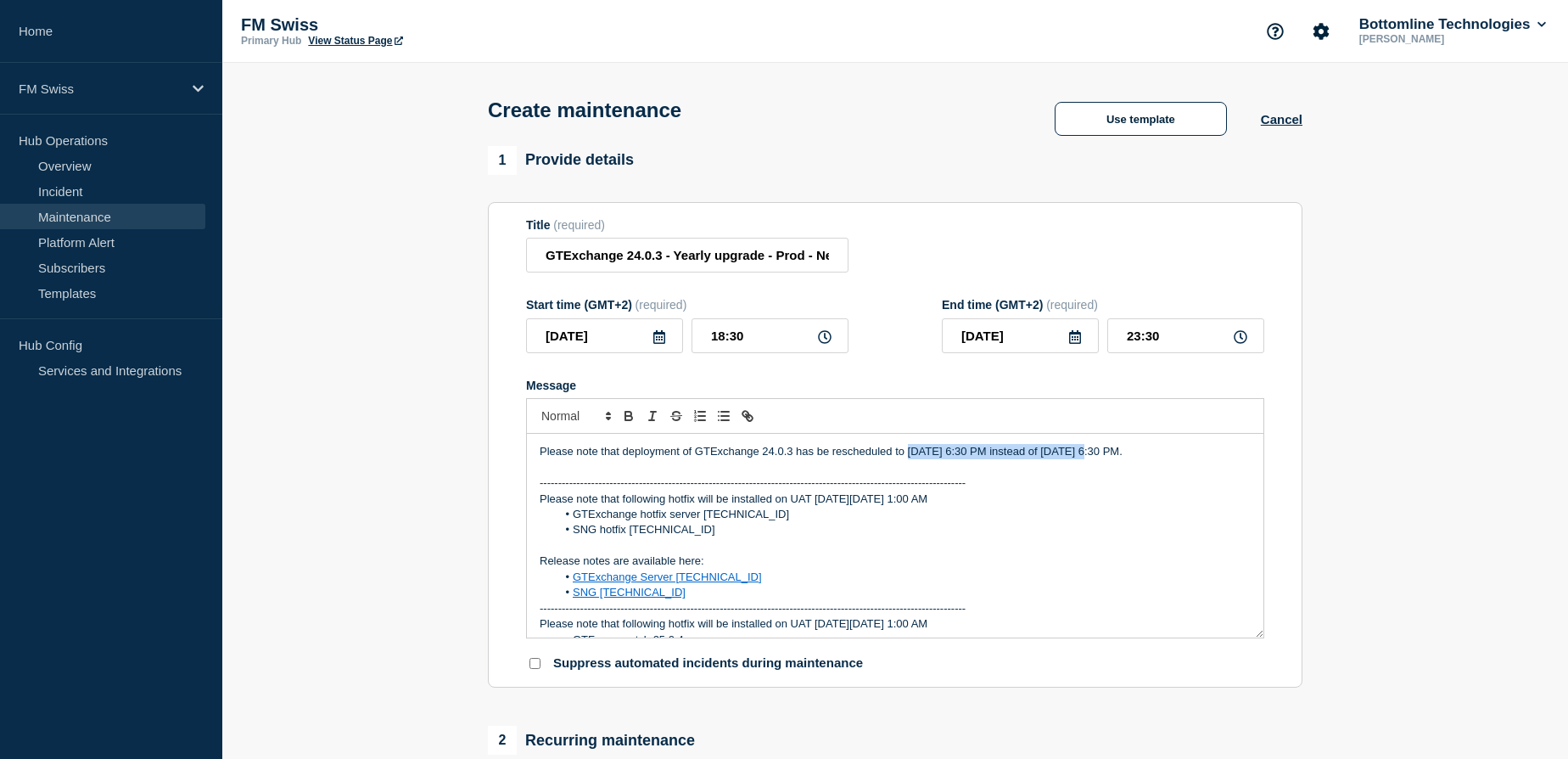
drag, startPoint x: 907, startPoint y: 454, endPoint x: 1085, endPoint y: 458, distance: 178.0
click at [1085, 458] on p "Please note that deployment of GTExchange 24.0.3 has be rescheduled to Friday 7…" at bounding box center [896, 452] width 711 height 16
click at [633, 418] on icon "Toggle bold text" at bounding box center [629, 416] width 16 height 16
click at [717, 460] on p "Please note that deployment of GTExchange 24.0.3 has be rescheduled to Friday 7…" at bounding box center [896, 452] width 711 height 16
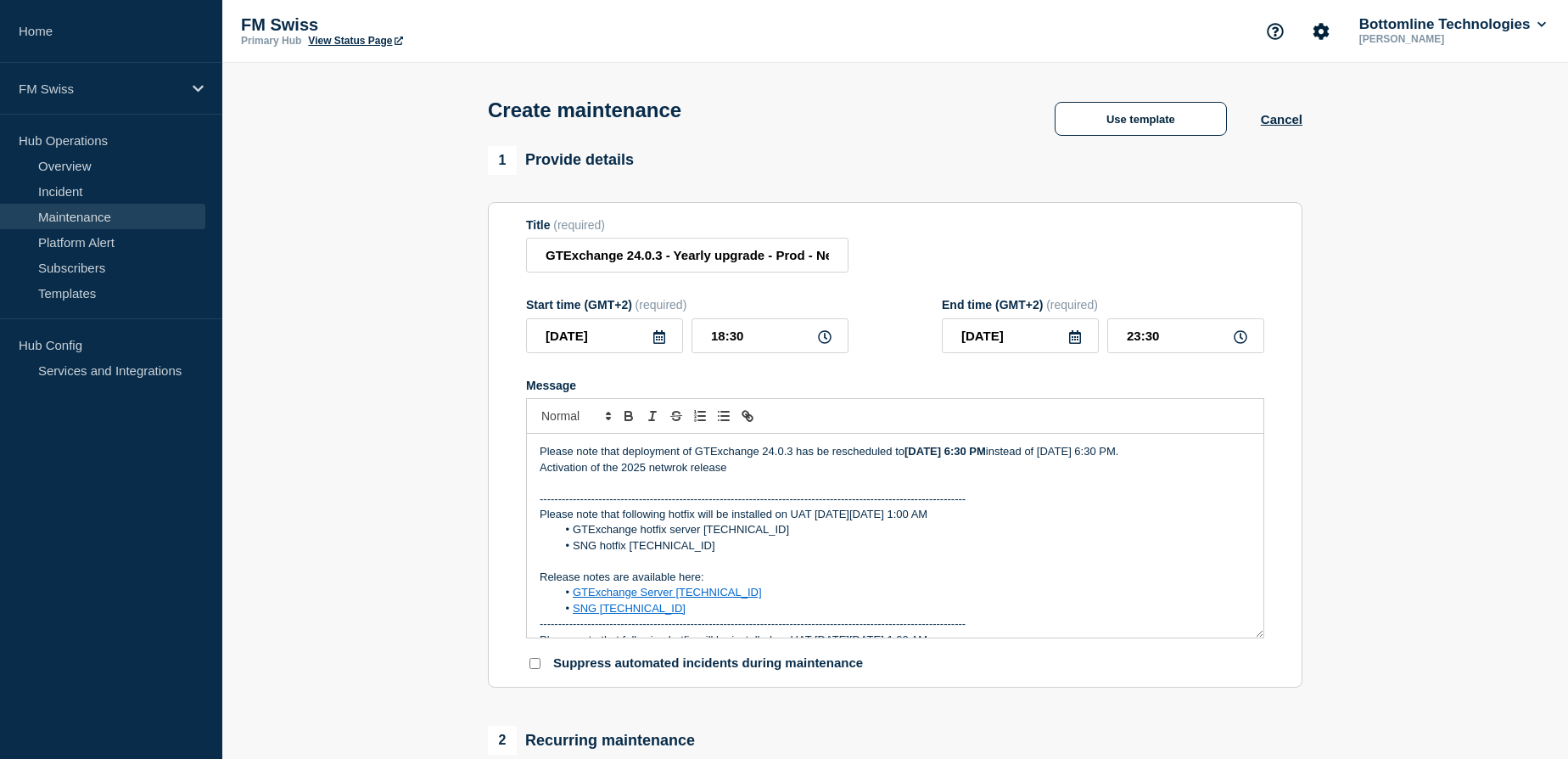
click at [674, 475] on p "Activation of the 2025 netwrok release" at bounding box center [896, 468] width 711 height 16
click at [687, 475] on p "Activation of the 2025 network release" at bounding box center [896, 468] width 711 height 16
click at [766, 460] on p "Please note that deployment of GTExchange 24.0.3 has be rescheduled to Friday 7…" at bounding box center [896, 452] width 711 height 16
click at [760, 475] on p "Activation of the 2025 networks release" at bounding box center [896, 468] width 711 height 16
click at [839, 491] on p "Message" at bounding box center [896, 483] width 711 height 16
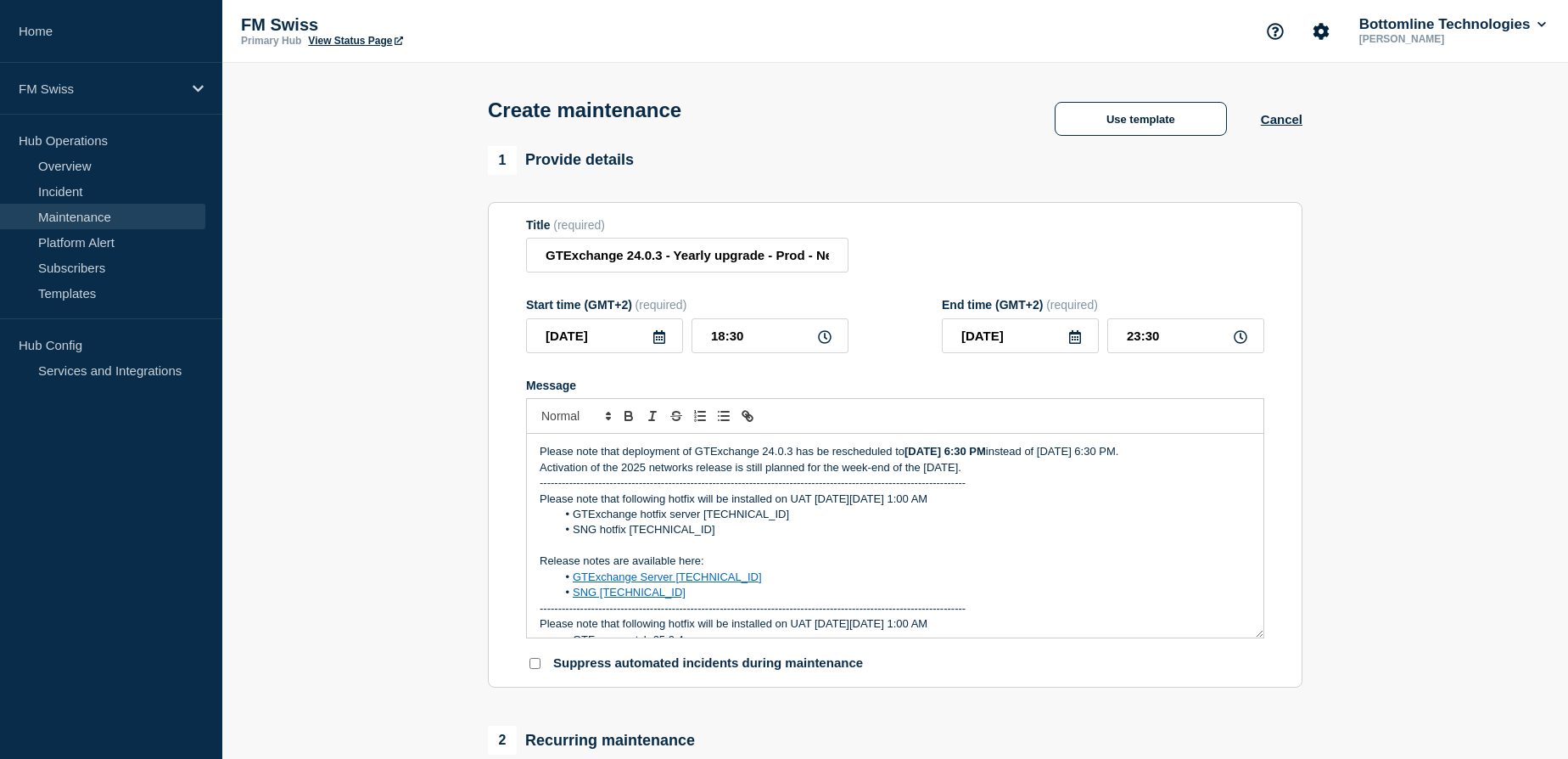
drag, startPoint x: 1040, startPoint y: 487, endPoint x: 534, endPoint y: 449, distance: 507.4
click at [534, 449] on div "Please note that deployment of GTExchange 24.0.3 has be rescheduled to Friday 7…" at bounding box center [895, 535] width 736 height 203
copy div "Please note that deployment of GTExchange 24.0.3 has be rescheduled to Friday 7…"
drag, startPoint x: 1376, startPoint y: 211, endPoint x: 1326, endPoint y: 256, distance: 67.3
click at [1376, 211] on section "1 Provide details Title (required) GTExchange 24.0.3 - Yearly upgrade - Prod - …" at bounding box center [895, 735] width 1346 height 1178
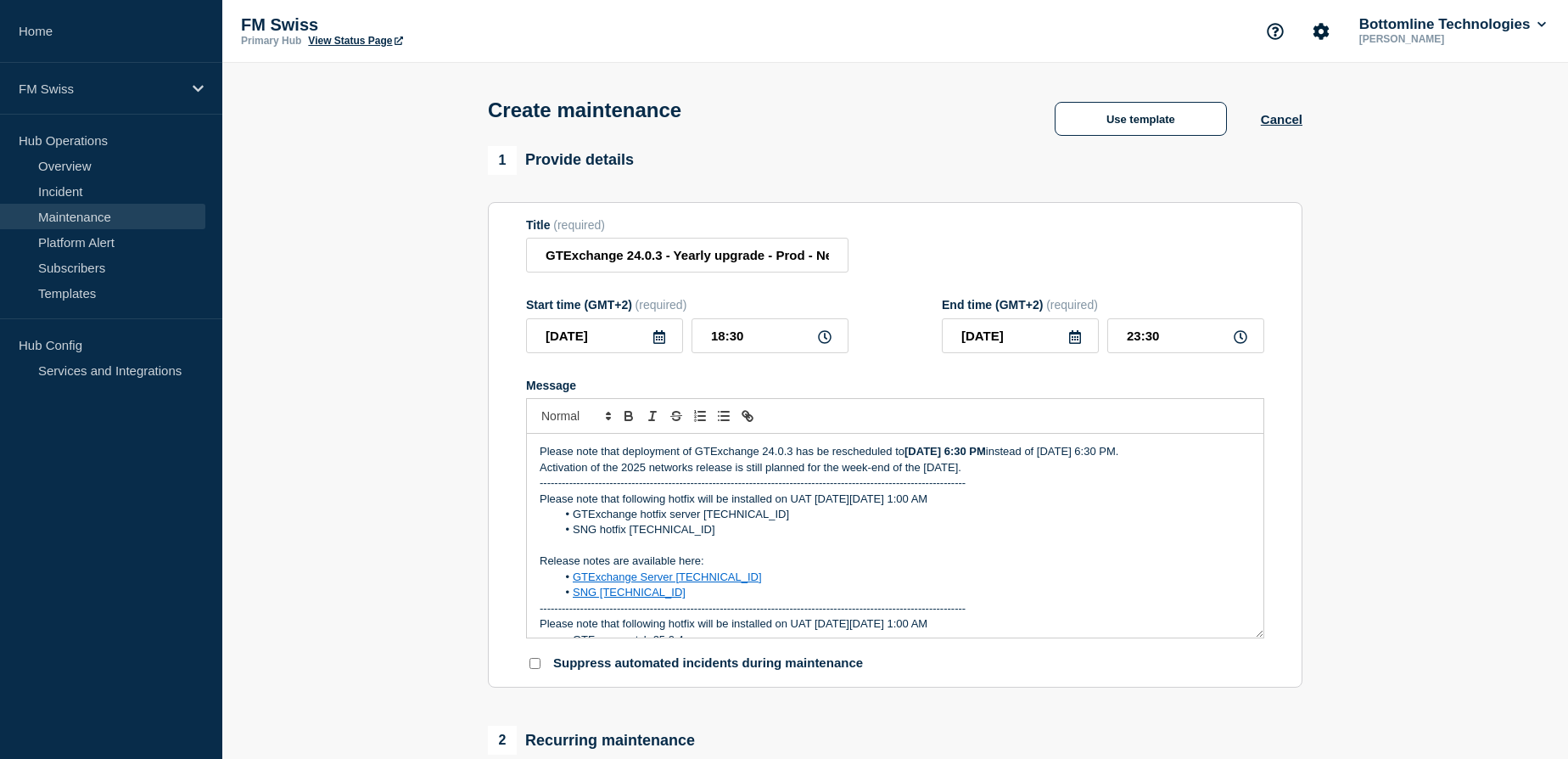
drag, startPoint x: 1042, startPoint y: 483, endPoint x: 530, endPoint y: 446, distance: 513.3
click at [530, 446] on div "Please note that deployment of GTExchange 24.0.3 has be rescheduled to Friday 7…" at bounding box center [895, 535] width 736 height 203
drag, startPoint x: 938, startPoint y: 456, endPoint x: 1126, endPoint y: 453, distance: 188.0
click at [1126, 453] on p "Please note that the deployment of GTExchange 24.0.3 has been rescheduled to Fr…" at bounding box center [896, 452] width 711 height 16
click at [629, 418] on icon "Toggle bold text" at bounding box center [629, 418] width 7 height 4
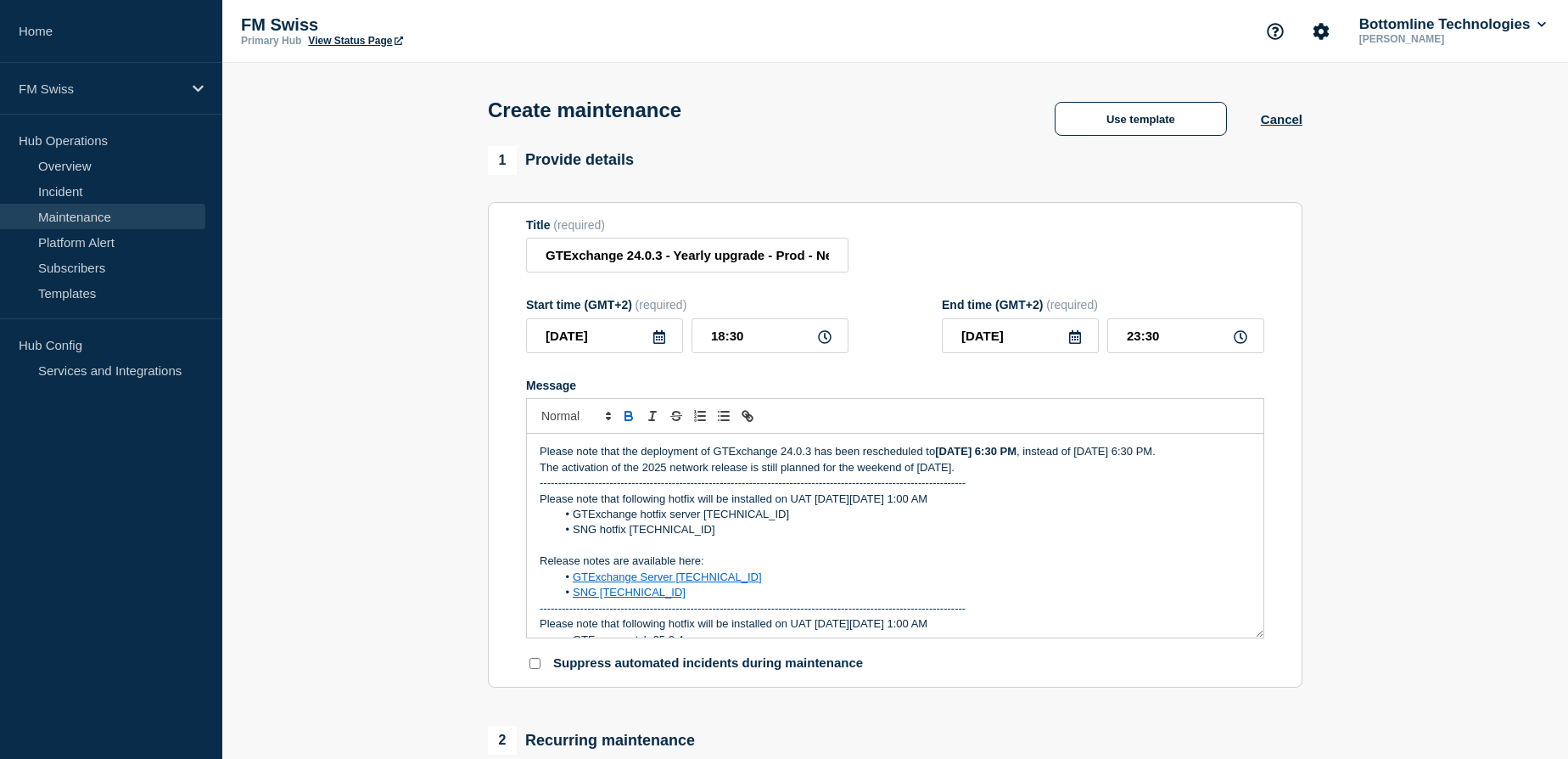
click at [710, 460] on p "Please note that the deployment of GTExchange 24.0.3 has been rescheduled to Fr…" at bounding box center [896, 452] width 711 height 16
click at [710, 475] on p "The activation of the 2025 network release is still planned for the weekend of …" at bounding box center [896, 468] width 711 height 16
click at [1035, 475] on p "The activation of the 2025 network release is still planned for the weekend of …" at bounding box center [896, 468] width 711 height 16
click at [775, 260] on input "GTExchange 24.0.3 - Yearly upgrade - Prod - New planning" at bounding box center [687, 255] width 323 height 35
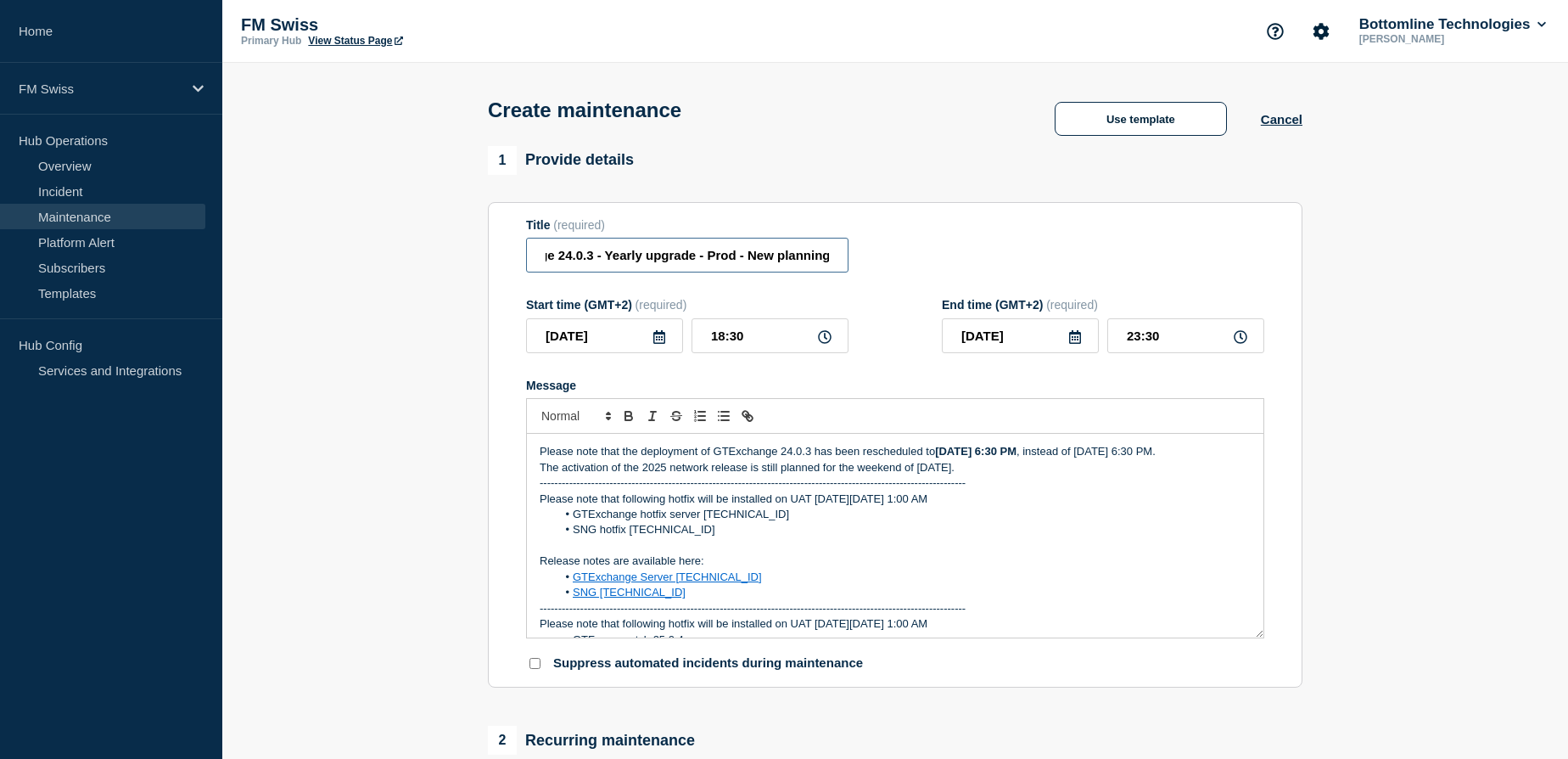
click at [793, 261] on input "GTExchange 24.0.3 - Yearly upgrade - Prod - New planning" at bounding box center [687, 255] width 323 height 35
type input "GTExchange 24.0.3 - Yearly upgrade - Prod - New scheduling"
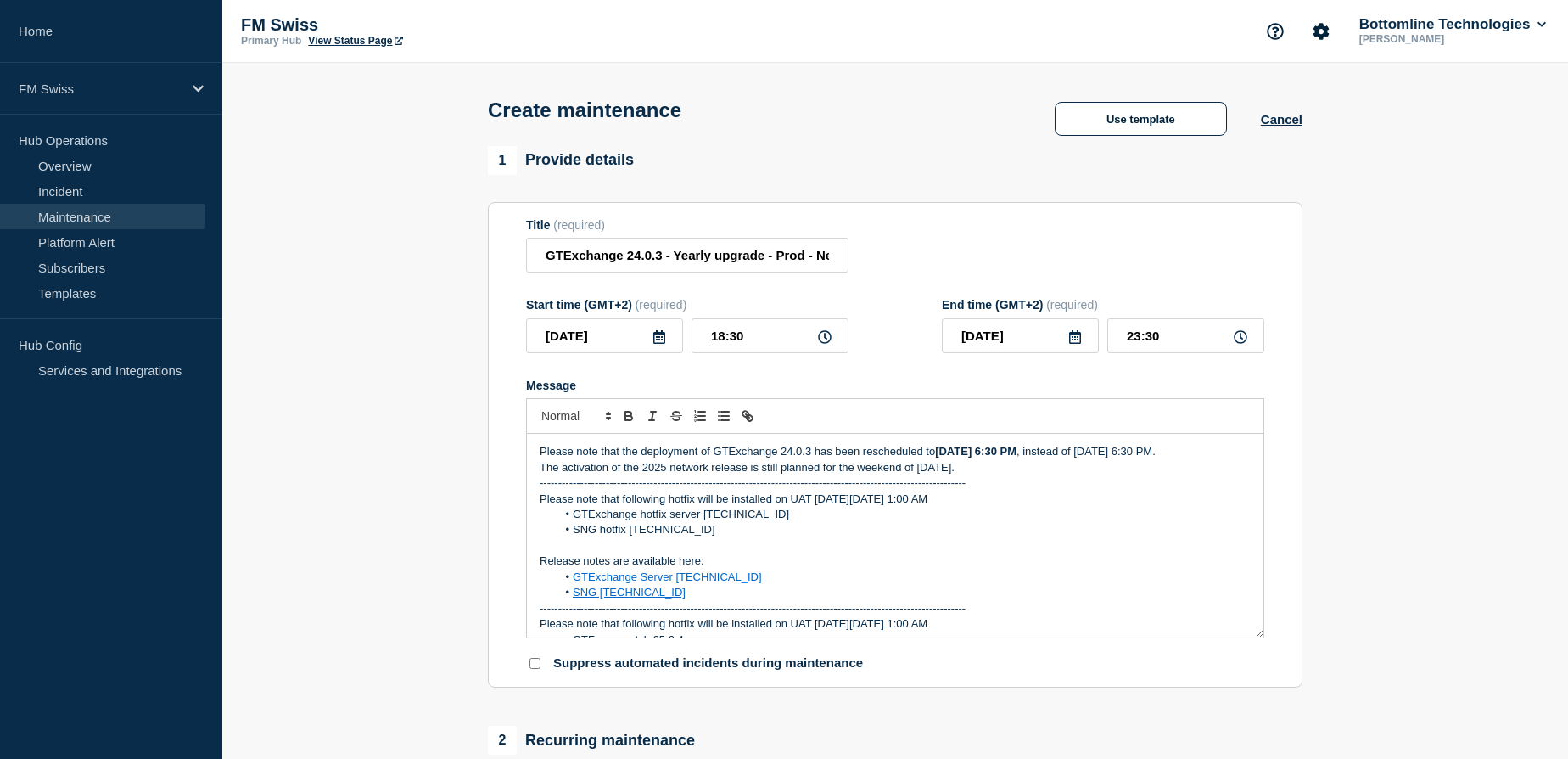
click at [974, 268] on div "Title (required) GTExchange 24.0.3 - Yearly upgrade - Prod - New scheduling" at bounding box center [895, 246] width 738 height 55
drag, startPoint x: 1036, startPoint y: 486, endPoint x: 522, endPoint y: 457, distance: 514.8
click at [522, 457] on section "Title (required) GTExchange 24.0.3 - Yearly upgrade - Prod - New scheduling Sta…" at bounding box center [895, 445] width 814 height 486
copy div "Please note that the deployment of GTExchange 24.0.3 has been rescheduled to Fr…"
click at [1136, 475] on p "The activation of the 2025 network release is still planned for the weekend of …" at bounding box center [896, 468] width 711 height 16
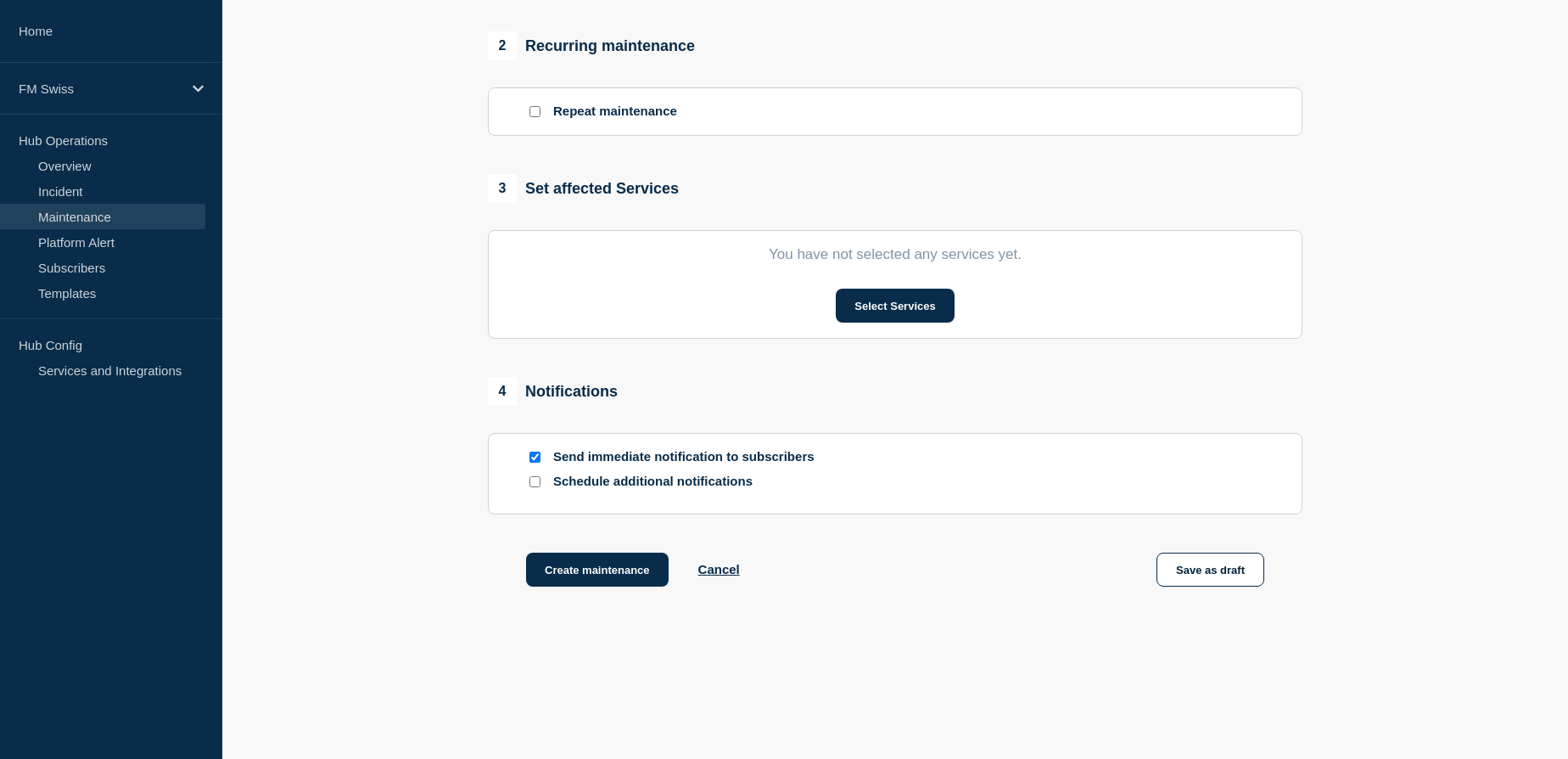
scroll to position [617, 0]
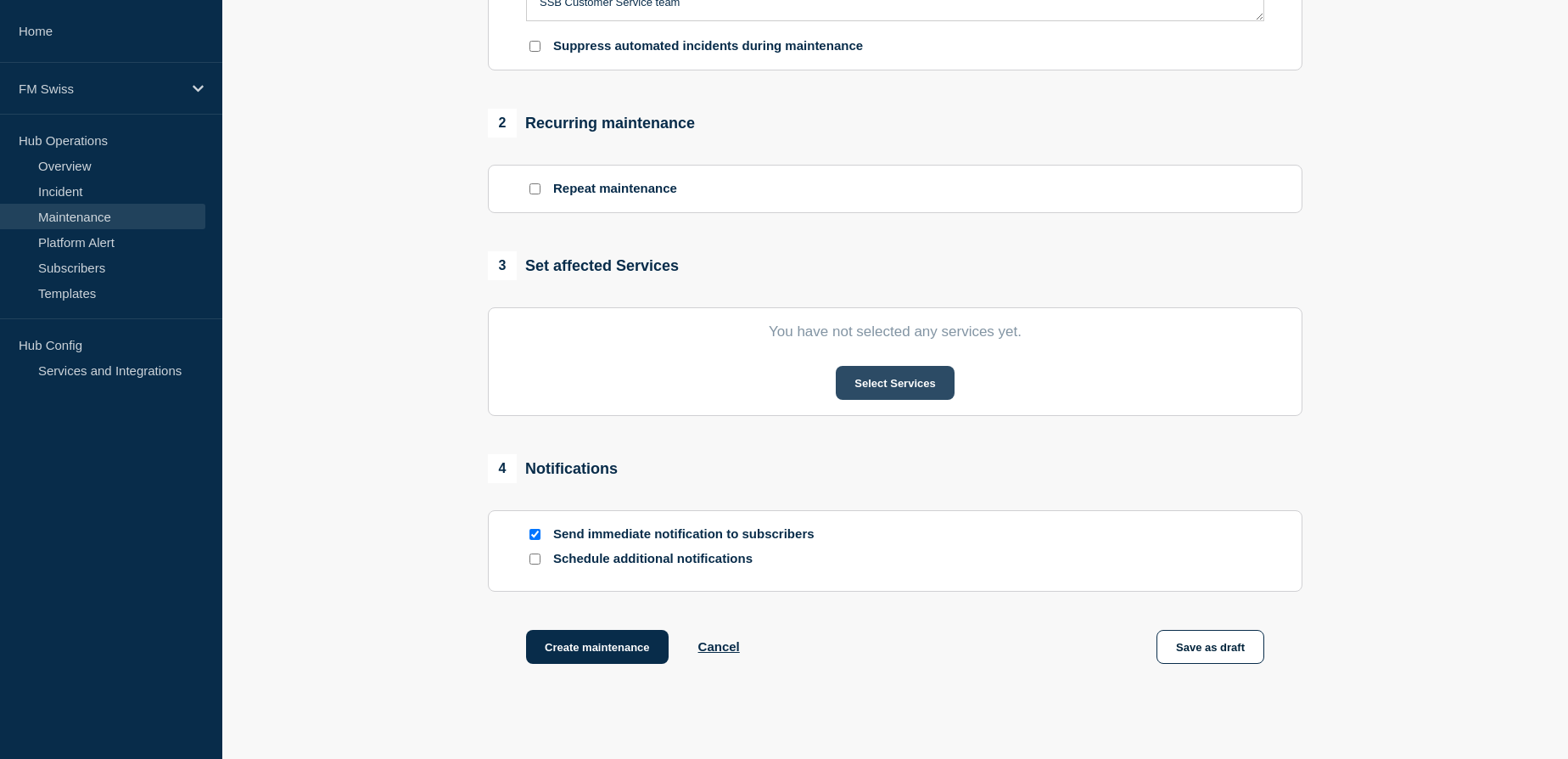
click at [902, 383] on button "Select Services" at bounding box center [895, 383] width 118 height 34
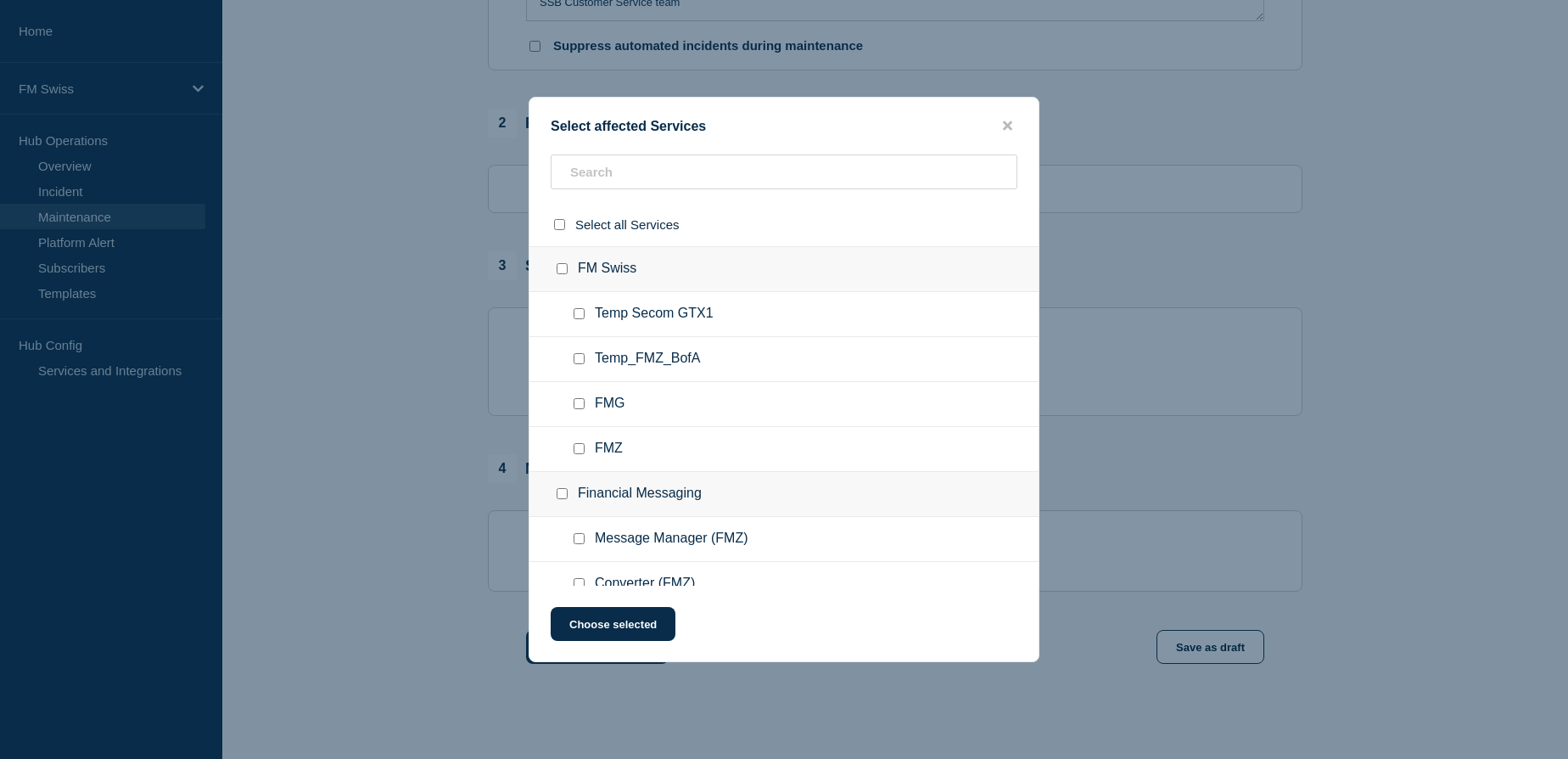
click at [666, 338] on ul "Temp_FMZ_BofA" at bounding box center [784, 359] width 509 height 45
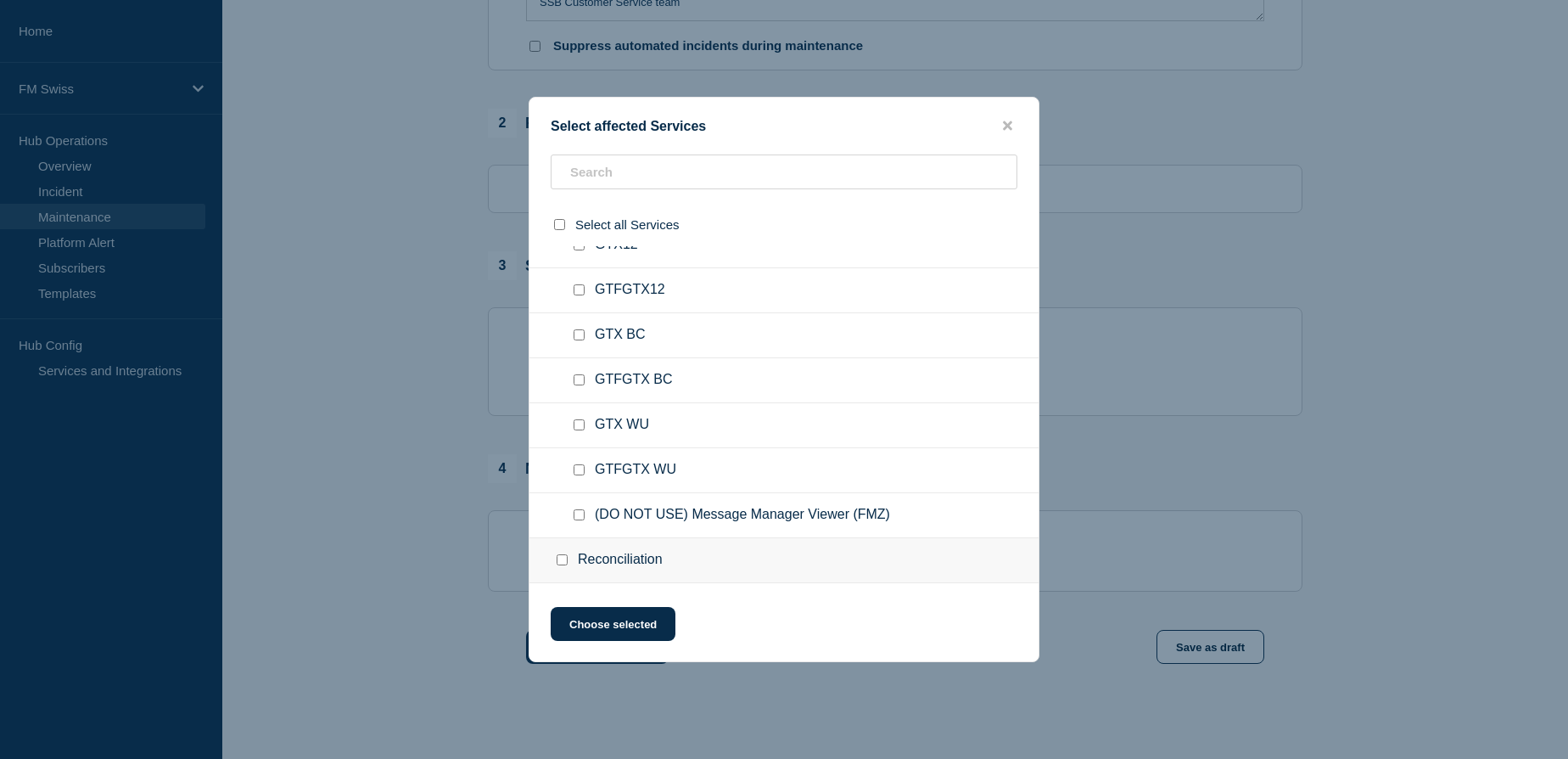
scroll to position [1388, 0]
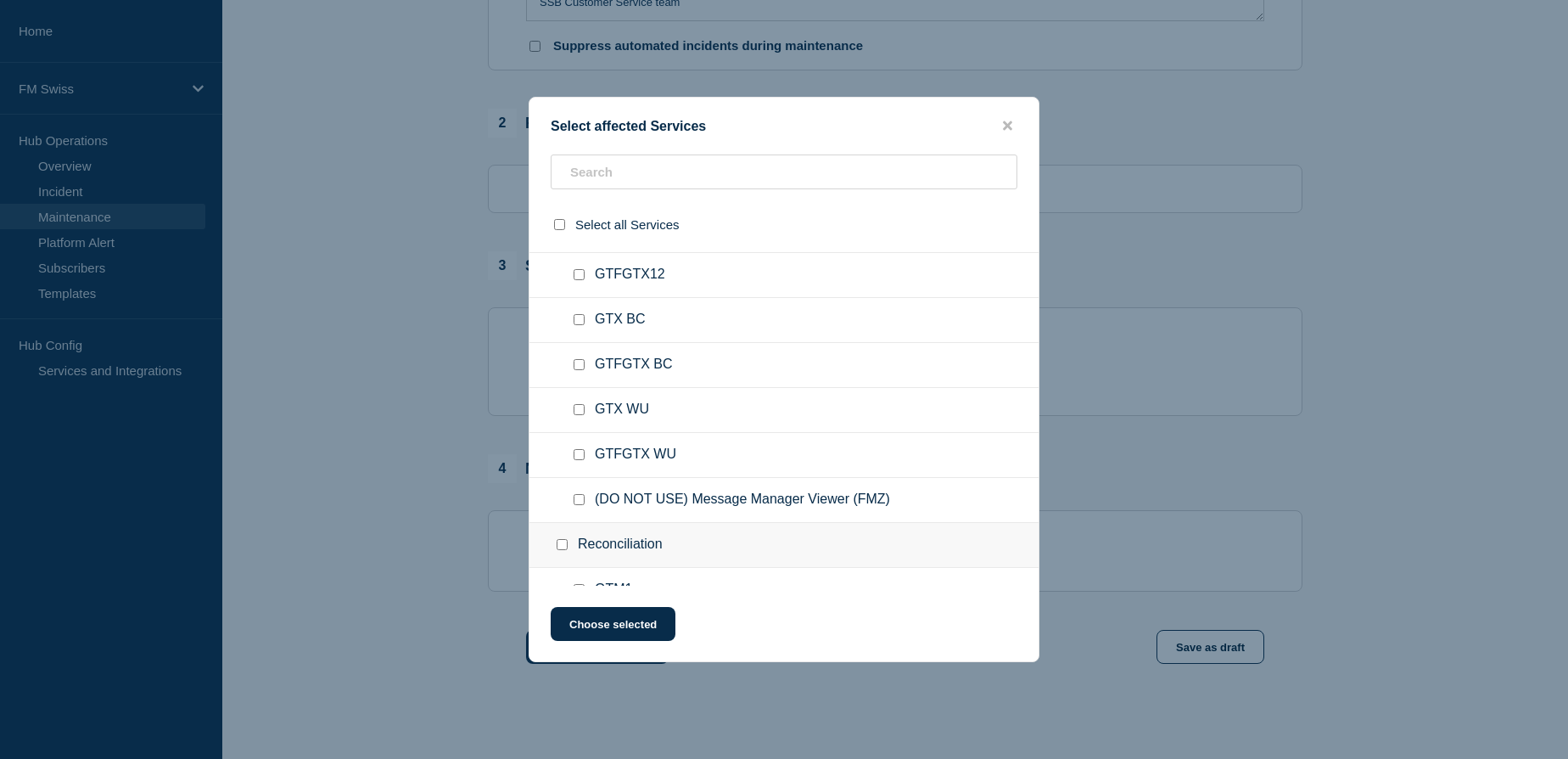
click at [575, 323] on input "GTX BC checkbox" at bounding box center [579, 319] width 11 height 11
checkbox input "true"
click at [620, 619] on button "Choose selected" at bounding box center [613, 623] width 125 height 34
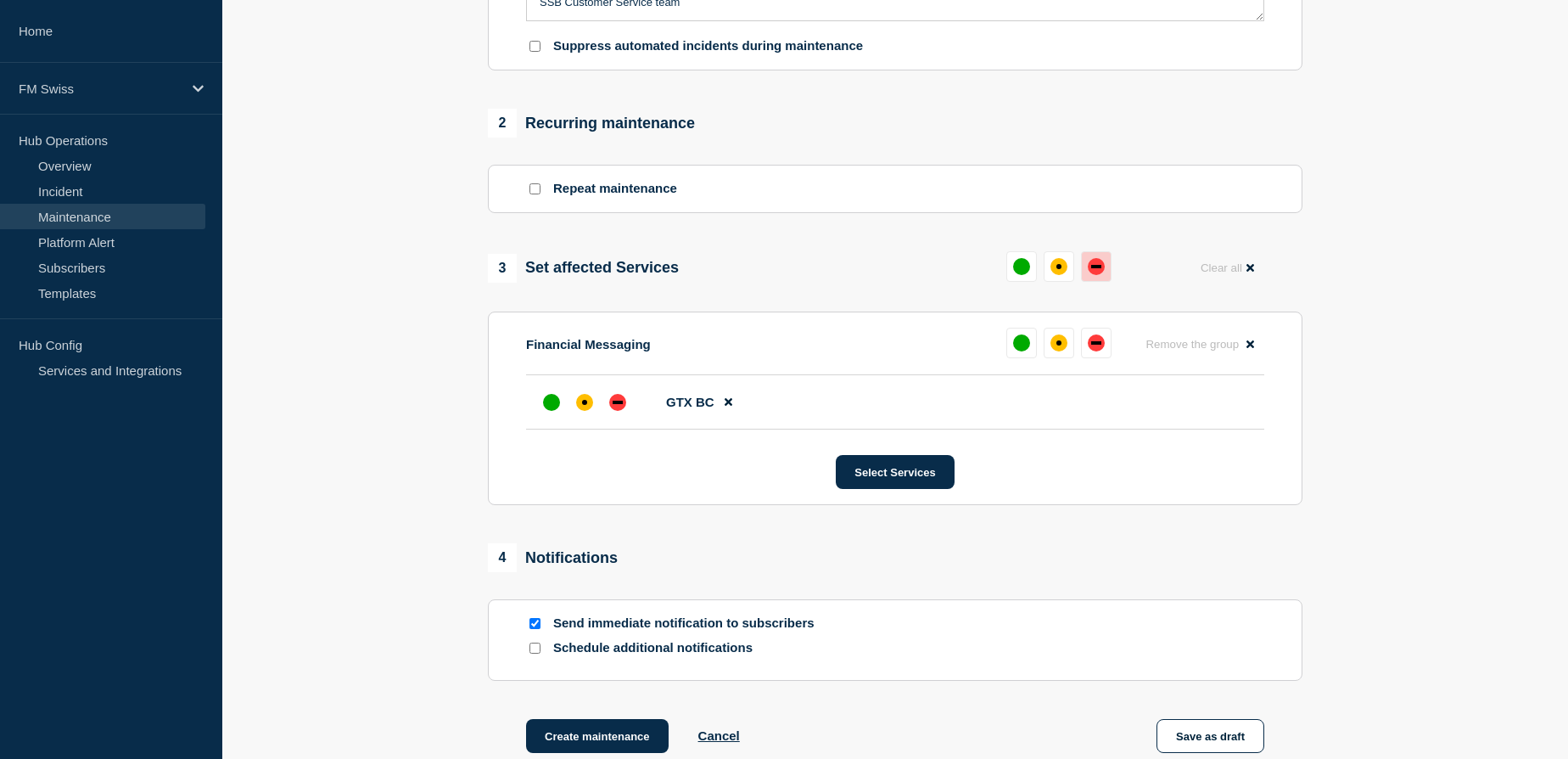
click at [1083, 274] on button at bounding box center [1096, 266] width 30 height 30
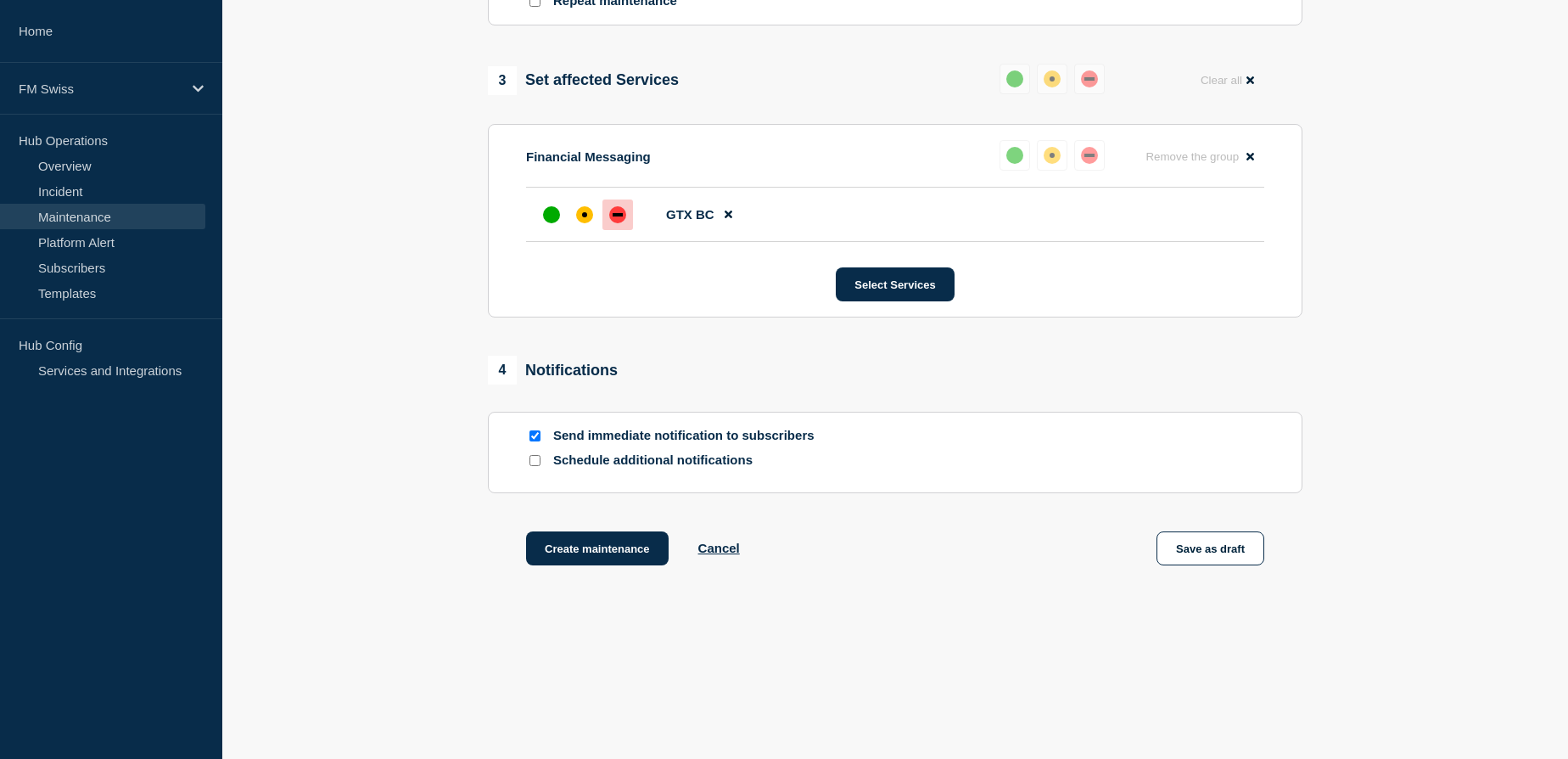
scroll to position [812, 0]
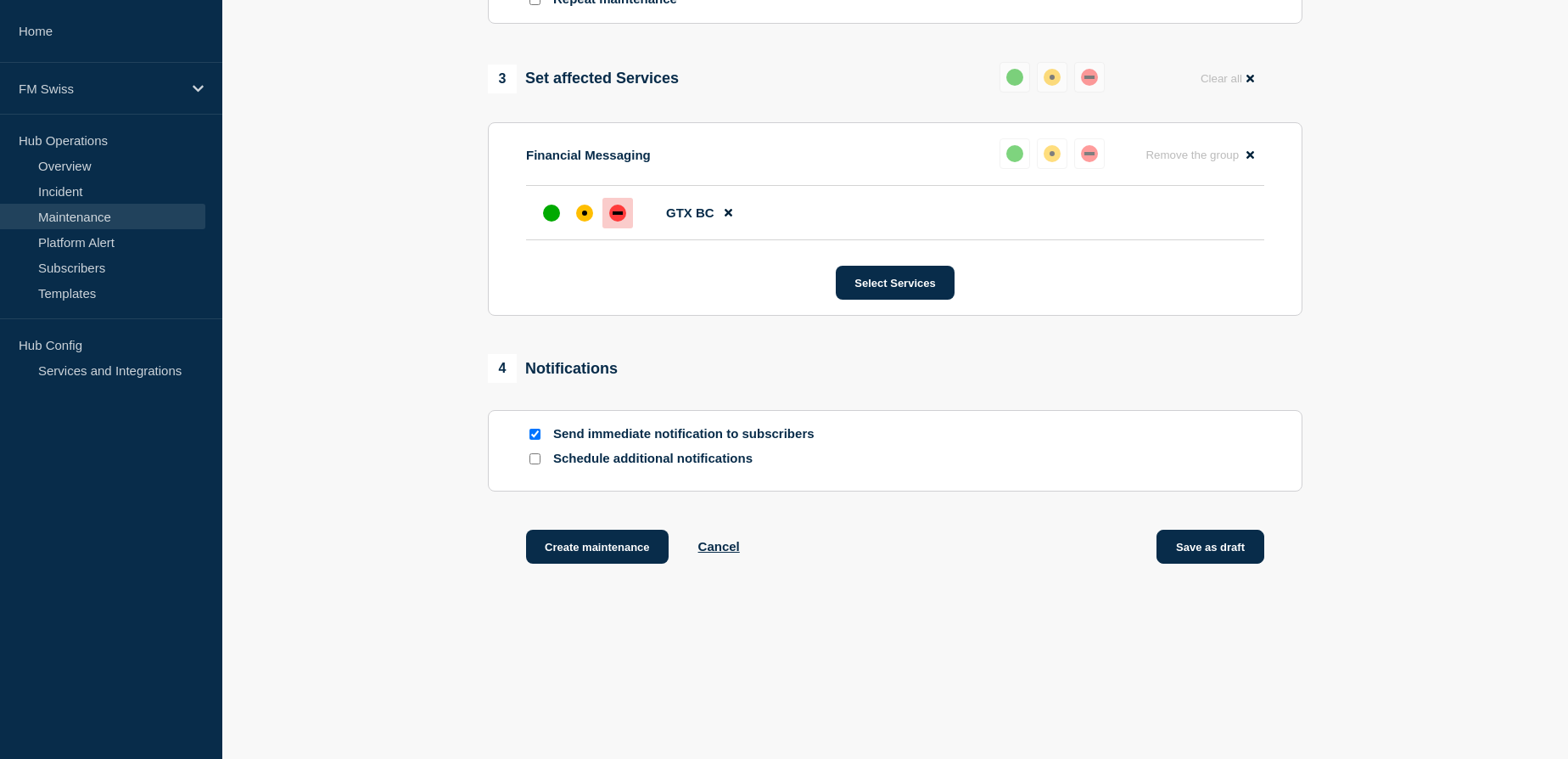
click at [1197, 547] on button "Save as draft" at bounding box center [1211, 546] width 108 height 34
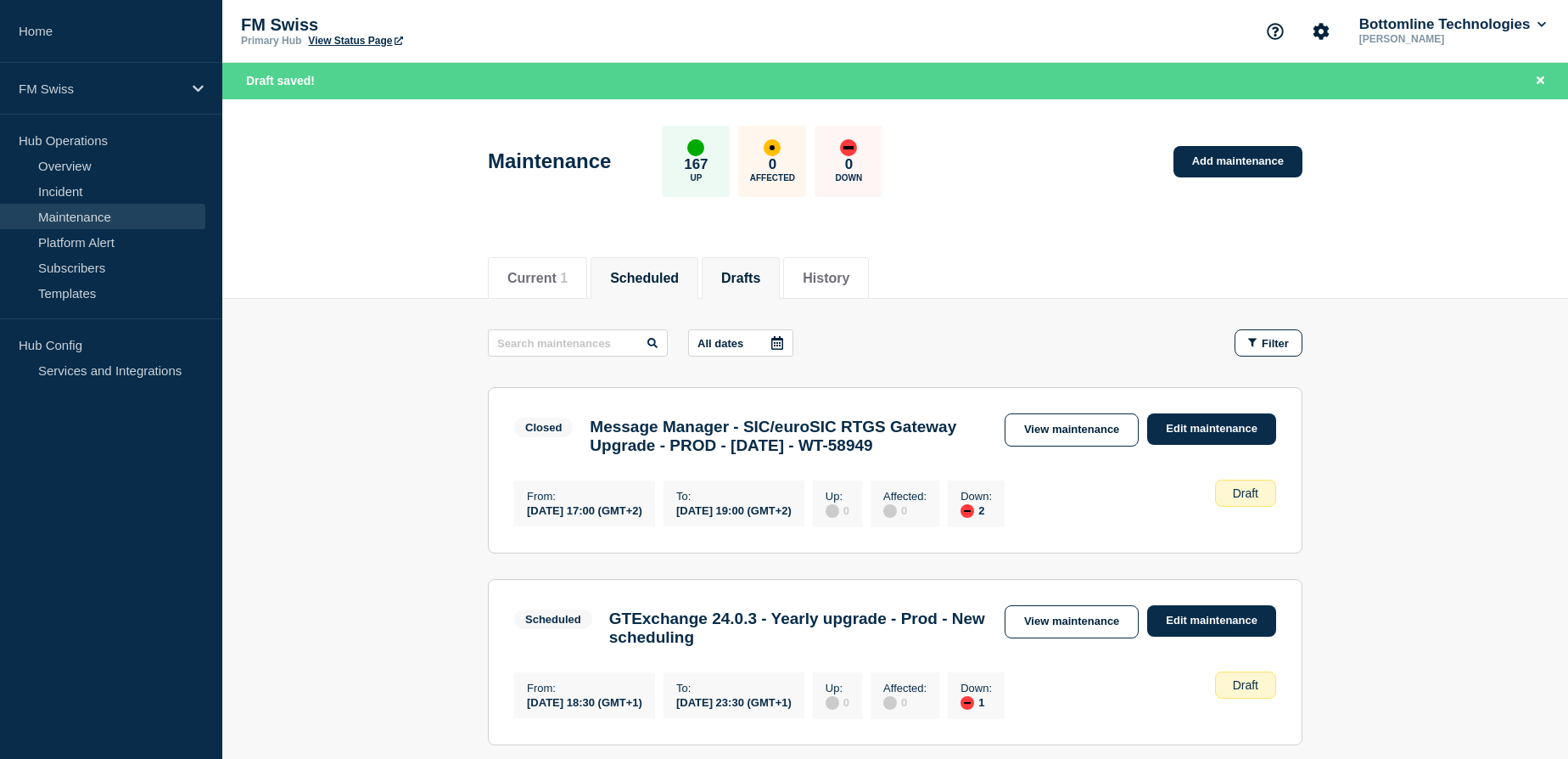
click at [651, 275] on button "Scheduled" at bounding box center [644, 279] width 68 height 16
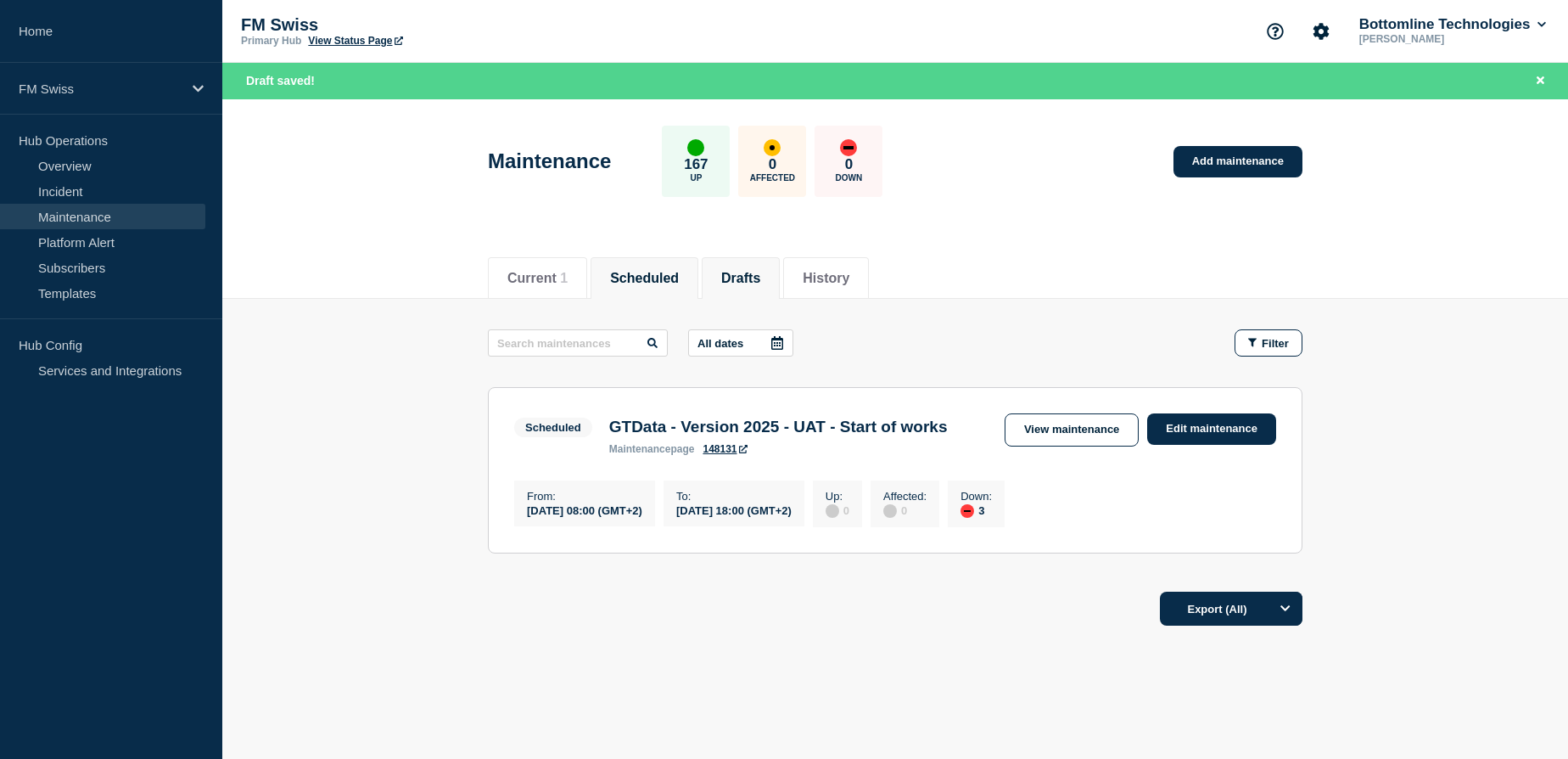
click at [761, 280] on button "Drafts" at bounding box center [741, 279] width 39 height 16
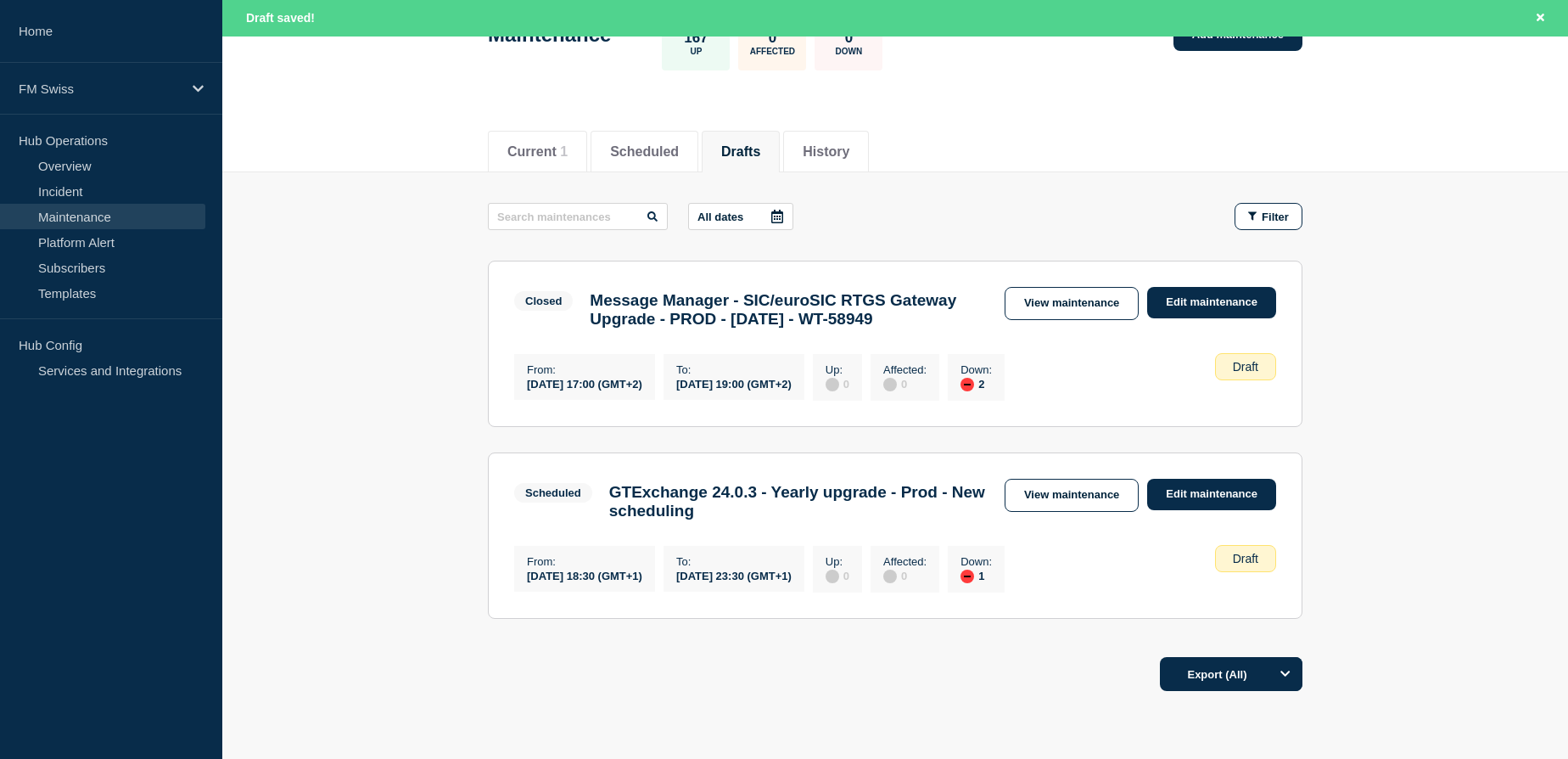
scroll to position [154, 0]
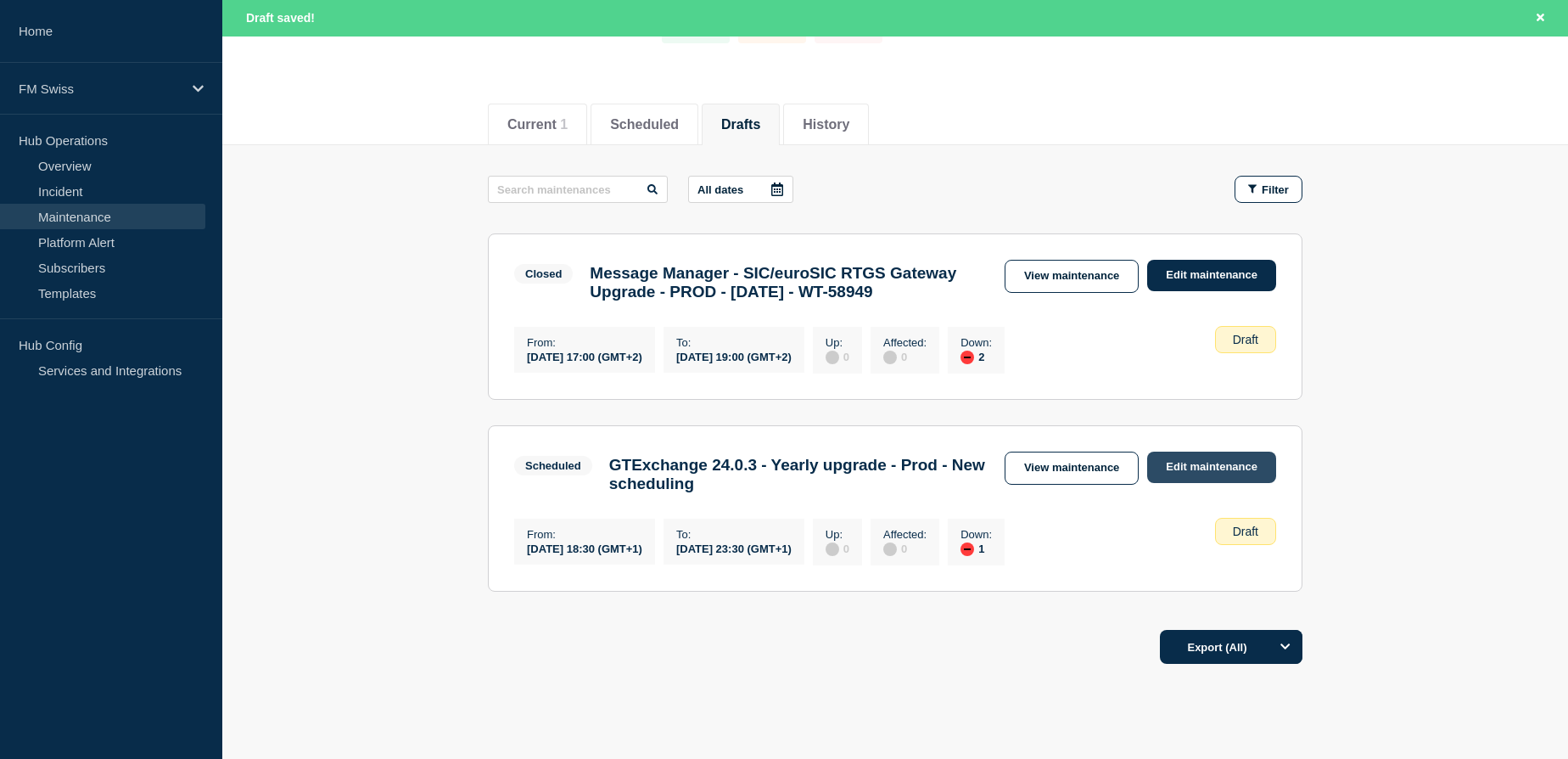
click at [1198, 483] on link "Edit maintenance" at bounding box center [1211, 467] width 129 height 31
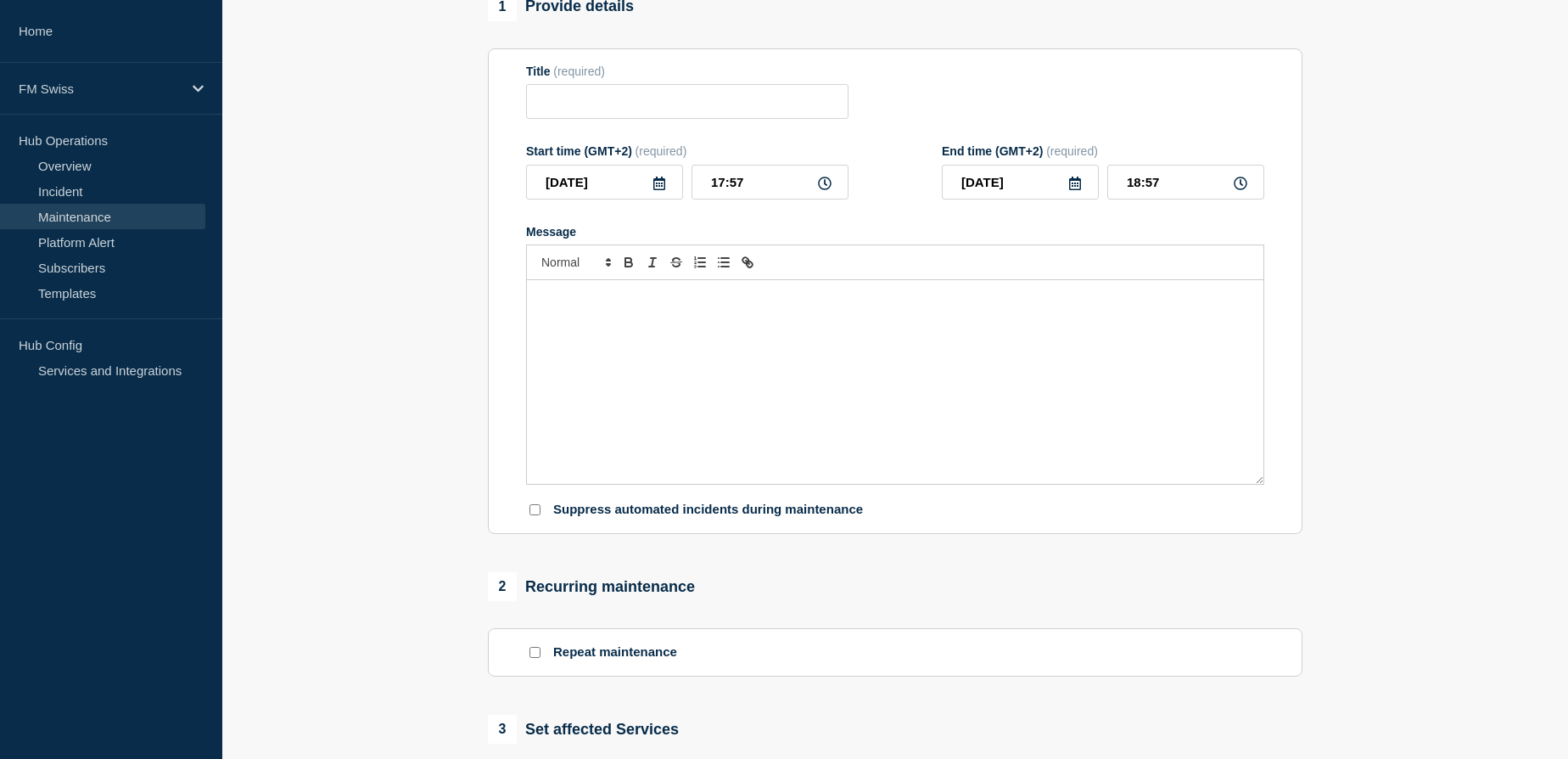
type input "GTExchange 24.0.3 - Yearly upgrade - Prod - New scheduling"
type input "2025-11-07"
type input "18:30"
type input "2025-11-07"
type input "23:30"
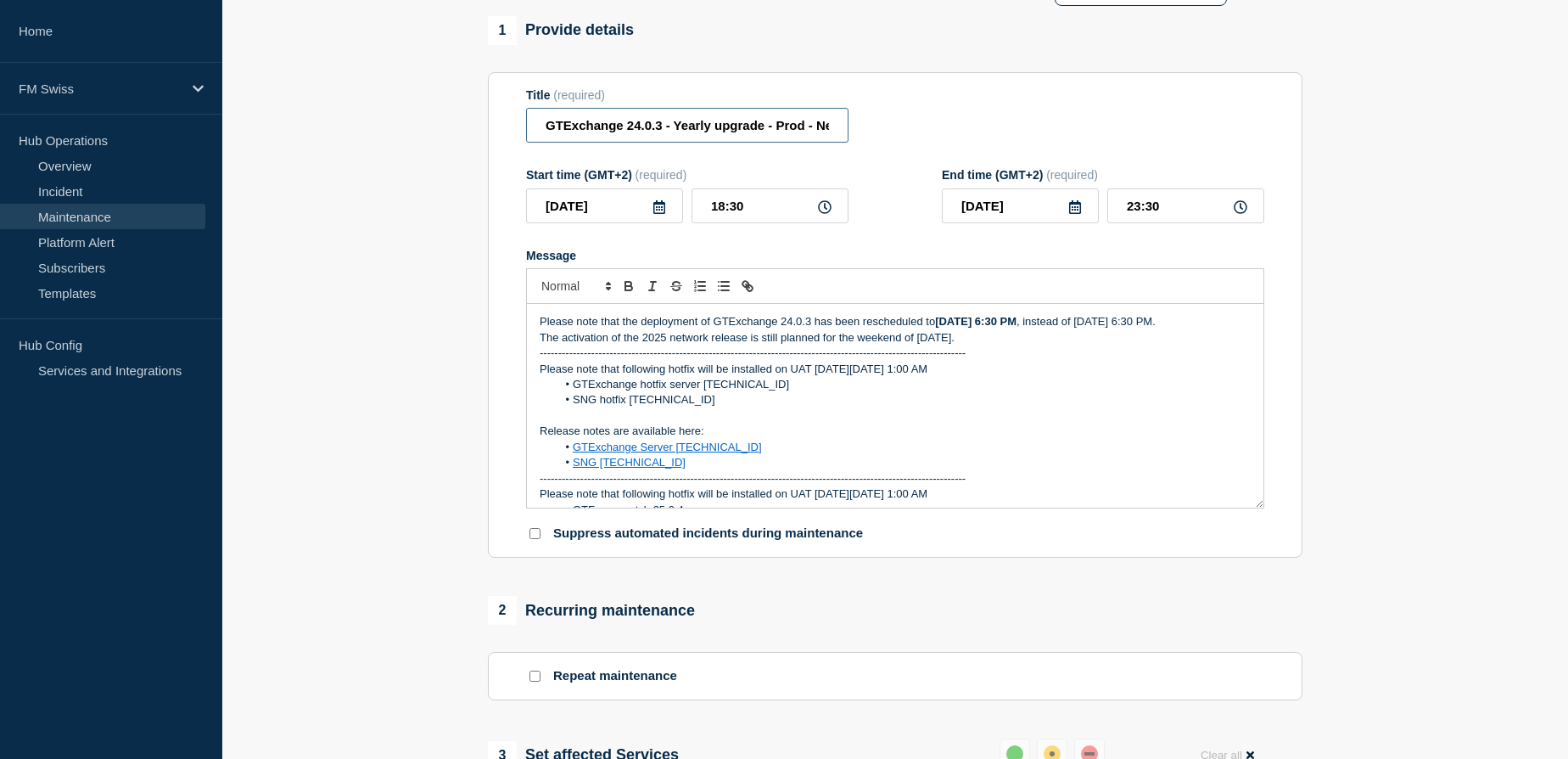
scroll to position [0, 83]
drag, startPoint x: 774, startPoint y: 132, endPoint x: 921, endPoint y: 138, distance: 147.1
click at [921, 138] on div "Title (required) GTExchange 24.0.3 - Yearly upgrade - Prod - New scheduling" at bounding box center [895, 116] width 738 height 55
click at [928, 132] on div "Title (required) GTExchange 24.0.3 - Yearly upgrade - Prod - New scheduling" at bounding box center [895, 116] width 738 height 55
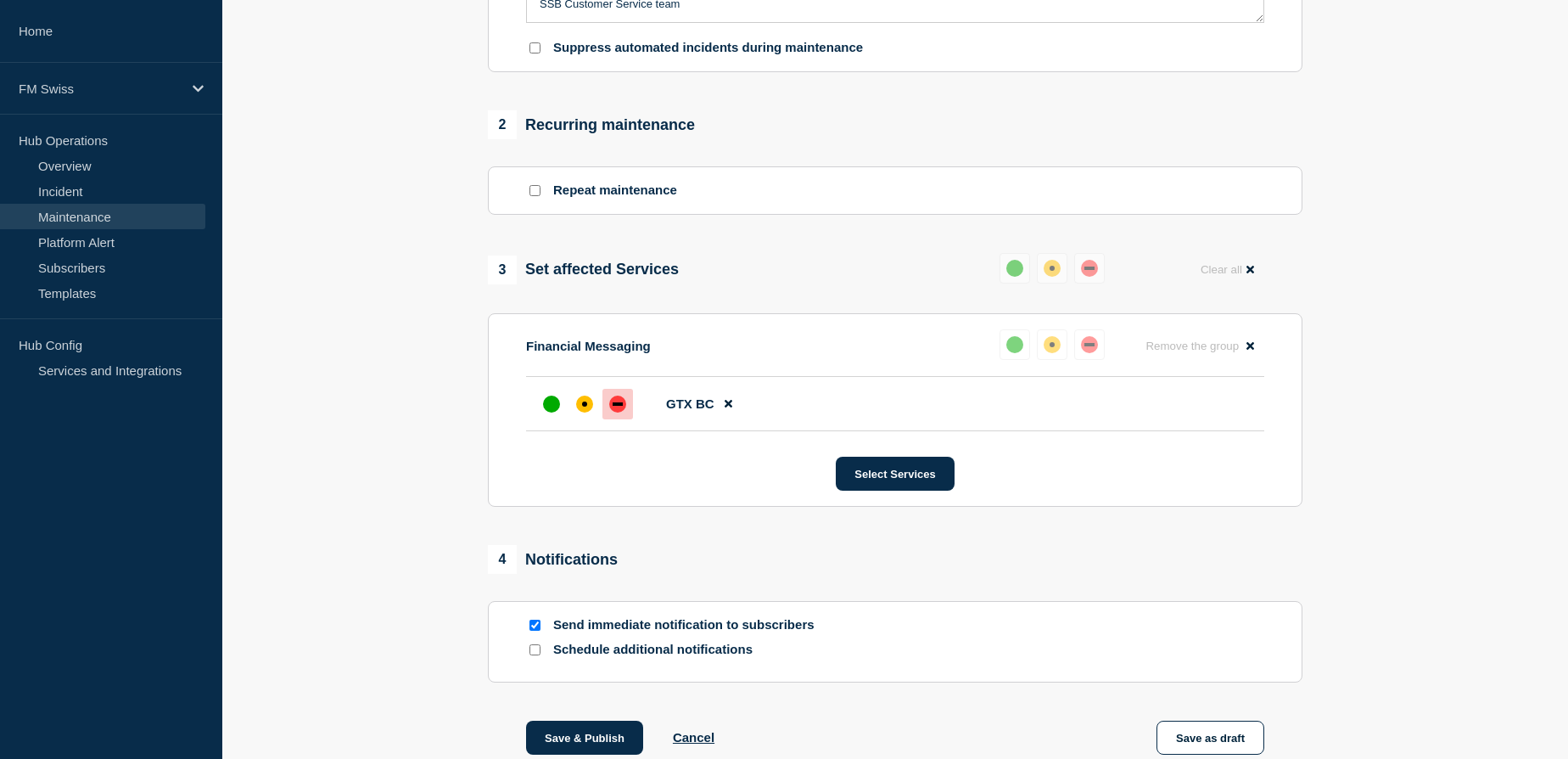
scroll to position [755, 0]
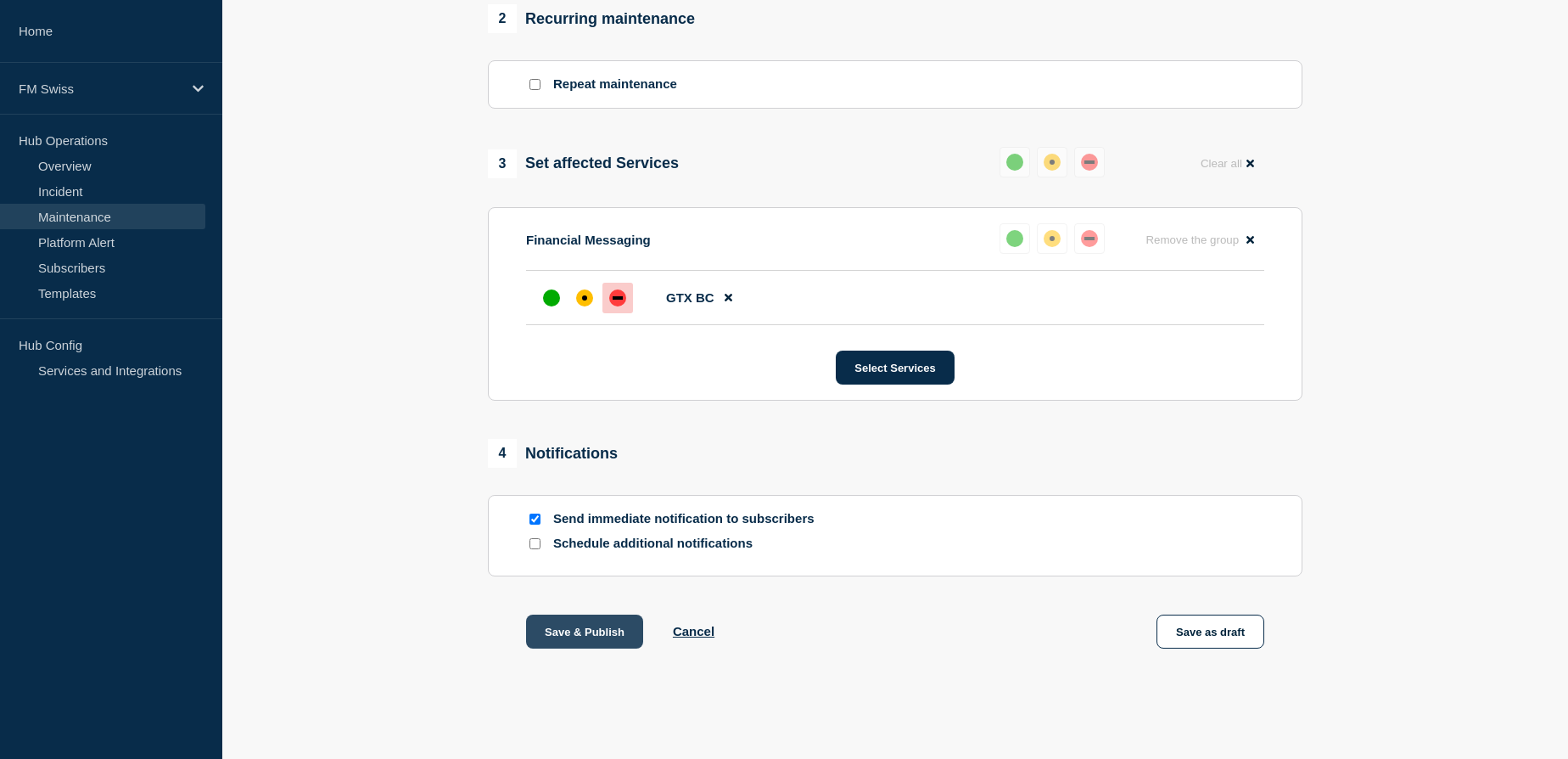
click at [593, 632] on button "Save & Publish" at bounding box center [584, 631] width 117 height 34
